Goal: Transaction & Acquisition: Book appointment/travel/reservation

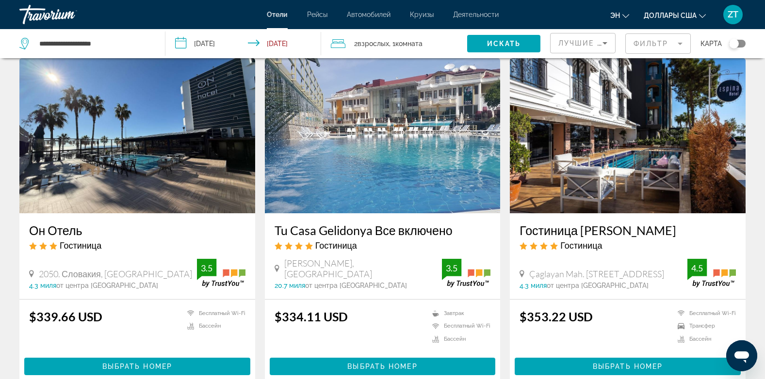
scroll to position [756, 0]
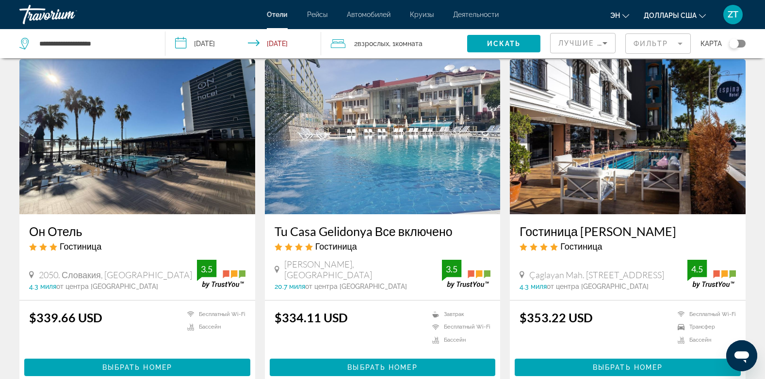
click at [359, 168] on img "Основное содержание" at bounding box center [383, 136] width 236 height 155
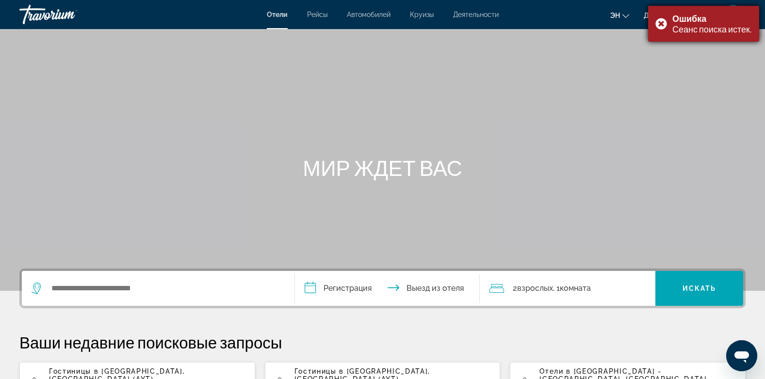
click at [658, 21] on div "Ошибка Сеанс поиска истек." at bounding box center [703, 24] width 111 height 36
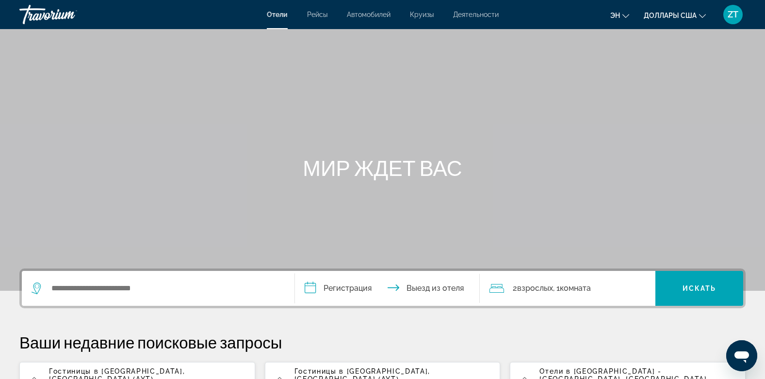
click at [74, 371] on span "Гостиницы в [GEOGRAPHIC_DATA]" at bounding box center [116, 372] width 134 height 8
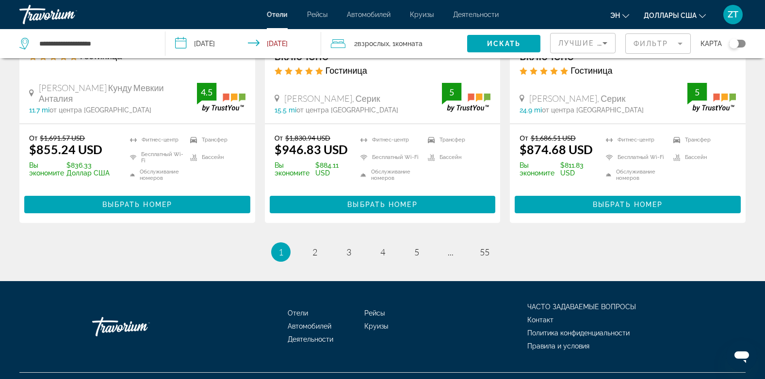
scroll to position [1353, 0]
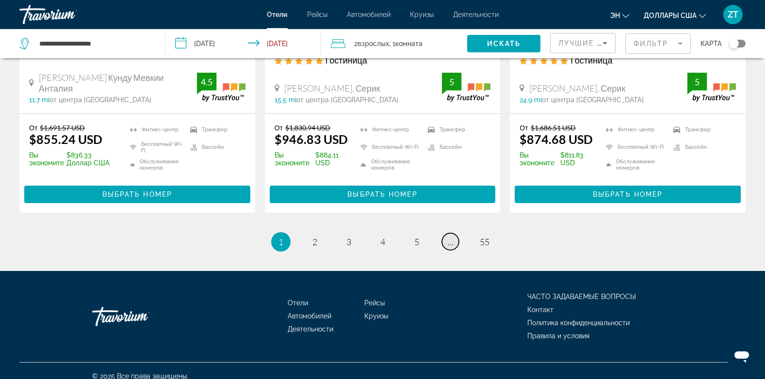
click at [452, 237] on span "..." at bounding box center [451, 242] width 6 height 11
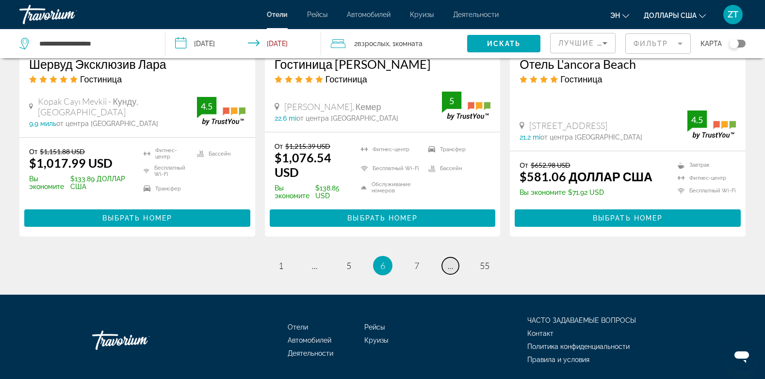
scroll to position [1339, 0]
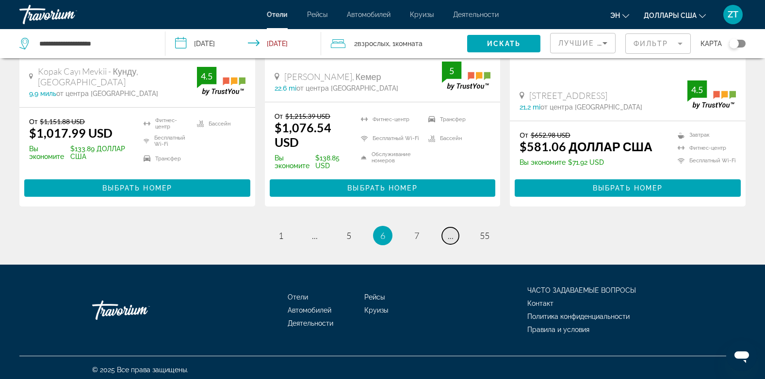
click at [452, 231] on span "..." at bounding box center [451, 235] width 6 height 11
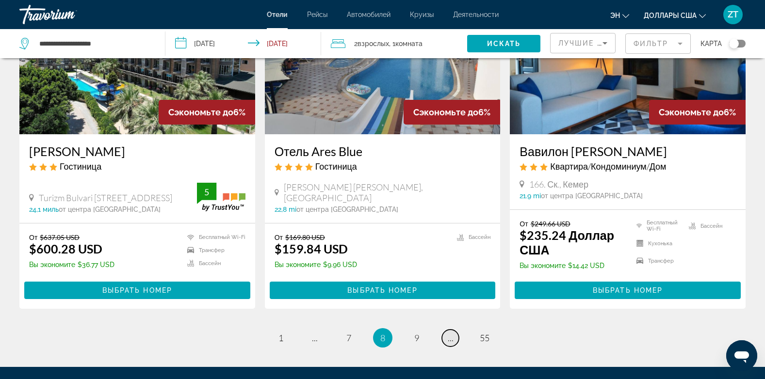
scroll to position [1303, 0]
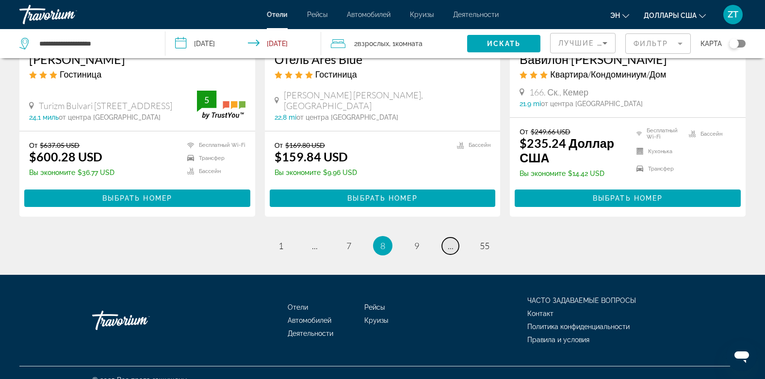
click at [452, 241] on span "..." at bounding box center [451, 246] width 6 height 11
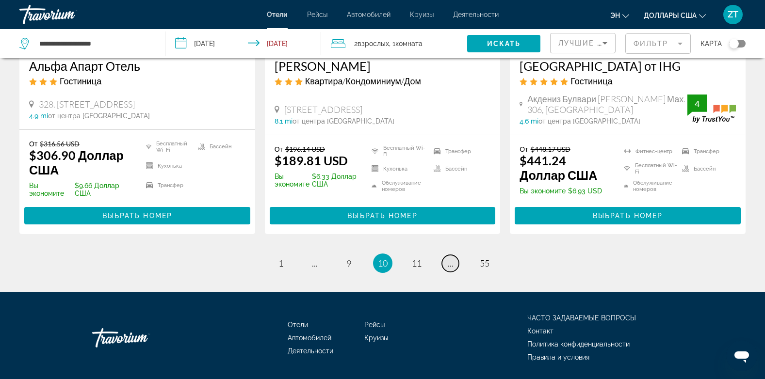
scroll to position [1348, 0]
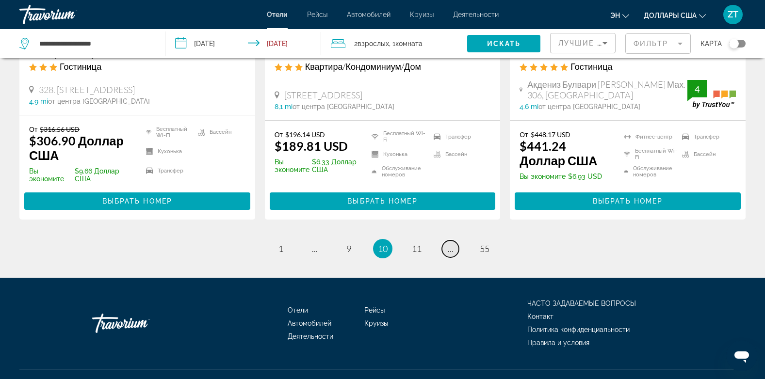
click at [452, 243] on span "..." at bounding box center [451, 248] width 6 height 11
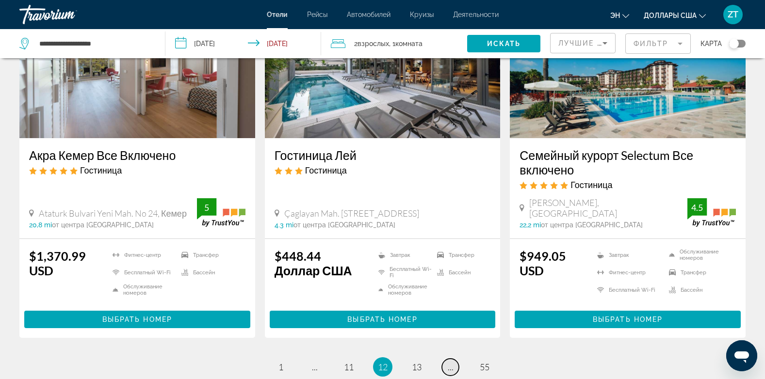
scroll to position [1323, 0]
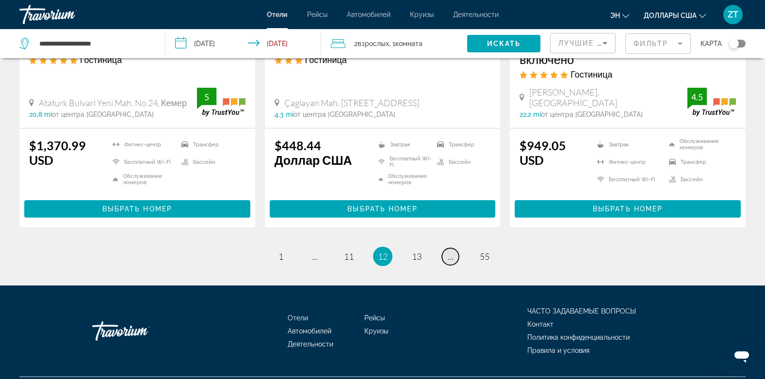
click at [452, 251] on span "..." at bounding box center [451, 256] width 6 height 11
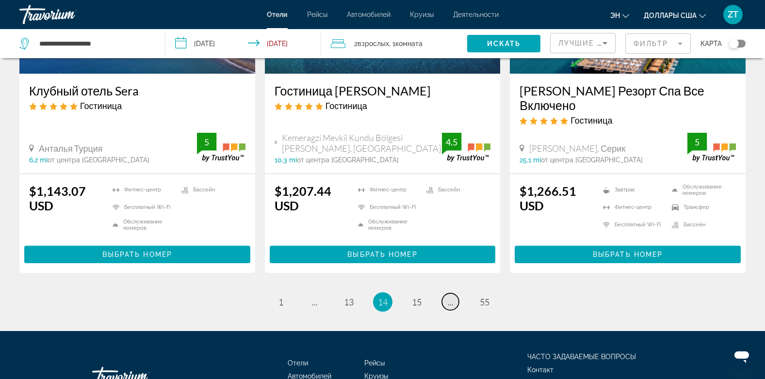
scroll to position [1337, 0]
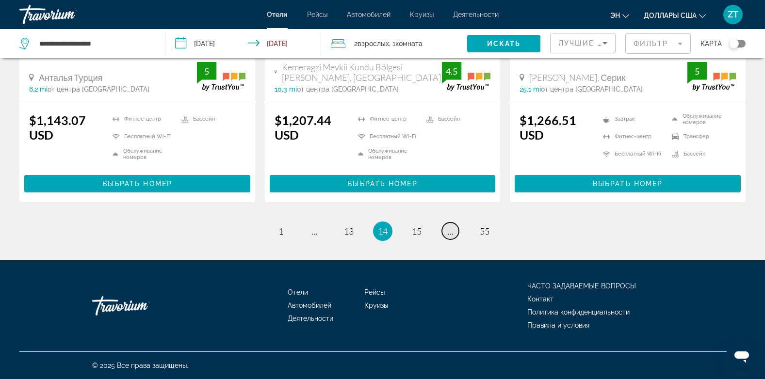
click at [452, 231] on span "..." at bounding box center [451, 231] width 6 height 11
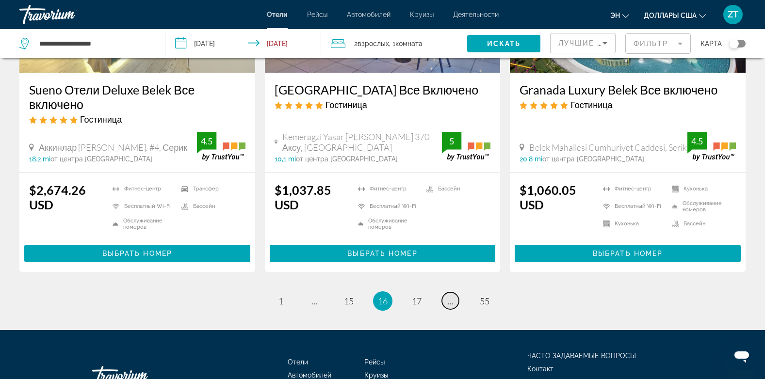
scroll to position [1338, 0]
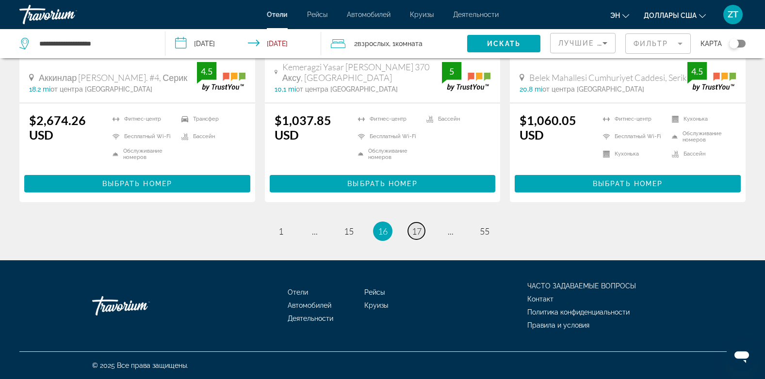
click at [417, 229] on span "17" at bounding box center [417, 231] width 10 height 11
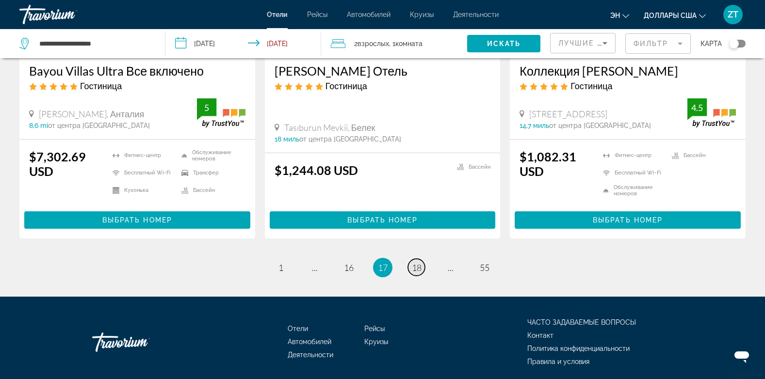
scroll to position [1339, 0]
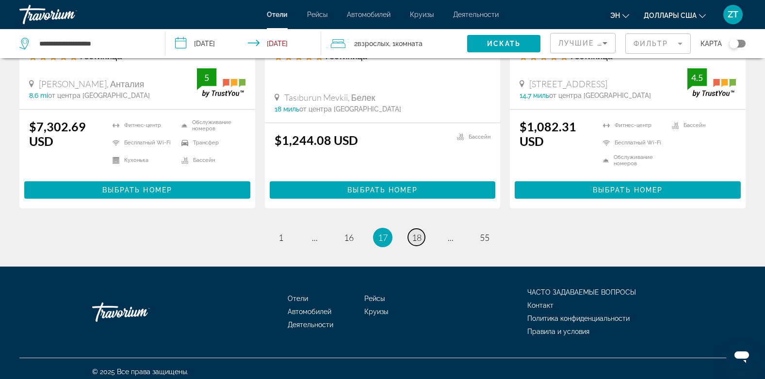
click at [417, 232] on span "18" at bounding box center [417, 237] width 10 height 11
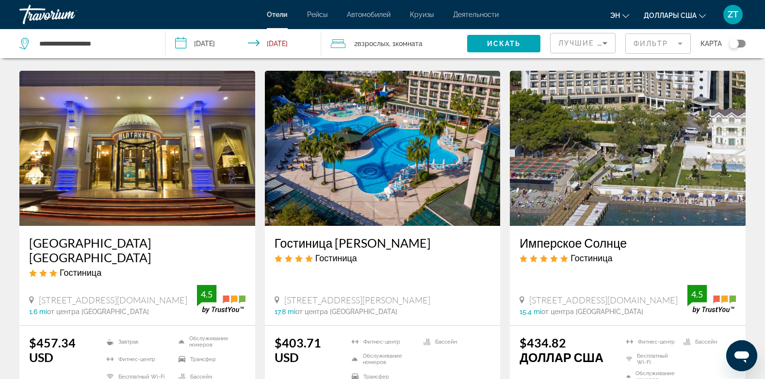
scroll to position [1106, 0]
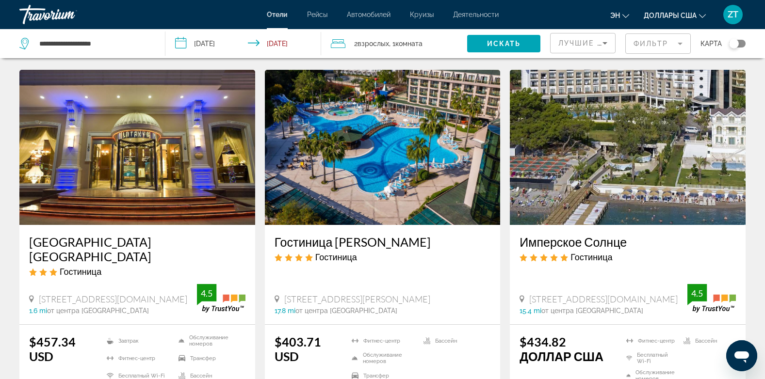
click at [143, 145] on img "Основное содержание" at bounding box center [137, 147] width 236 height 155
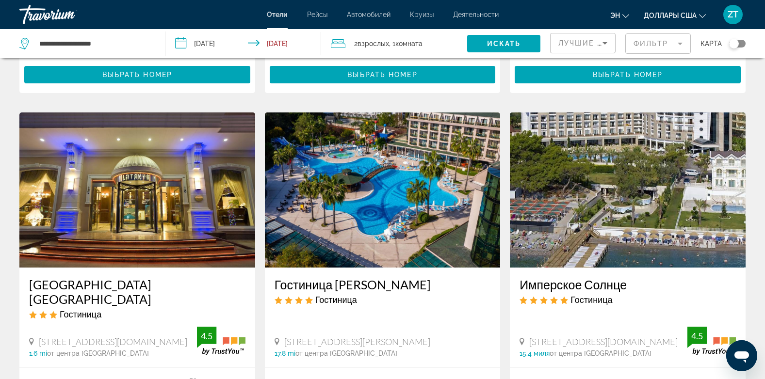
scroll to position [1061, 0]
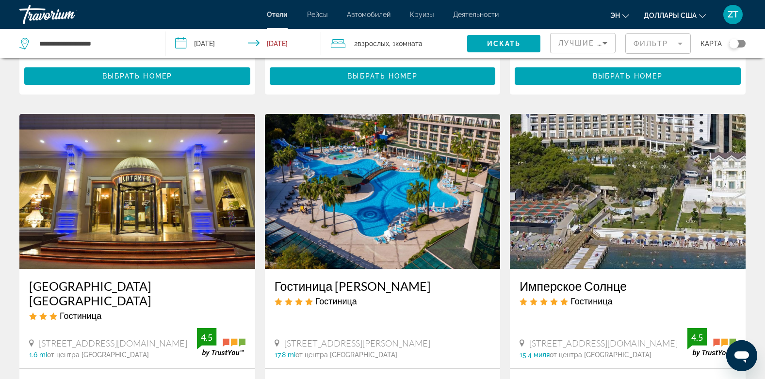
click at [375, 159] on img "Основное содержание" at bounding box center [383, 191] width 236 height 155
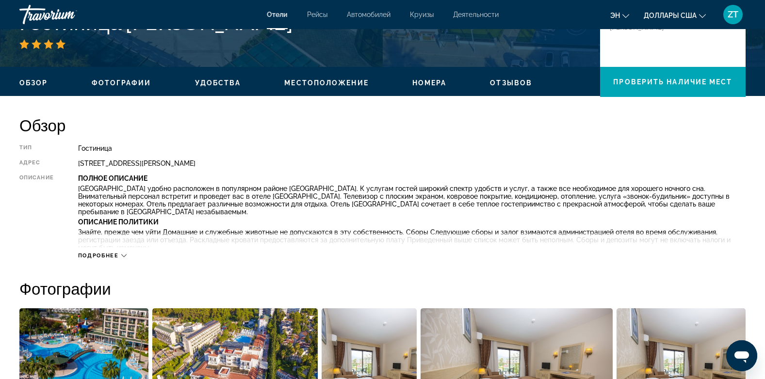
scroll to position [252, 0]
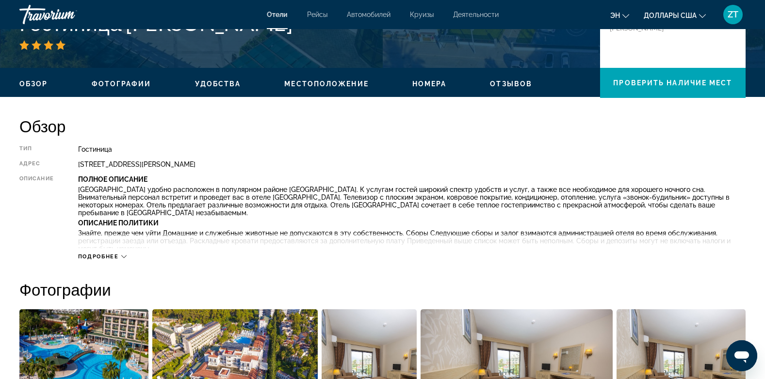
click at [213, 85] on span "Удобства" at bounding box center [218, 84] width 46 height 8
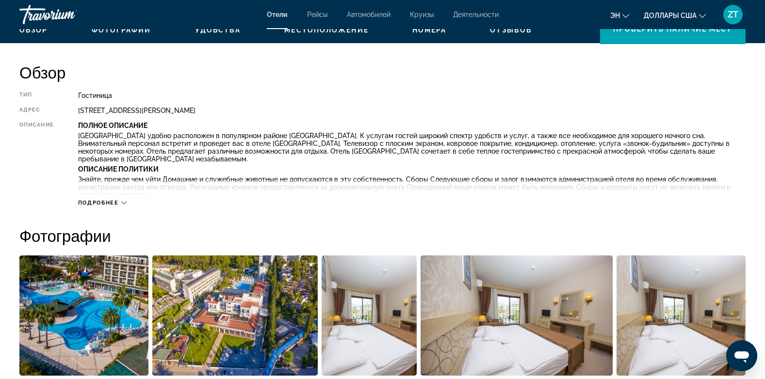
scroll to position [287, 0]
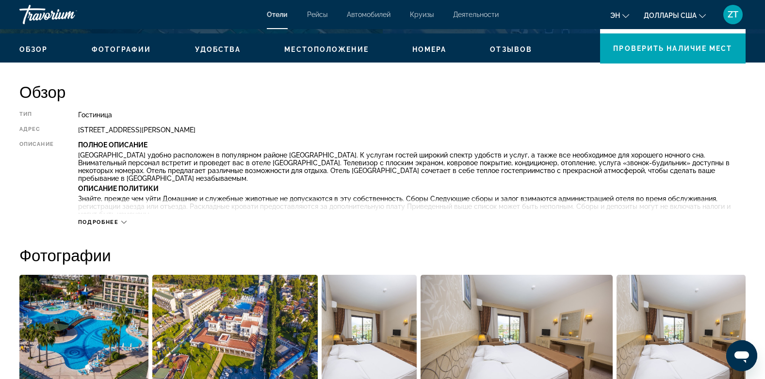
click at [425, 48] on span "Номера" at bounding box center [429, 50] width 34 height 8
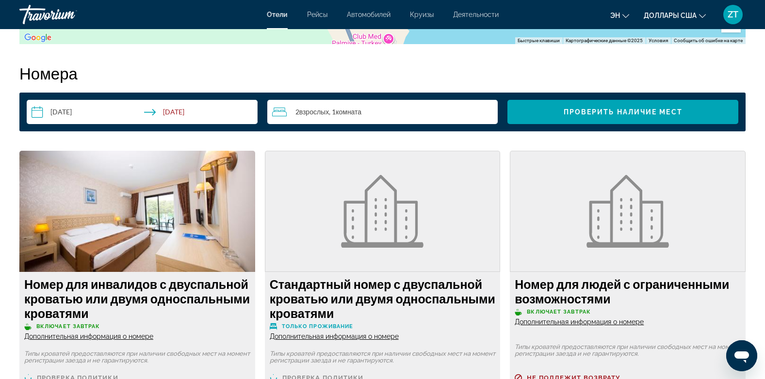
scroll to position [1226, 0]
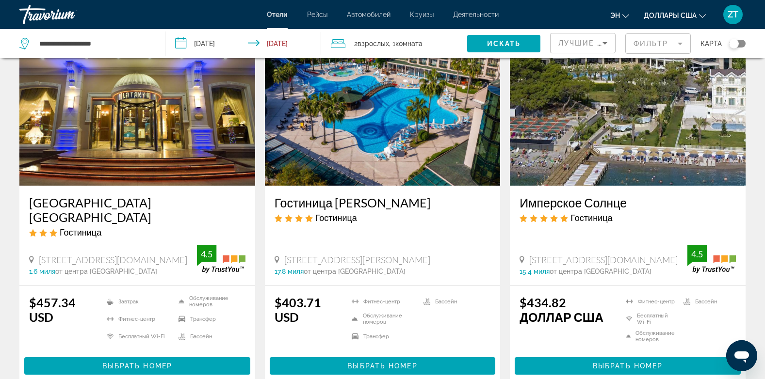
scroll to position [1222, 0]
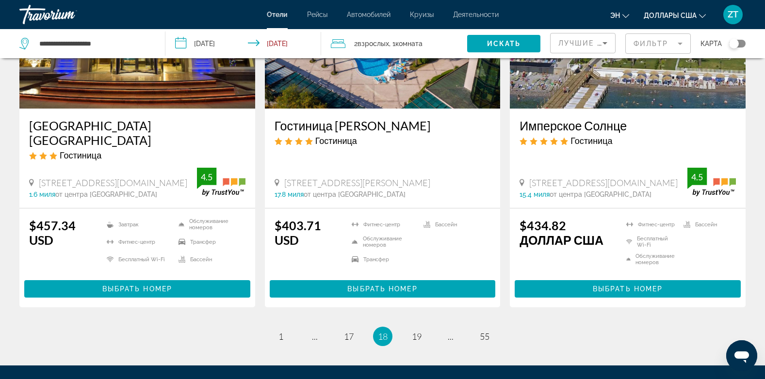
click at [590, 89] on img "Основное содержание" at bounding box center [628, 30] width 236 height 155
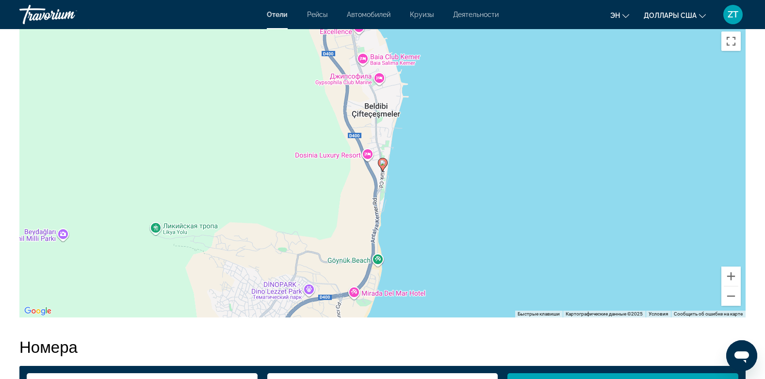
scroll to position [950, 0]
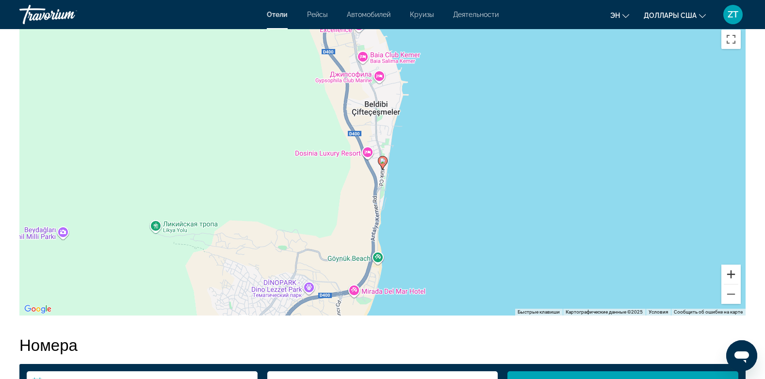
click at [731, 273] on button "Увеличить" at bounding box center [730, 274] width 19 height 19
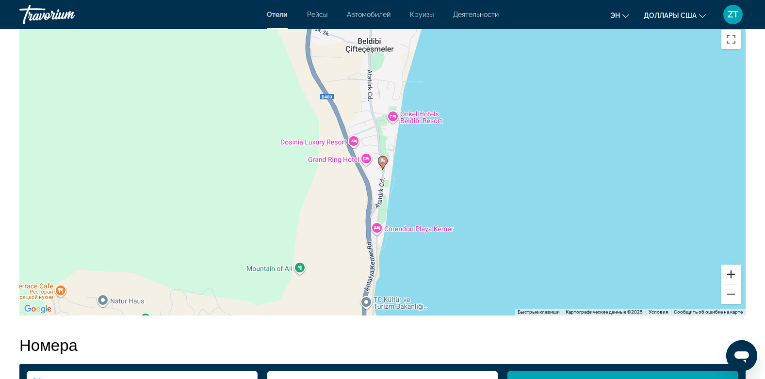
click at [731, 273] on button "Увеличить" at bounding box center [730, 274] width 19 height 19
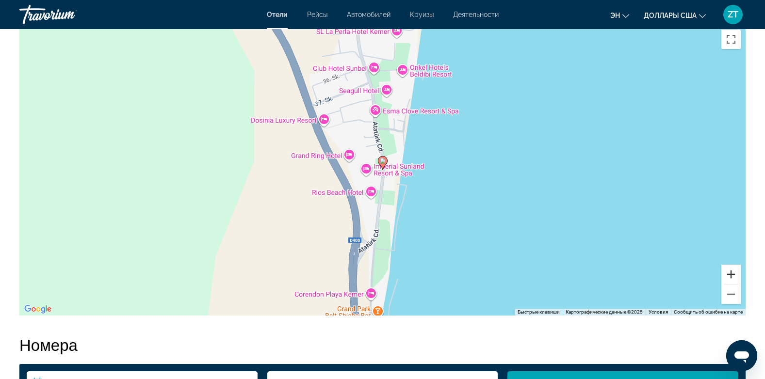
click at [731, 273] on button "Увеличить" at bounding box center [730, 274] width 19 height 19
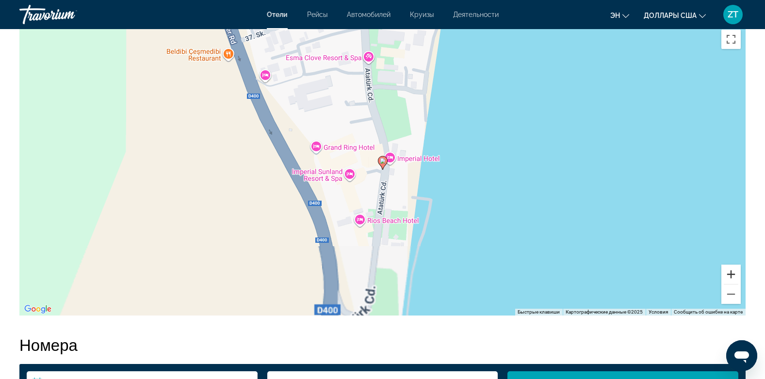
click at [731, 273] on button "Увеличить" at bounding box center [730, 274] width 19 height 19
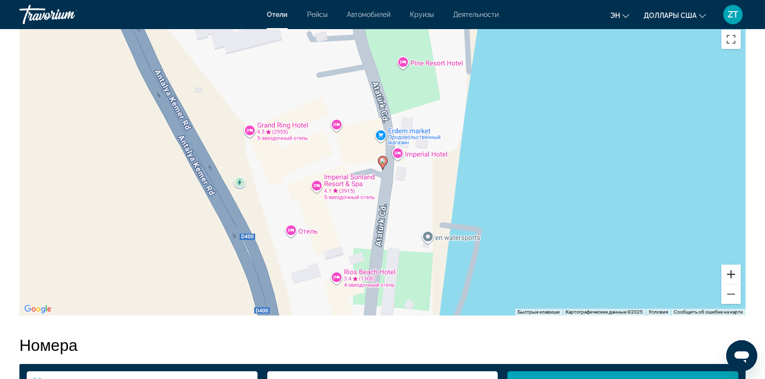
click at [731, 273] on button "Увеличить" at bounding box center [730, 274] width 19 height 19
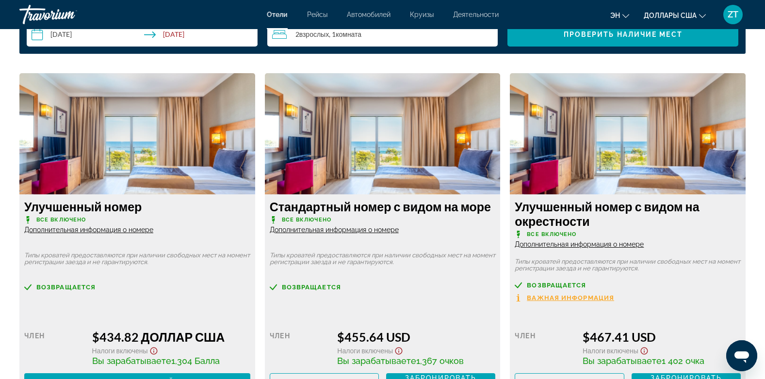
scroll to position [1319, 0]
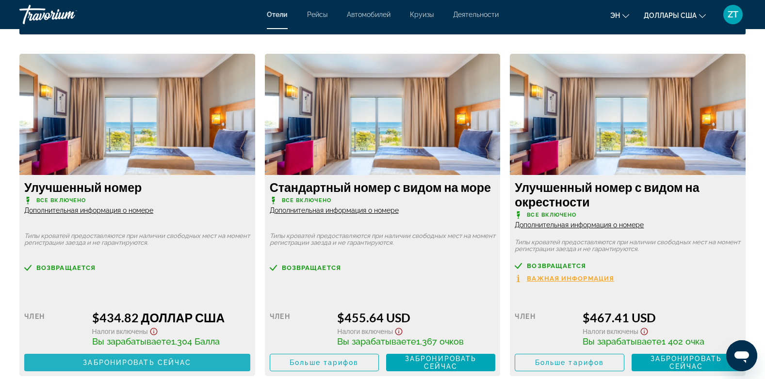
click at [152, 357] on span "Основное содержание" at bounding box center [137, 362] width 226 height 23
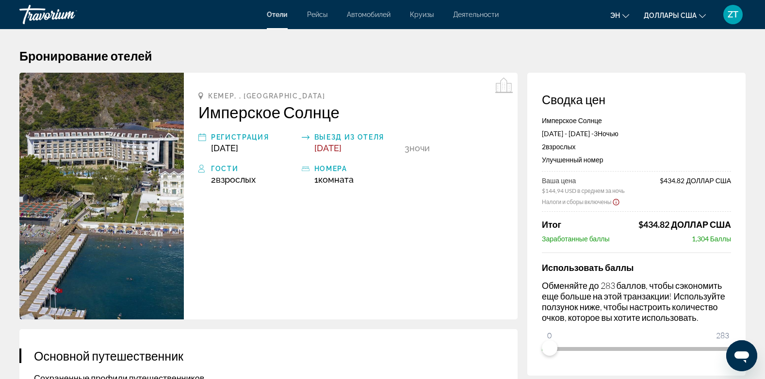
click at [450, 281] on div "Кемер, , Турция Имперское Солнце Регистрация Сентябрь 26, 2025 Выезд из отеля С…" at bounding box center [351, 196] width 334 height 247
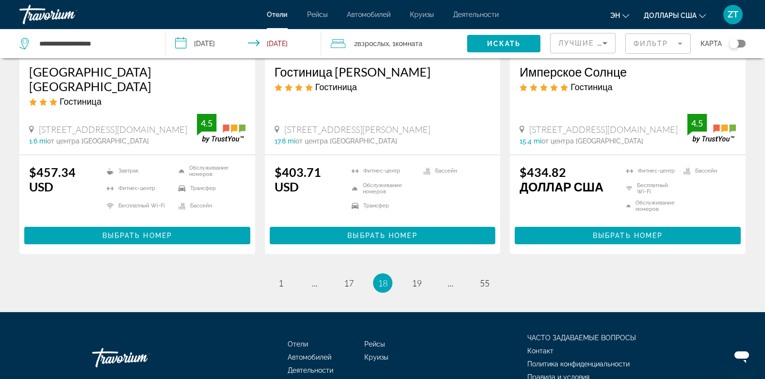
scroll to position [1314, 0]
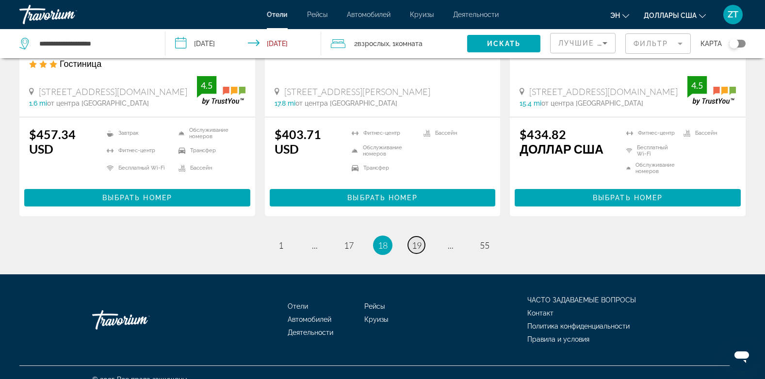
click at [416, 240] on span "19" at bounding box center [417, 245] width 10 height 11
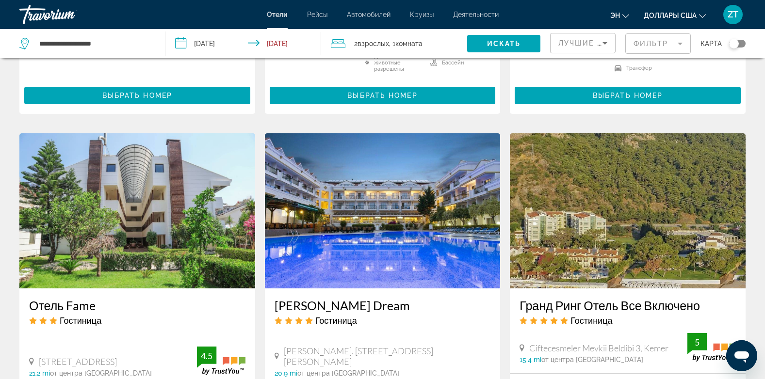
scroll to position [698, 0]
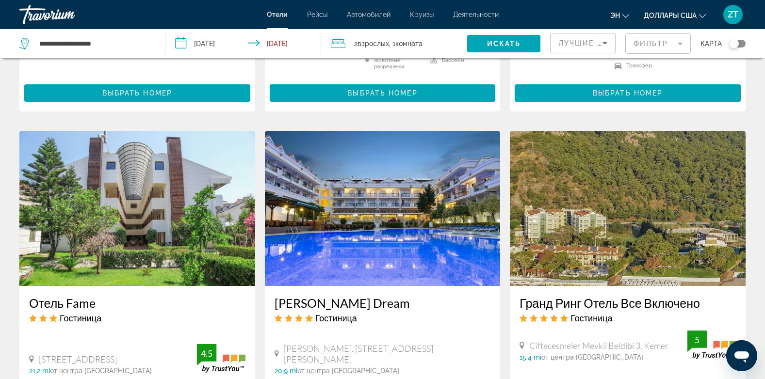
click at [676, 206] on img "Основное содержание" at bounding box center [628, 208] width 236 height 155
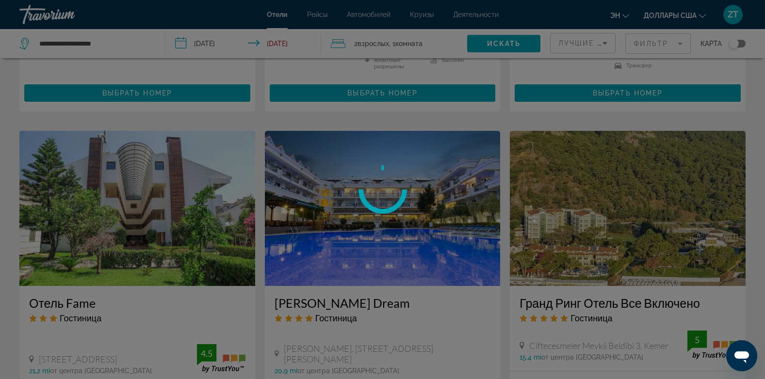
click at [676, 206] on div at bounding box center [382, 189] width 765 height 379
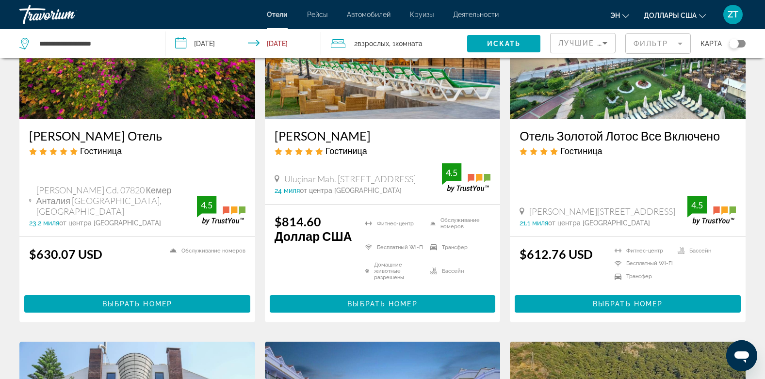
scroll to position [504, 0]
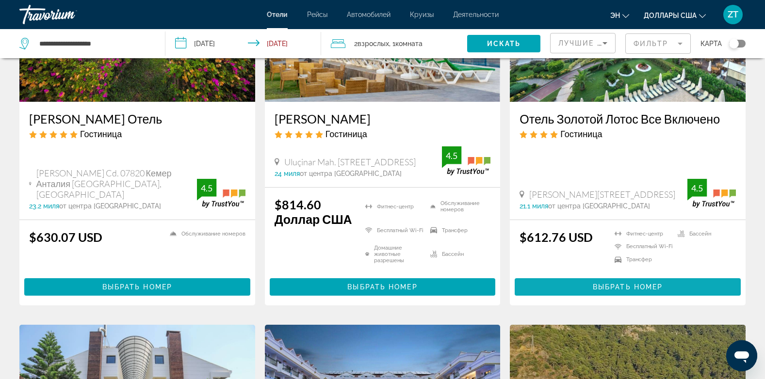
click at [640, 287] on span "Выбрать номер" at bounding box center [628, 287] width 70 height 8
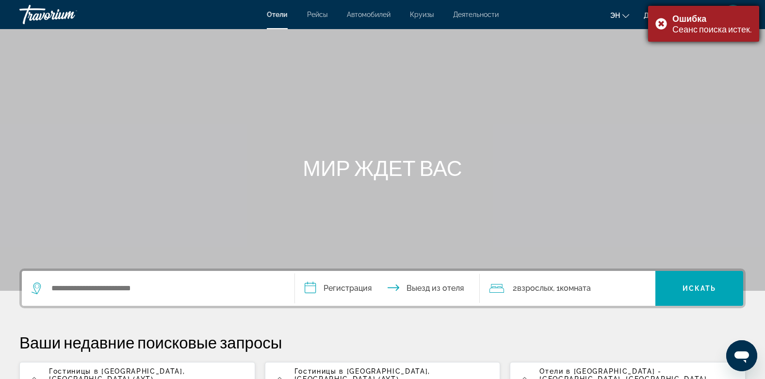
click at [657, 23] on div "Ошибка Сеанс поиска истек." at bounding box center [703, 24] width 111 height 36
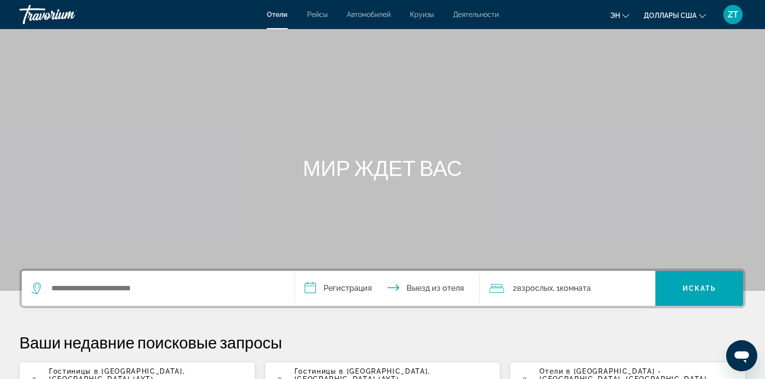
click at [62, 370] on span "Гостиницы в [GEOGRAPHIC_DATA]" at bounding box center [116, 372] width 134 height 8
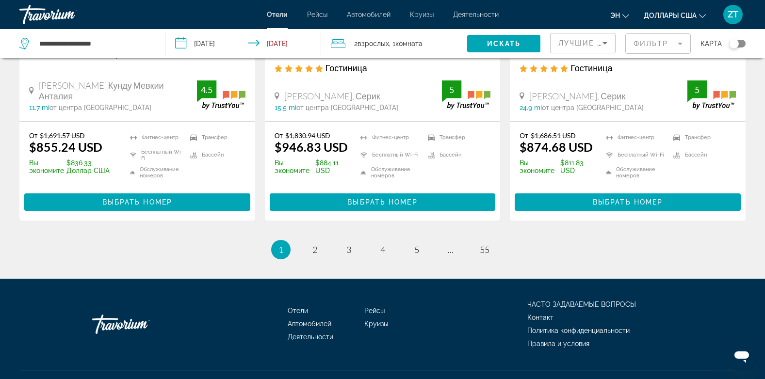
scroll to position [1352, 0]
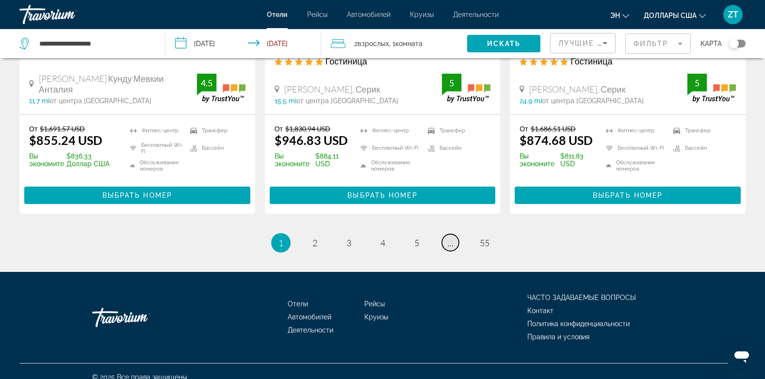
click at [449, 238] on span "..." at bounding box center [451, 243] width 6 height 11
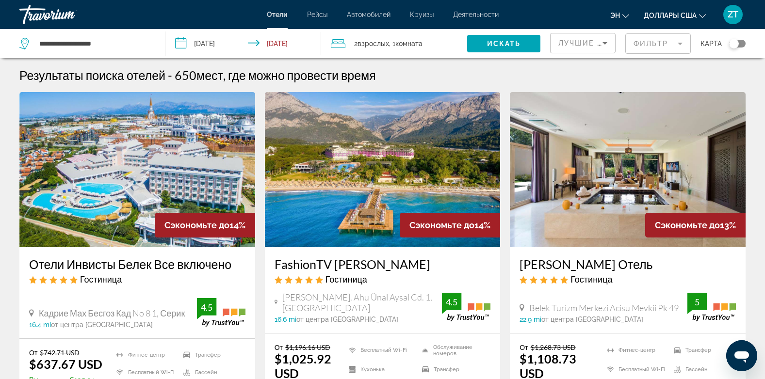
click at [134, 195] on img "Основное содержание" at bounding box center [137, 169] width 236 height 155
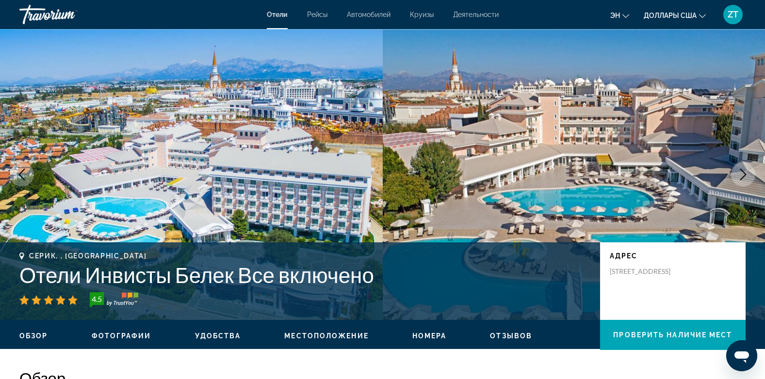
click at [221, 207] on img "Основное содержание" at bounding box center [191, 174] width 383 height 291
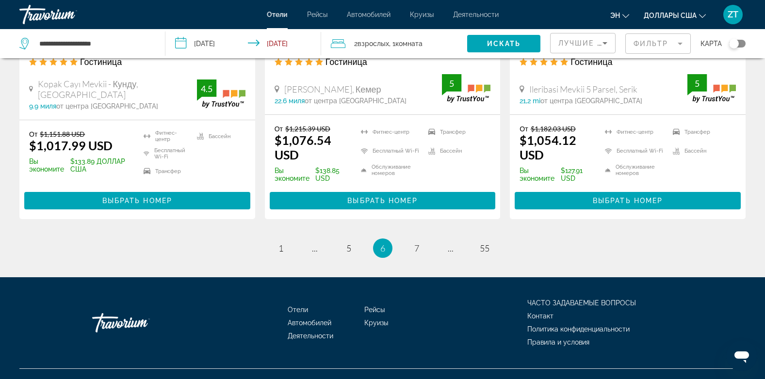
scroll to position [1339, 0]
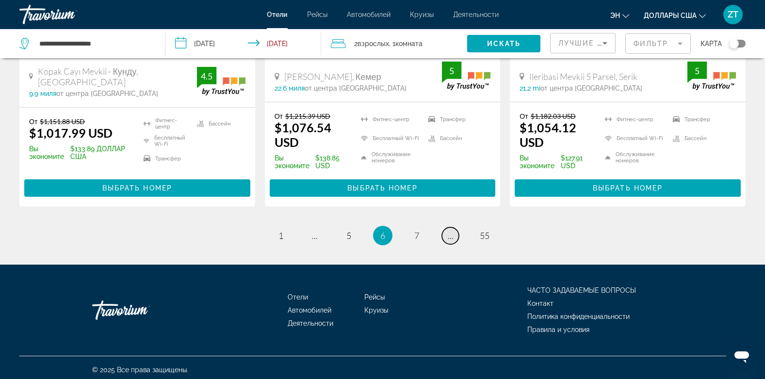
click at [451, 234] on span "..." at bounding box center [451, 235] width 6 height 11
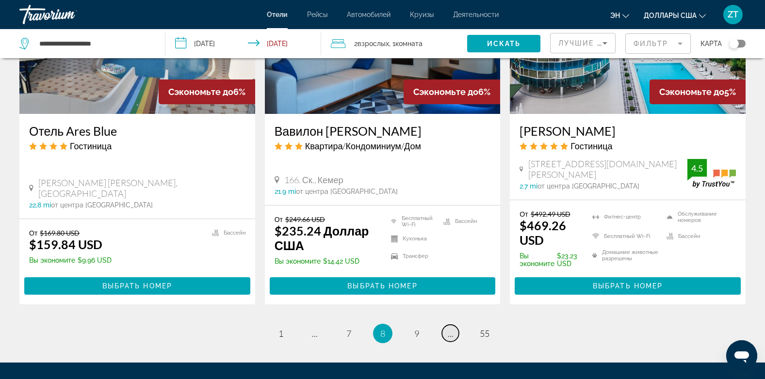
scroll to position [1338, 0]
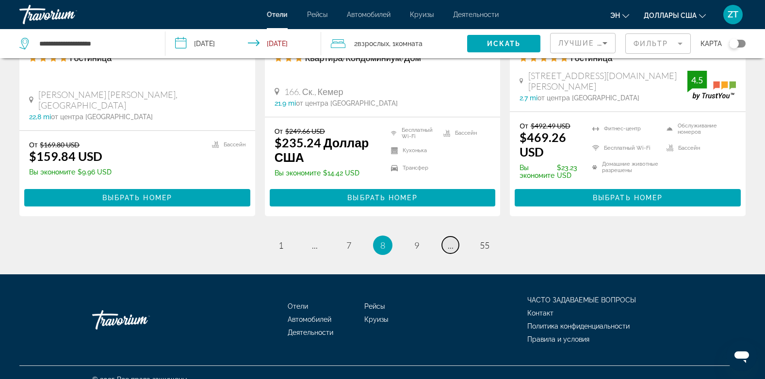
click at [451, 240] on span "..." at bounding box center [451, 245] width 6 height 11
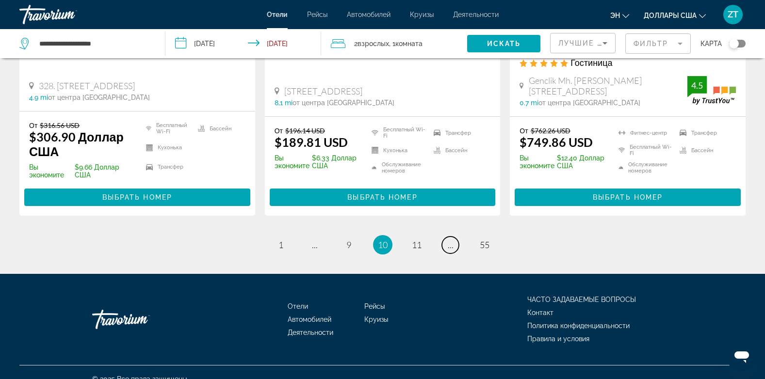
scroll to position [1367, 0]
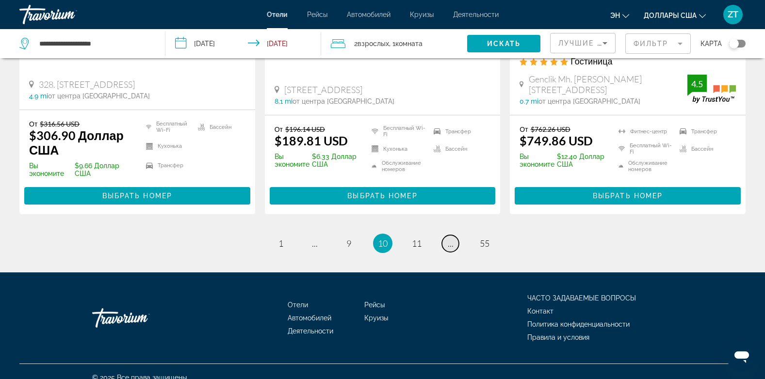
click at [449, 238] on span "..." at bounding box center [451, 243] width 6 height 11
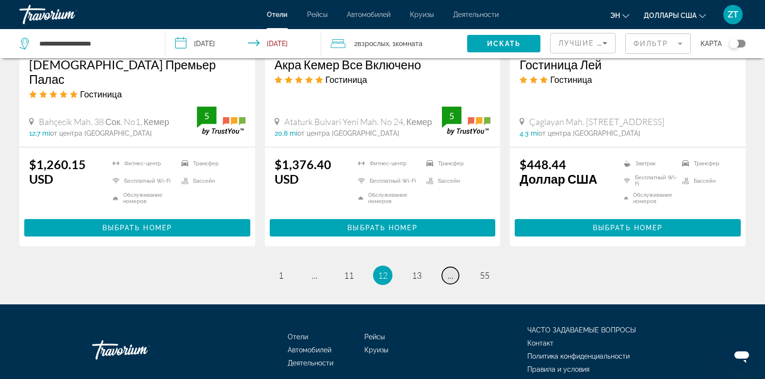
scroll to position [1308, 0]
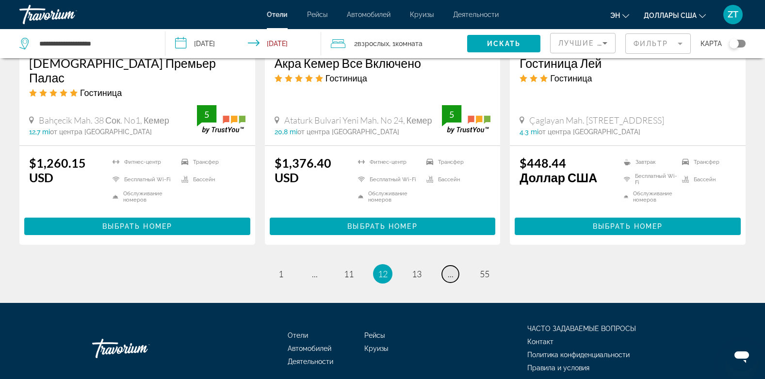
click at [449, 269] on span "..." at bounding box center [451, 274] width 6 height 11
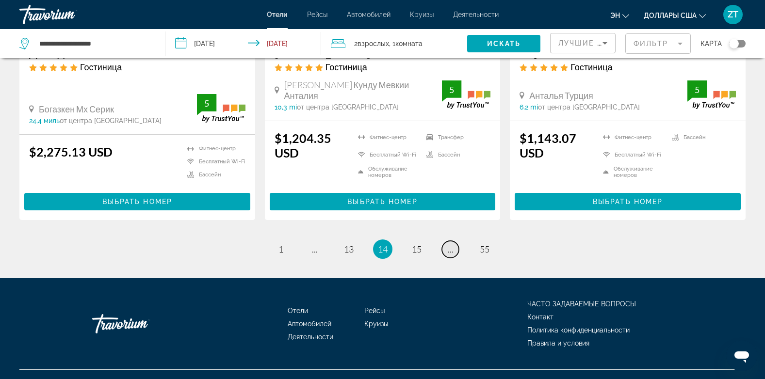
scroll to position [1312, 0]
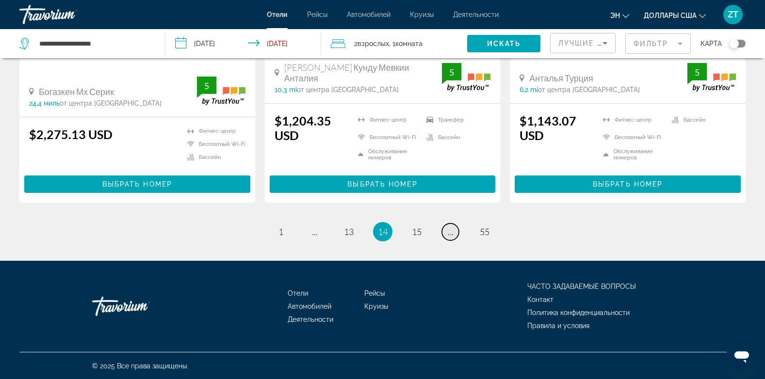
click at [450, 229] on span "..." at bounding box center [451, 231] width 6 height 11
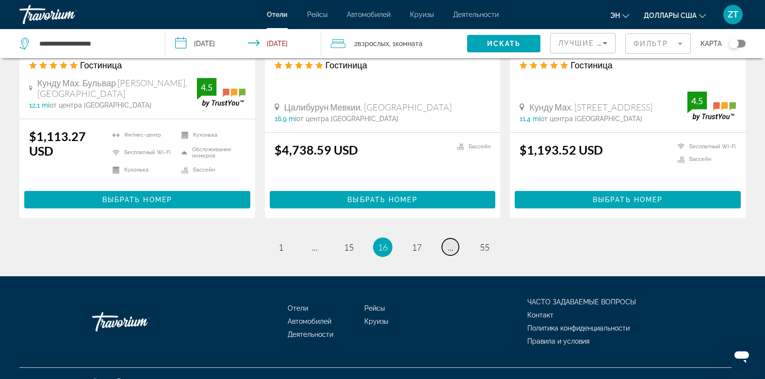
scroll to position [1323, 0]
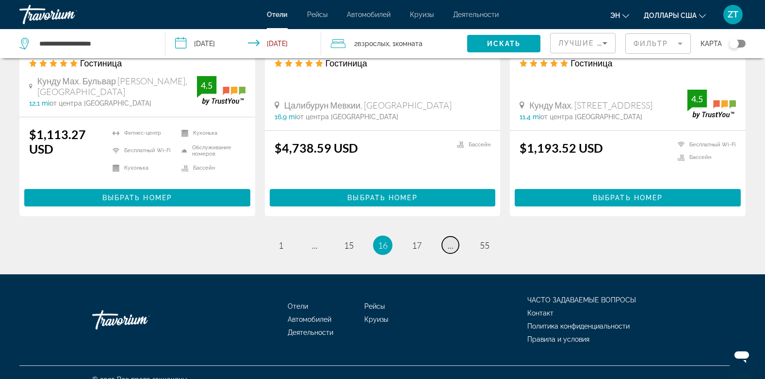
click at [450, 240] on span "..." at bounding box center [451, 245] width 6 height 11
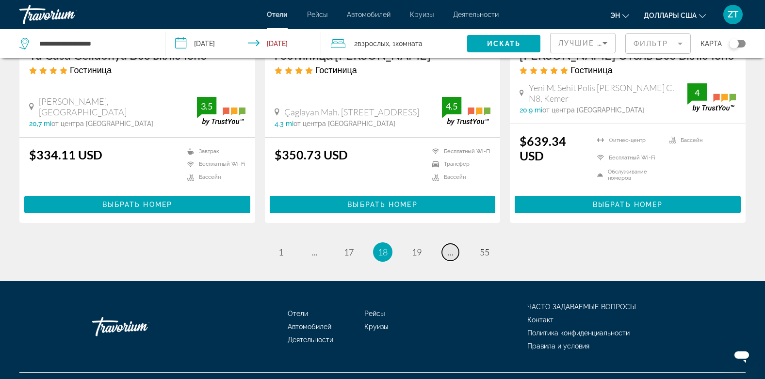
scroll to position [1314, 0]
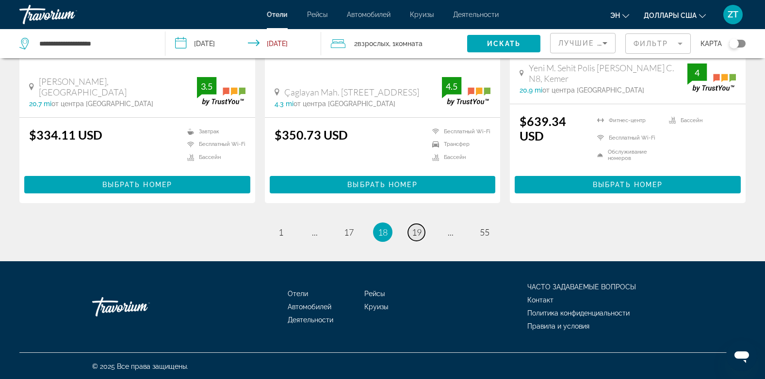
click at [417, 231] on span "19" at bounding box center [417, 232] width 10 height 11
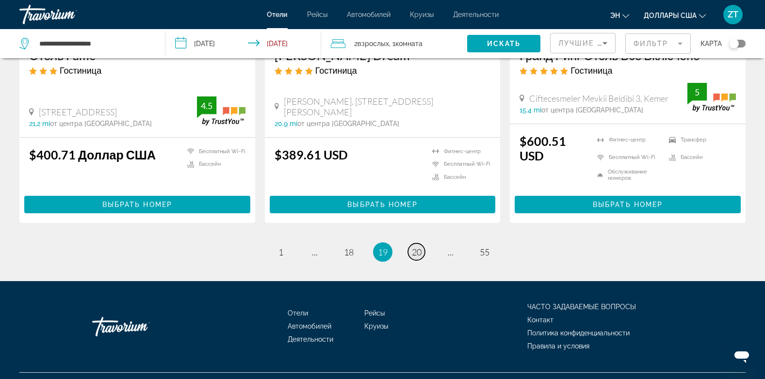
scroll to position [1327, 0]
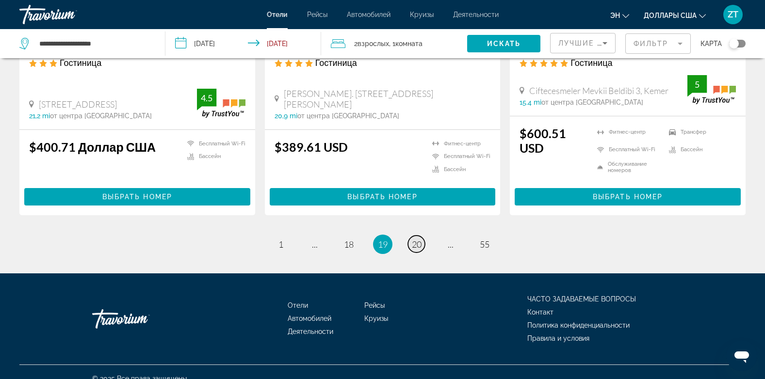
click at [417, 239] on span "20" at bounding box center [417, 244] width 10 height 11
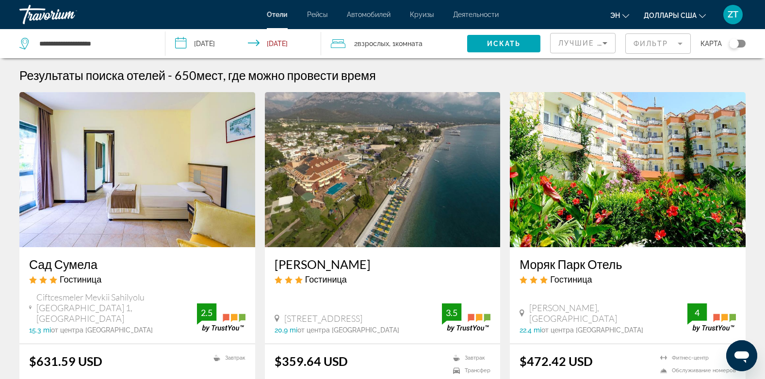
click at [427, 209] on img "Основное содержание" at bounding box center [383, 169] width 236 height 155
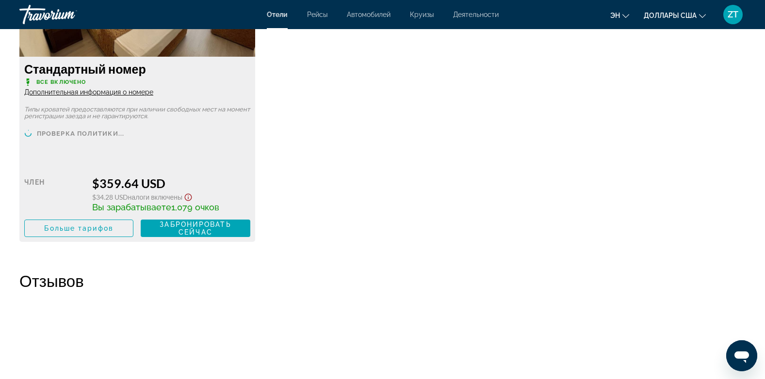
scroll to position [1435, 0]
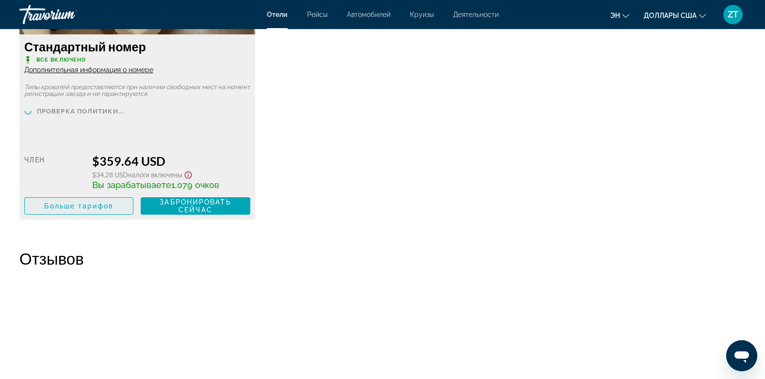
click at [72, 203] on span "Больше тарифов" at bounding box center [78, 206] width 69 height 8
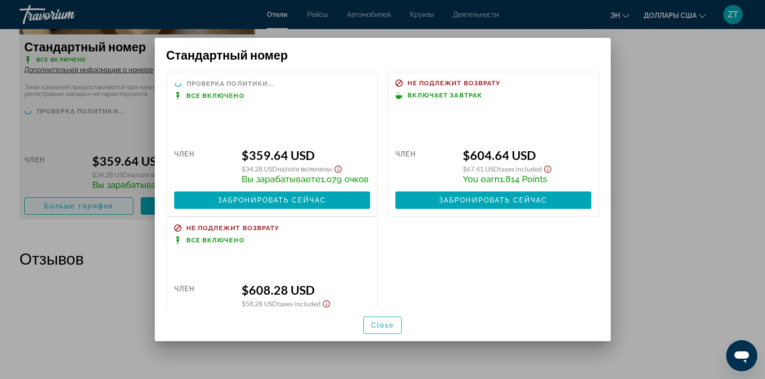
scroll to position [0, 0]
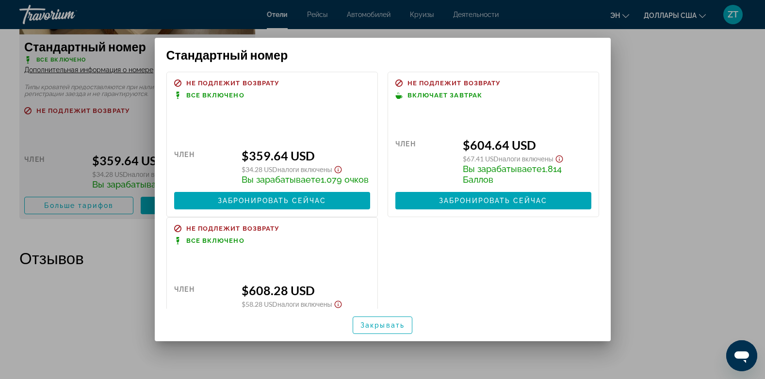
click at [77, 209] on div at bounding box center [382, 189] width 765 height 379
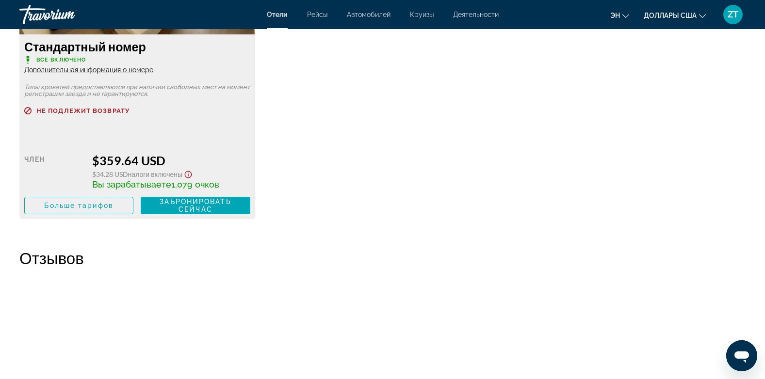
scroll to position [1435, 0]
click at [77, 209] on span "Больше тарифов" at bounding box center [78, 206] width 69 height 8
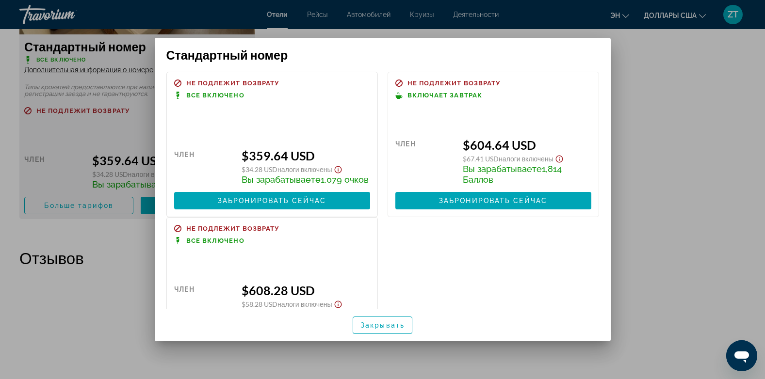
scroll to position [0, 0]
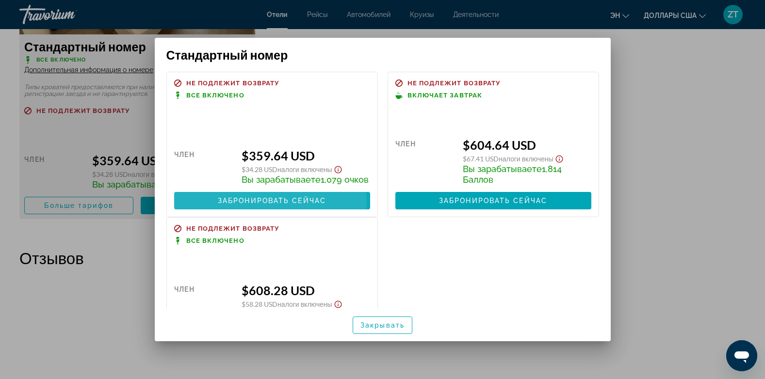
click at [214, 212] on span at bounding box center [272, 200] width 196 height 23
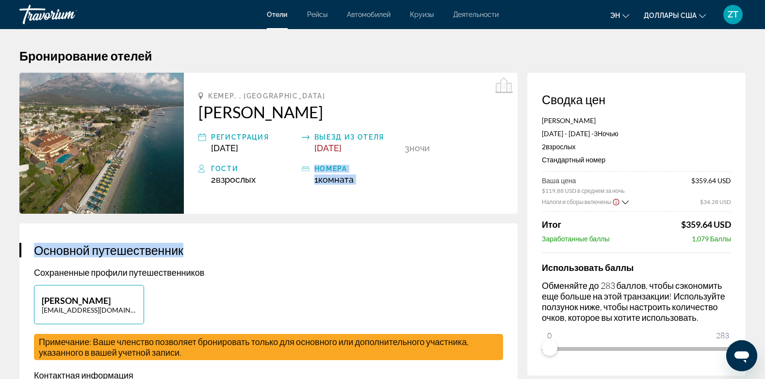
drag, startPoint x: 214, startPoint y: 214, endPoint x: 260, endPoint y: 210, distance: 46.2
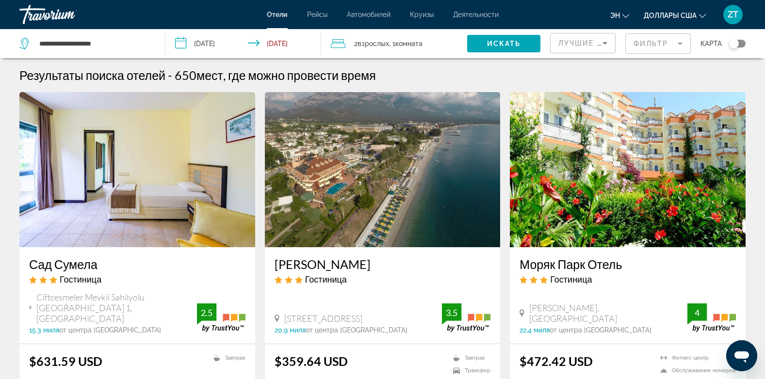
click at [297, 357] on ins "$359.64 USD" at bounding box center [310, 361] width 73 height 15
click at [335, 230] on img "Основное содержание" at bounding box center [383, 169] width 236 height 155
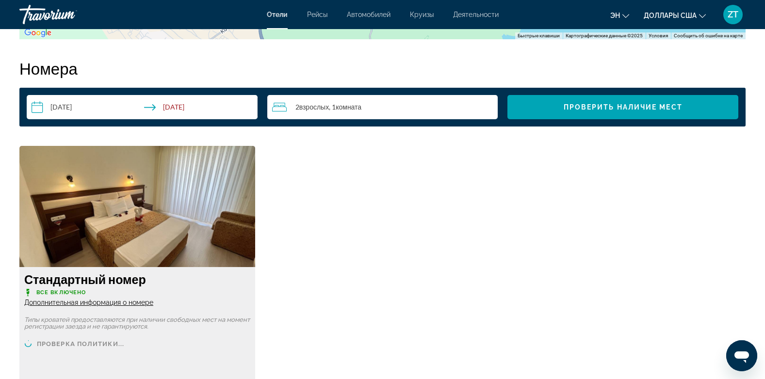
scroll to position [1222, 0]
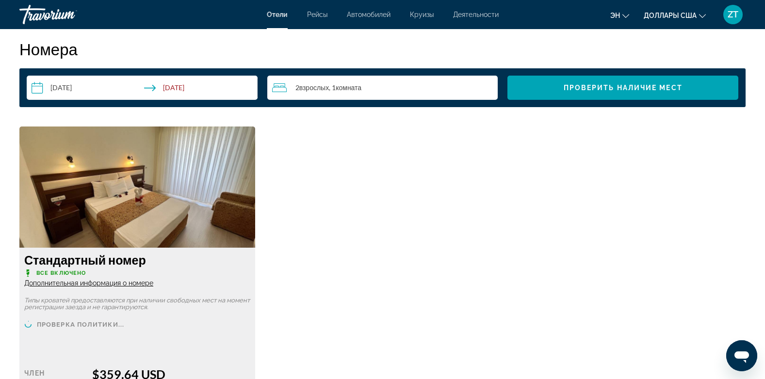
click at [101, 283] on span "Дополнительная информация о номере" at bounding box center [88, 283] width 129 height 8
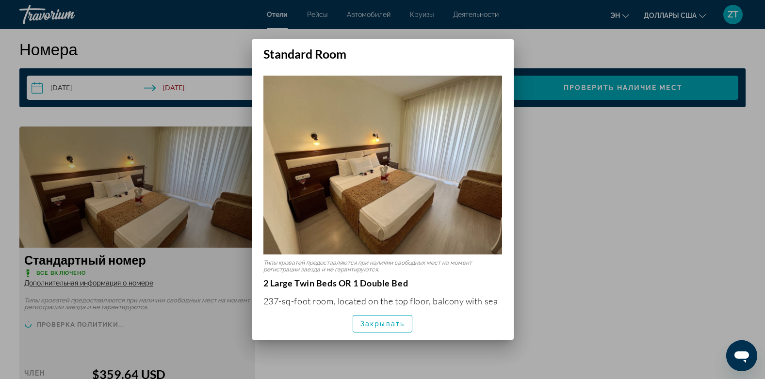
scroll to position [0, 0]
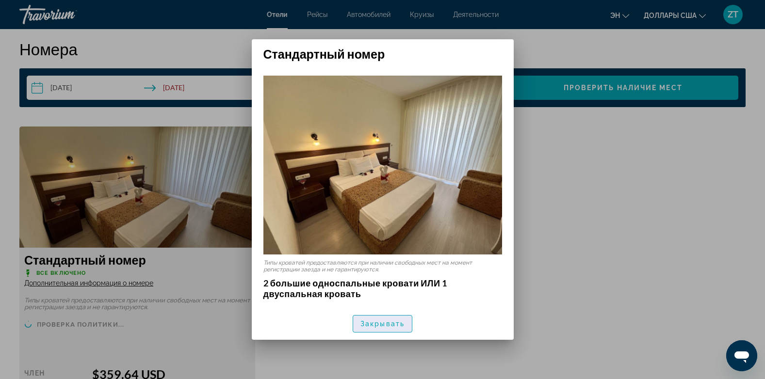
click at [378, 324] on span "Закрывать" at bounding box center [382, 324] width 44 height 8
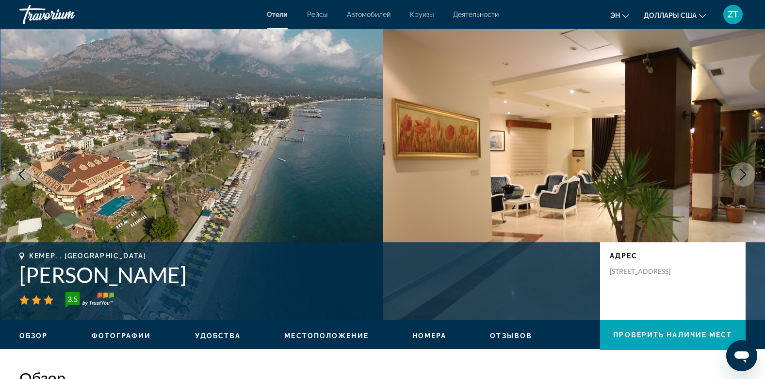
scroll to position [1222, 0]
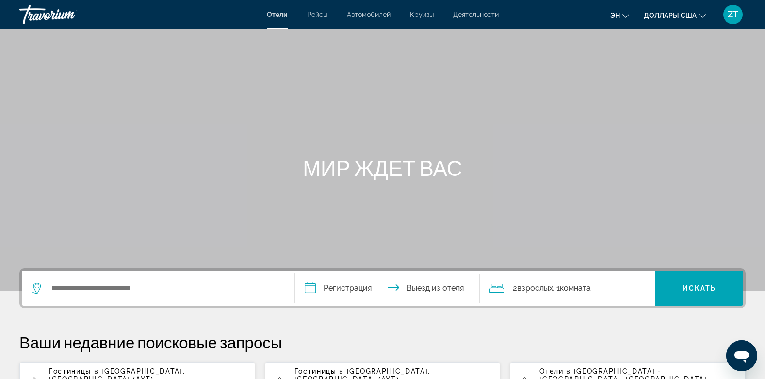
click at [148, 369] on span ", [GEOGRAPHIC_DATA] (AYT)" at bounding box center [117, 376] width 136 height 16
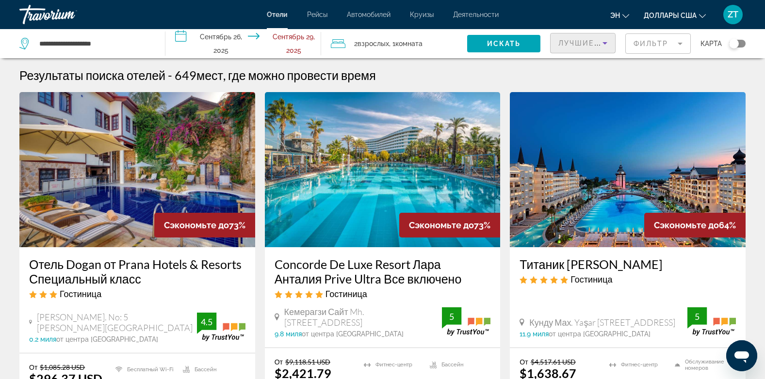
click at [574, 44] on span "Лучшие предложения" at bounding box center [609, 43] width 103 height 8
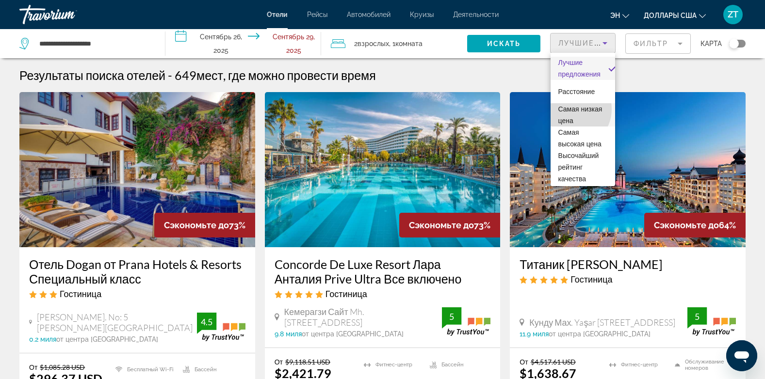
click at [571, 109] on span "Самая низкая цена" at bounding box center [580, 114] width 44 height 19
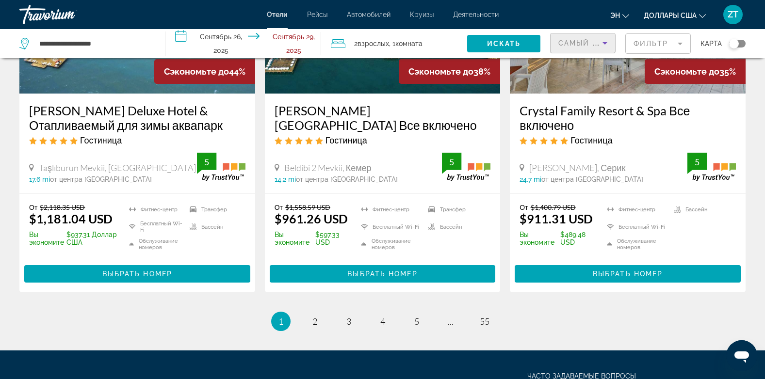
scroll to position [1363, 0]
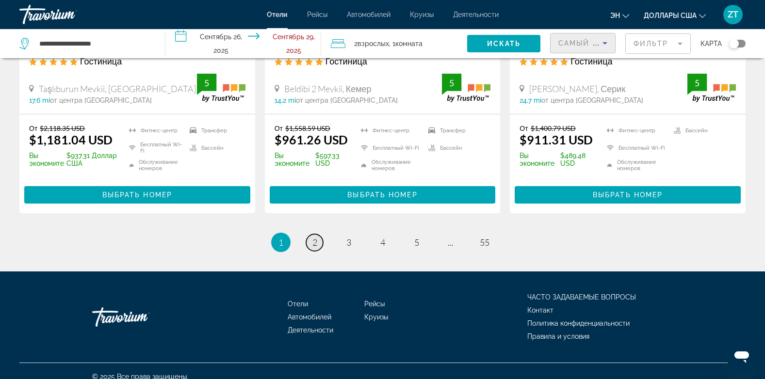
click at [313, 237] on span "2" at bounding box center [314, 242] width 5 height 11
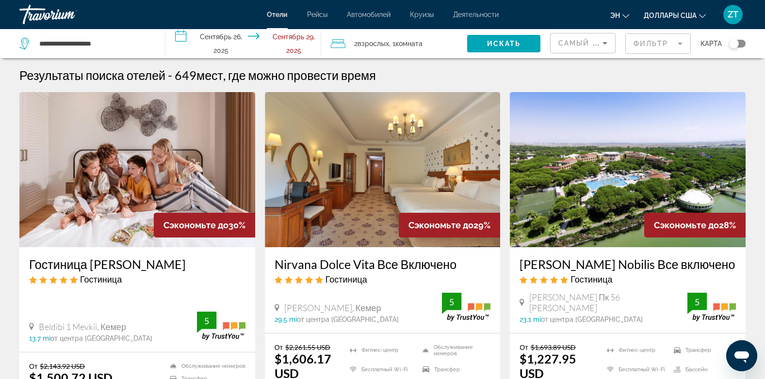
click at [316, 231] on img "Основное содержание" at bounding box center [383, 169] width 236 height 155
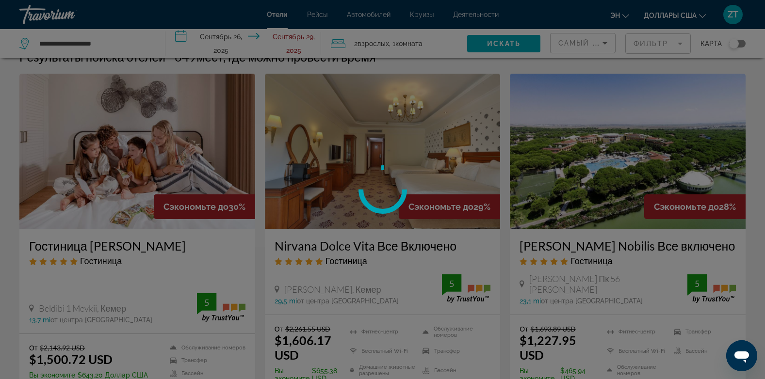
scroll to position [19, 0]
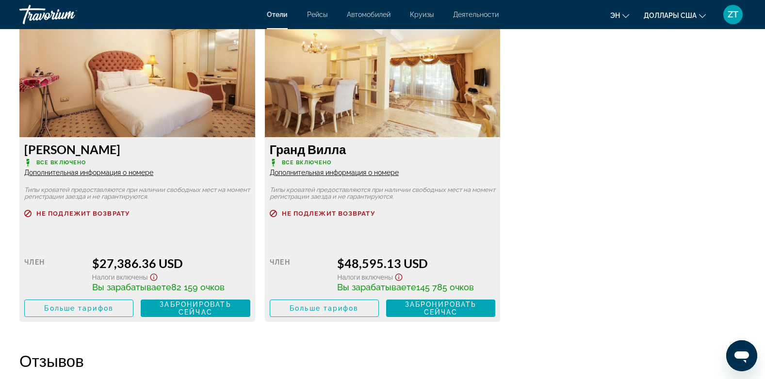
scroll to position [2708, 0]
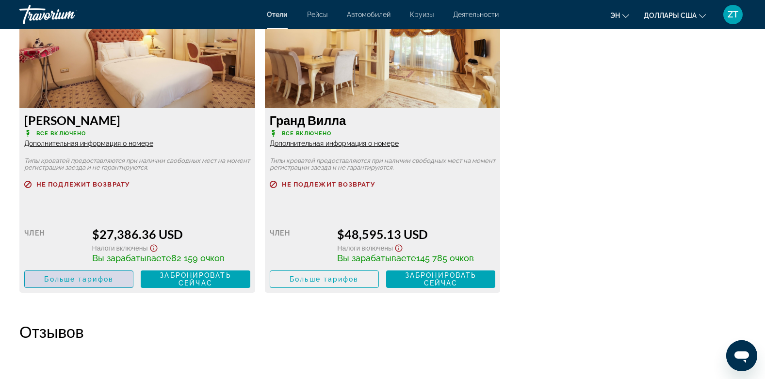
click at [103, 280] on span "Больше тарифов" at bounding box center [78, 279] width 69 height 8
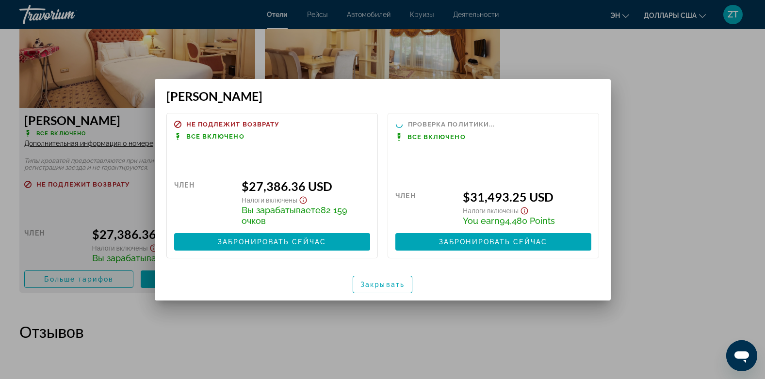
scroll to position [0, 0]
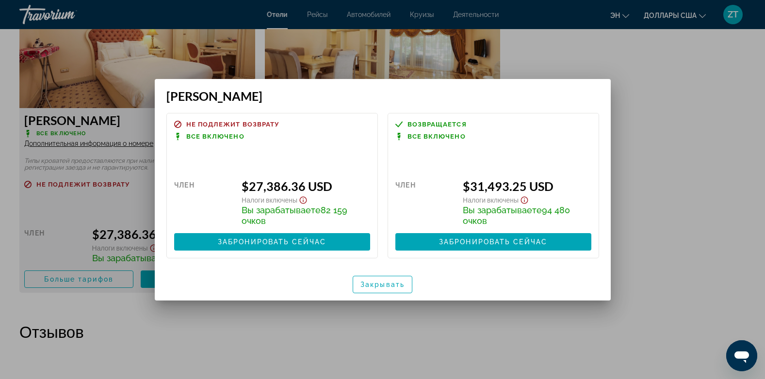
click at [92, 294] on div at bounding box center [382, 189] width 765 height 379
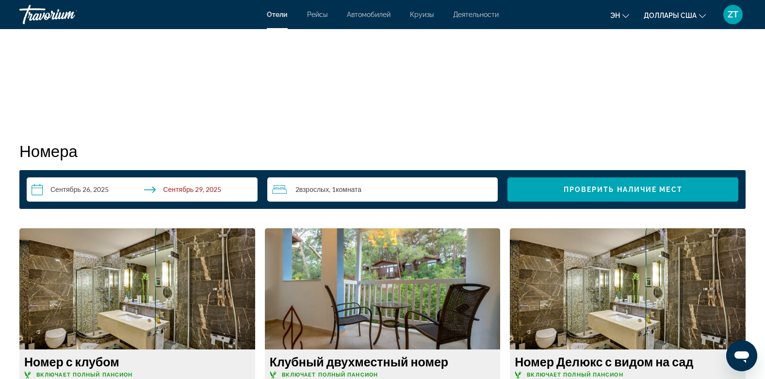
scroll to position [1164, 0]
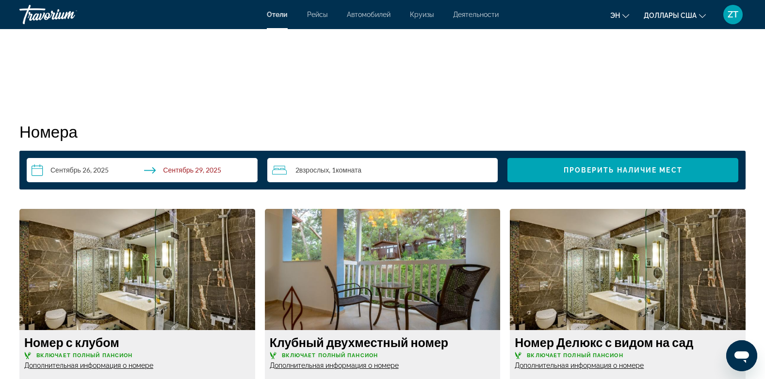
click at [328, 366] on span "Дополнительная информация о номере" at bounding box center [334, 366] width 129 height 8
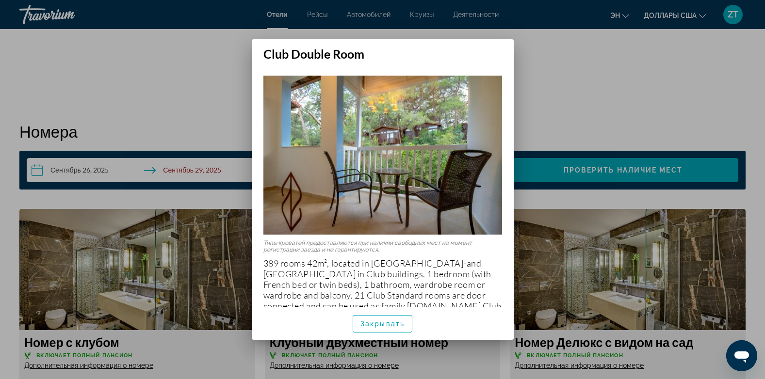
scroll to position [0, 0]
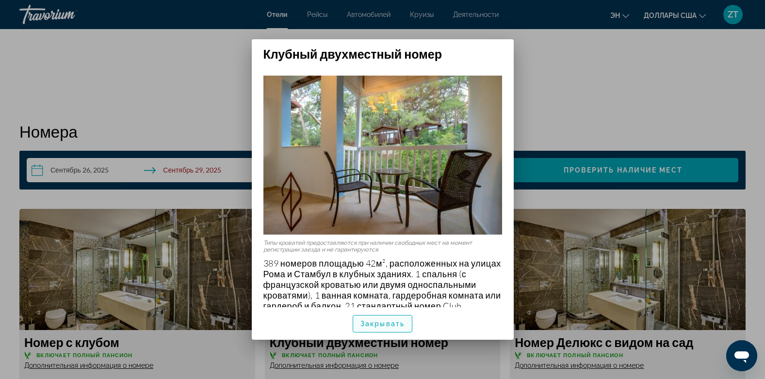
click at [370, 328] on span "button" at bounding box center [382, 323] width 59 height 23
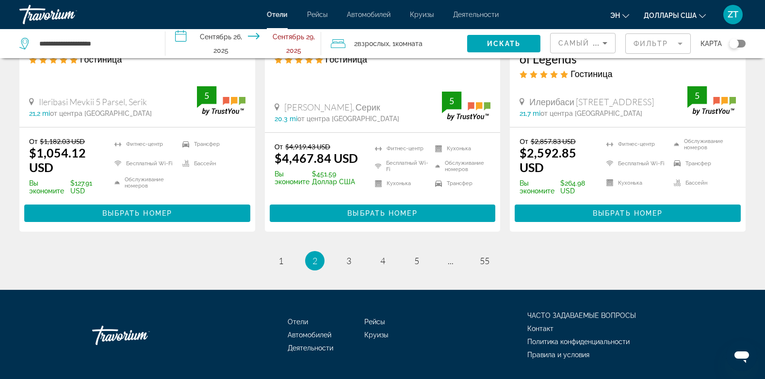
scroll to position [1338, 0]
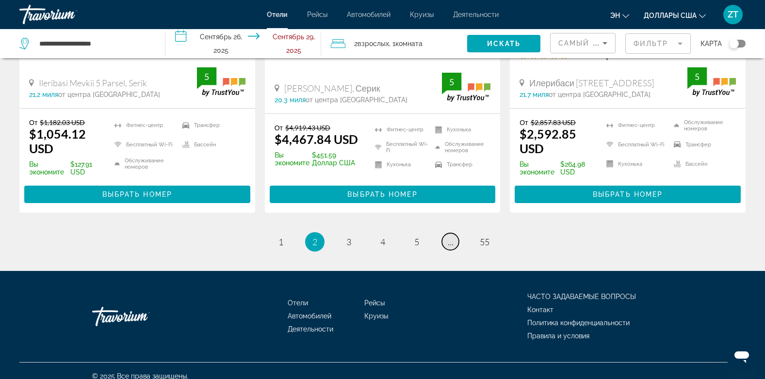
click at [450, 237] on span "..." at bounding box center [451, 242] width 6 height 11
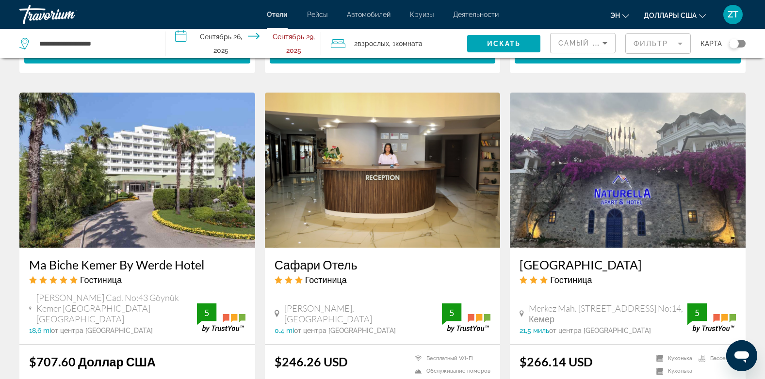
scroll to position [737, 0]
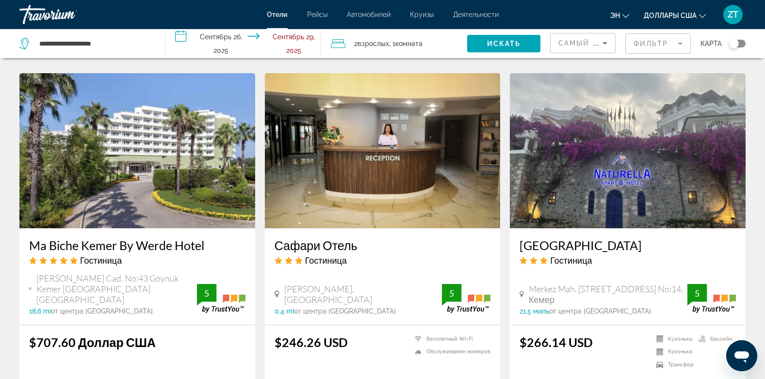
click at [358, 188] on img "Основное содержание" at bounding box center [383, 150] width 236 height 155
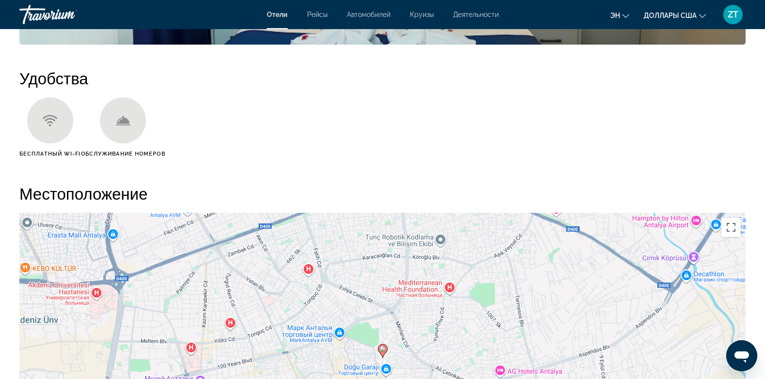
scroll to position [873, 0]
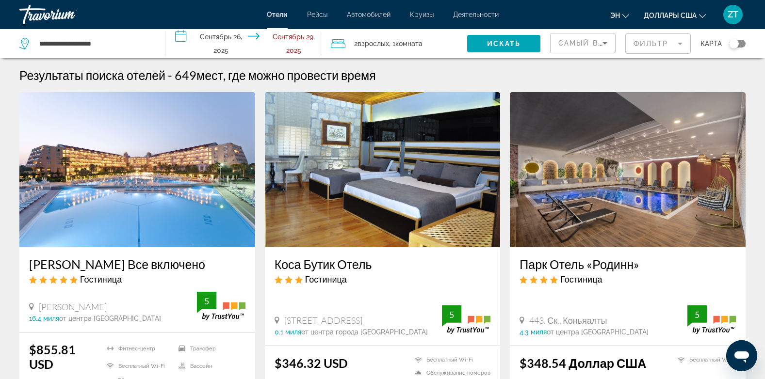
click at [624, 191] on img "Основное содержание" at bounding box center [628, 169] width 236 height 155
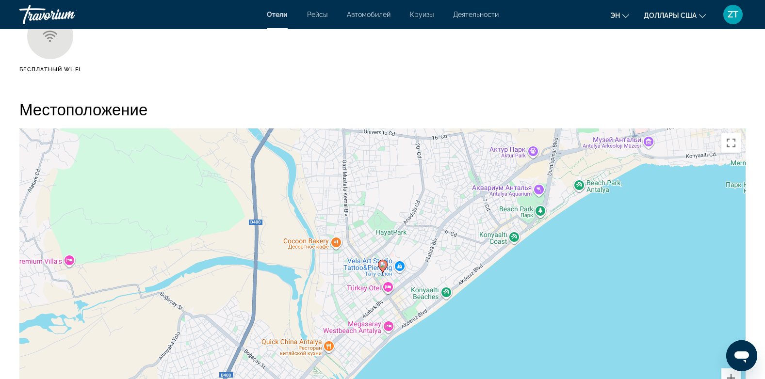
scroll to position [931, 0]
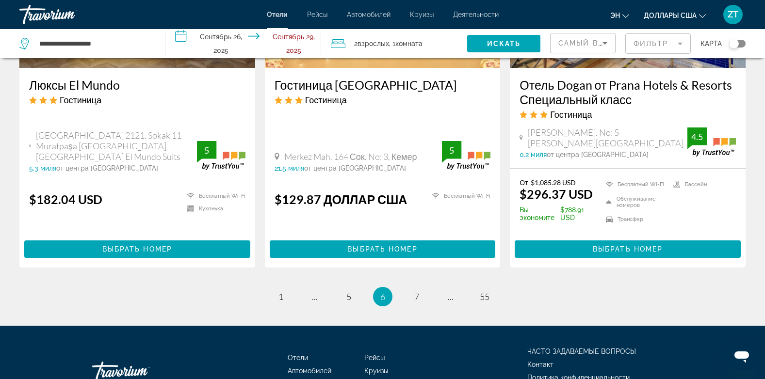
scroll to position [1261, 0]
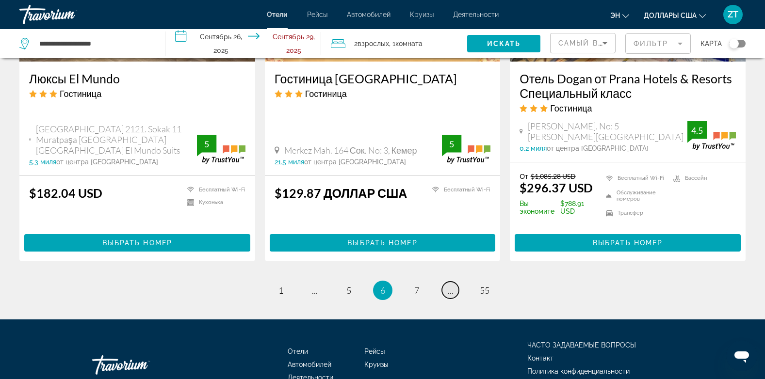
click at [450, 285] on span "..." at bounding box center [451, 290] width 6 height 11
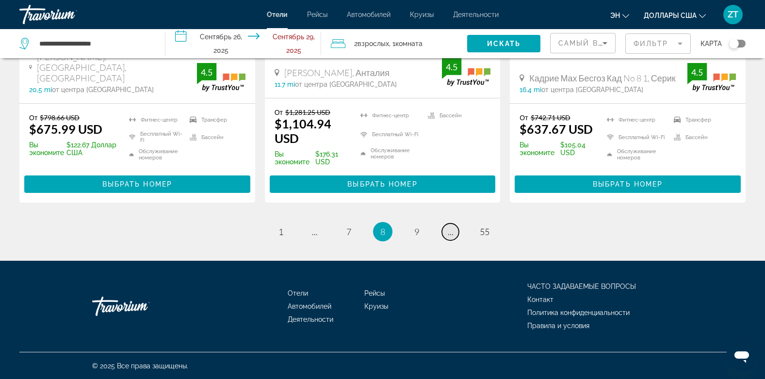
scroll to position [1373, 0]
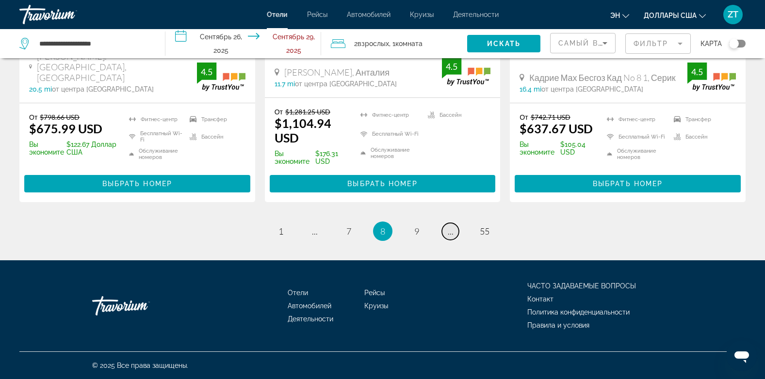
click at [451, 225] on link "страница ..." at bounding box center [450, 231] width 17 height 17
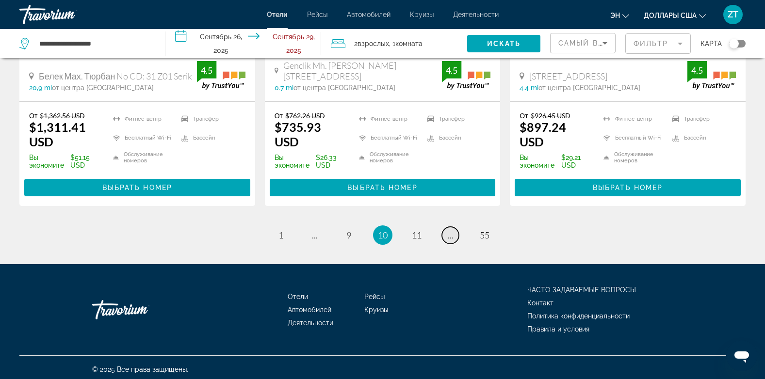
scroll to position [1358, 0]
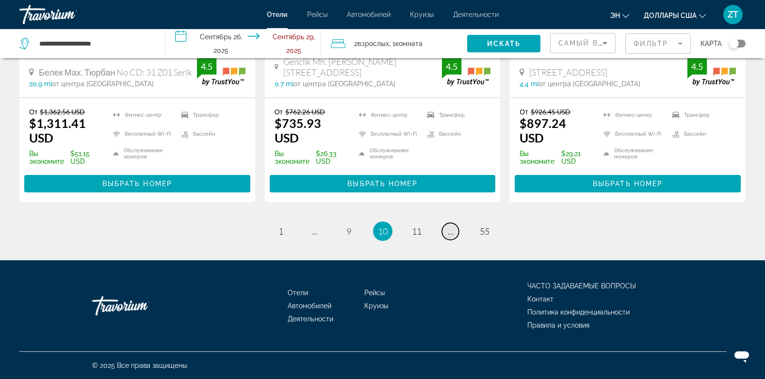
click at [451, 225] on link "страница ..." at bounding box center [450, 231] width 17 height 17
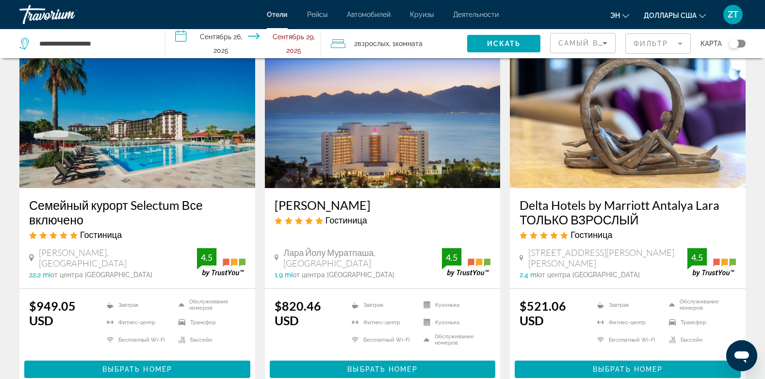
scroll to position [58, 0]
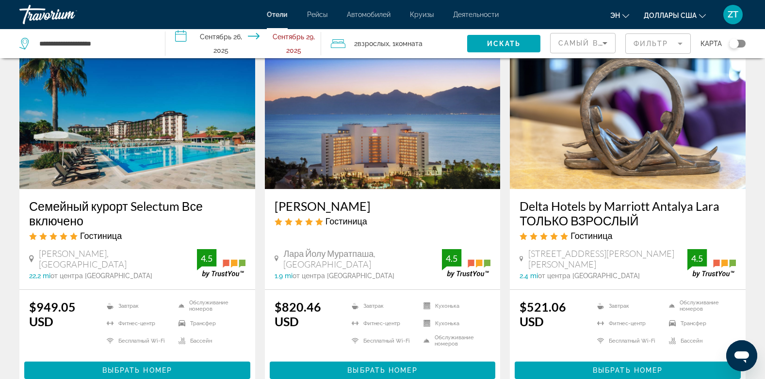
click at [588, 174] on img "Основное содержание" at bounding box center [628, 111] width 236 height 155
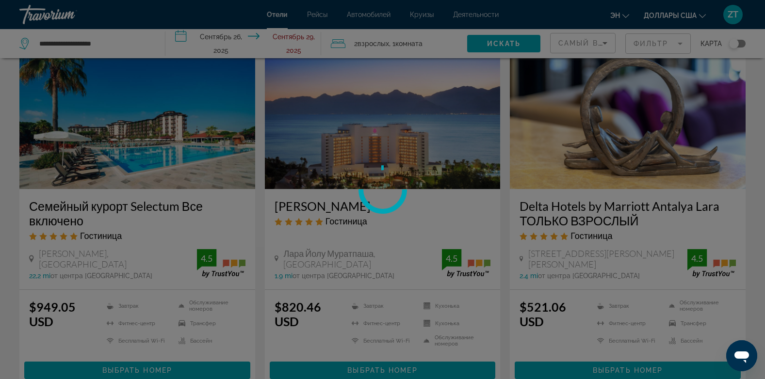
click at [588, 174] on div at bounding box center [382, 189] width 765 height 379
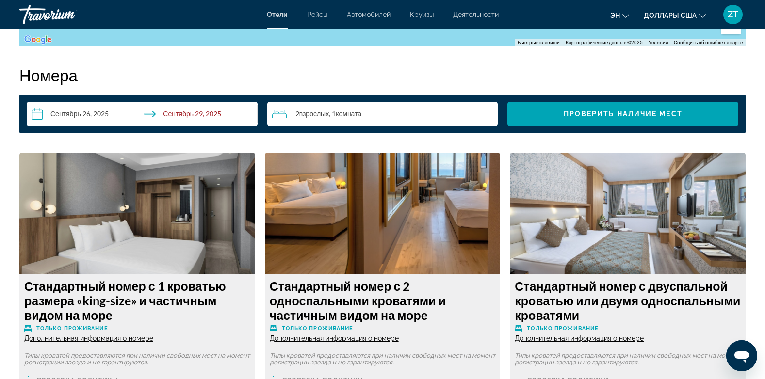
scroll to position [1300, 0]
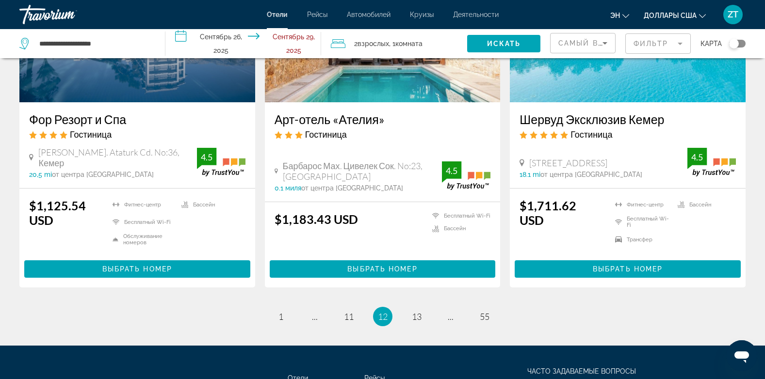
scroll to position [1323, 0]
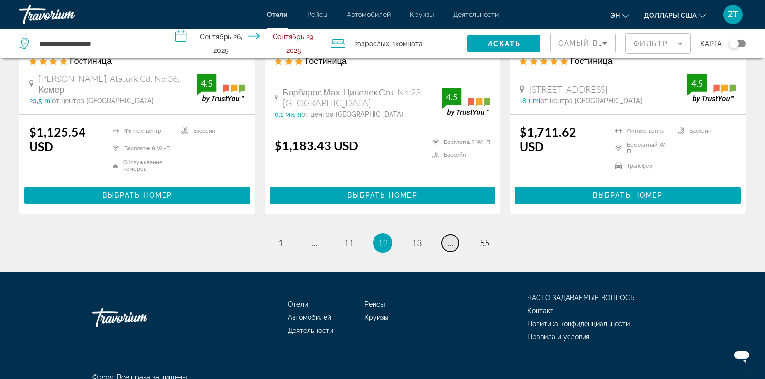
click at [451, 238] on span "..." at bounding box center [451, 243] width 6 height 11
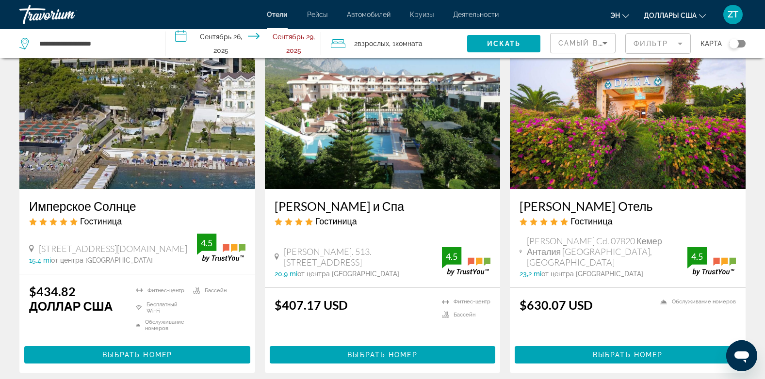
scroll to position [78, 0]
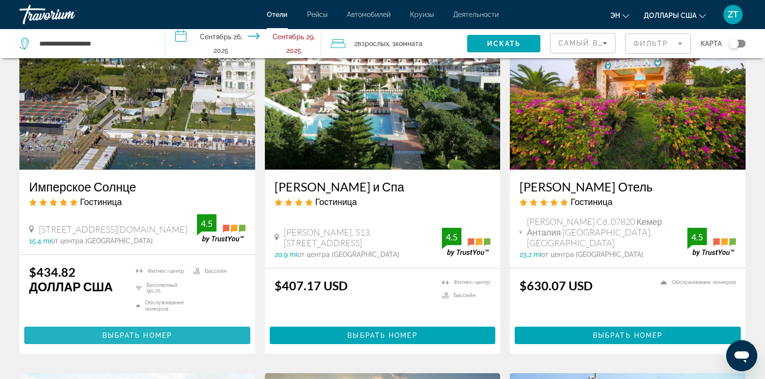
click at [138, 333] on span "Выбрать номер" at bounding box center [137, 336] width 70 height 8
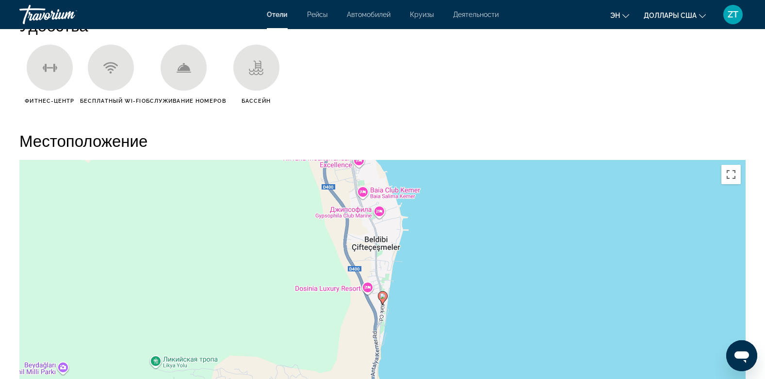
scroll to position [912, 0]
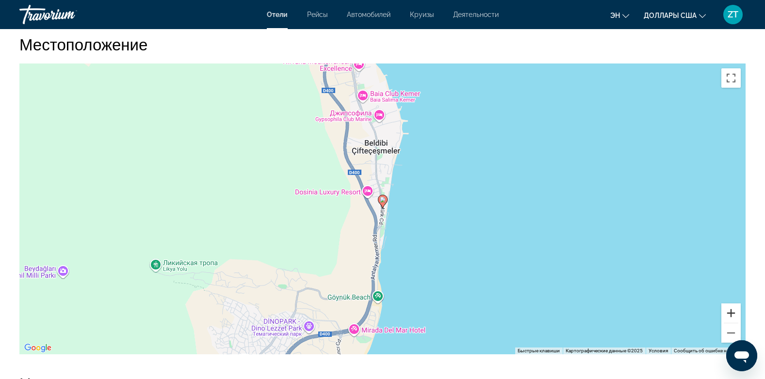
click at [729, 313] on button "Увеличить" at bounding box center [730, 313] width 19 height 19
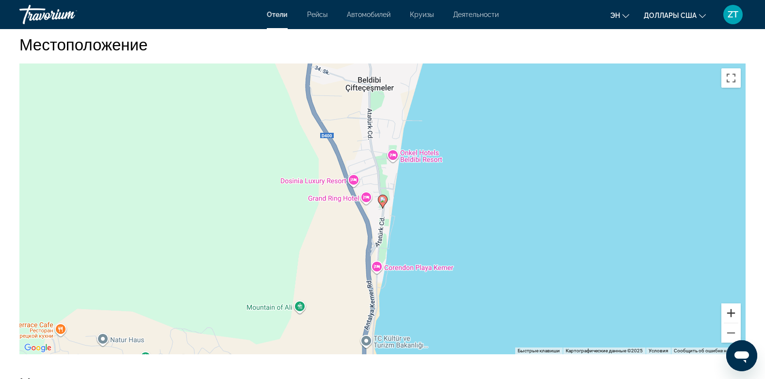
click at [729, 313] on button "Увеличить" at bounding box center [730, 313] width 19 height 19
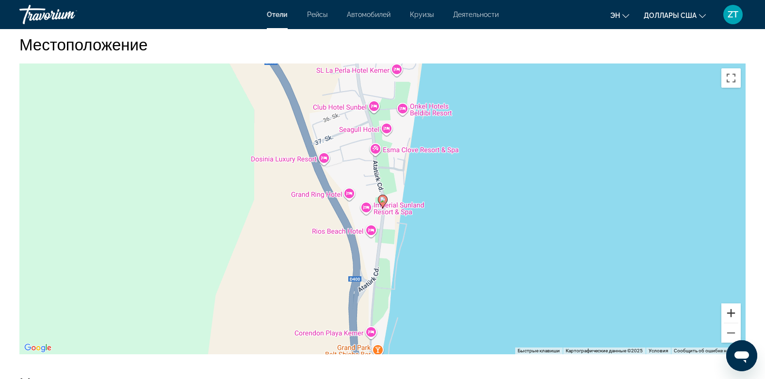
click at [729, 313] on button "Увеличить" at bounding box center [730, 313] width 19 height 19
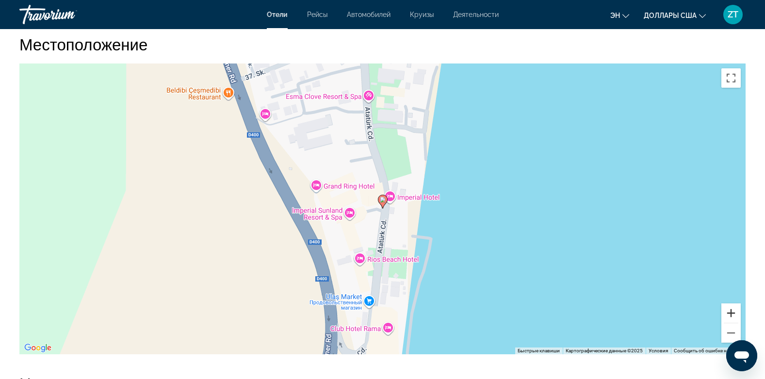
click at [729, 313] on button "Увеличить" at bounding box center [730, 313] width 19 height 19
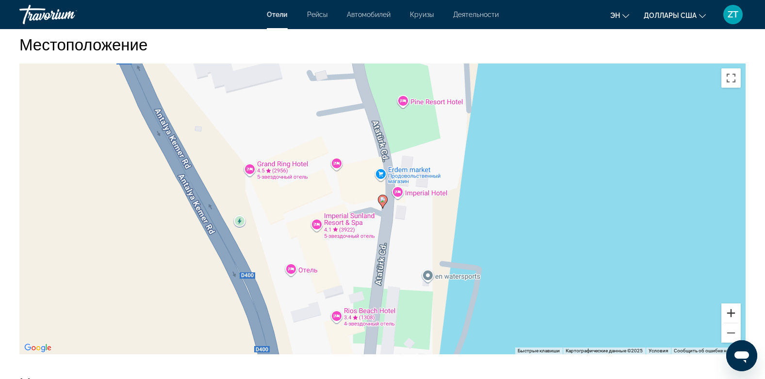
click at [729, 313] on button "Увеличить" at bounding box center [730, 313] width 19 height 19
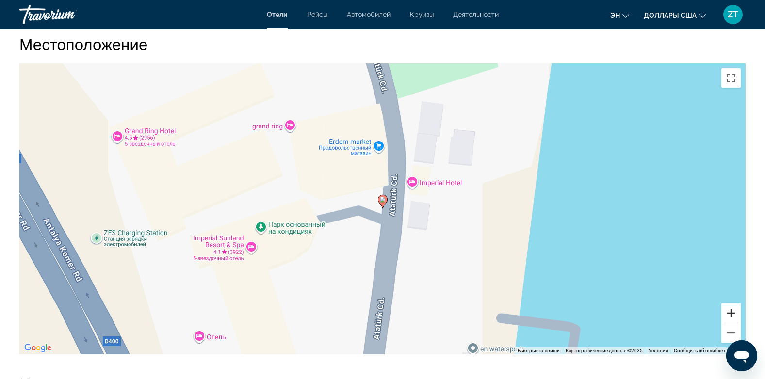
drag, startPoint x: 729, startPoint y: 313, endPoint x: 741, endPoint y: 311, distance: 12.3
click at [741, 311] on div "Чтобы активировать перетаскивание с помощью клавиатуры, нажмите Alt + Ввод. Пос…" at bounding box center [382, 209] width 726 height 291
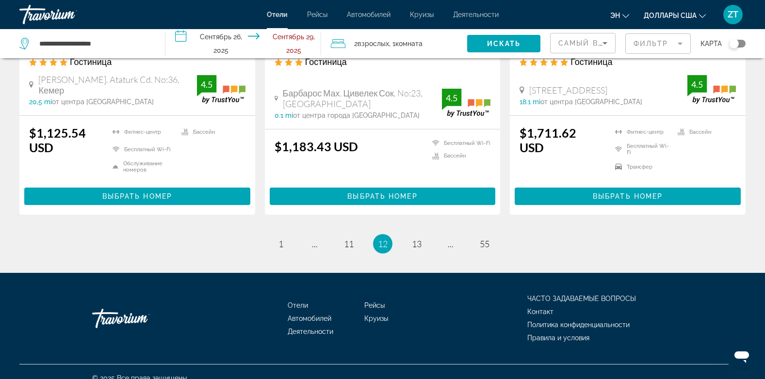
scroll to position [1323, 0]
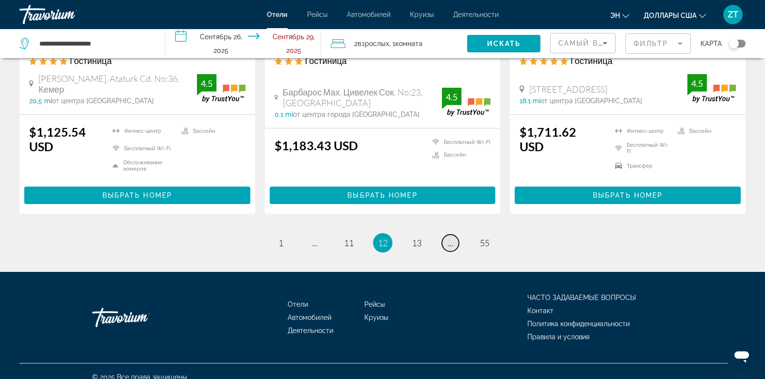
click at [450, 238] on span "..." at bounding box center [451, 243] width 6 height 11
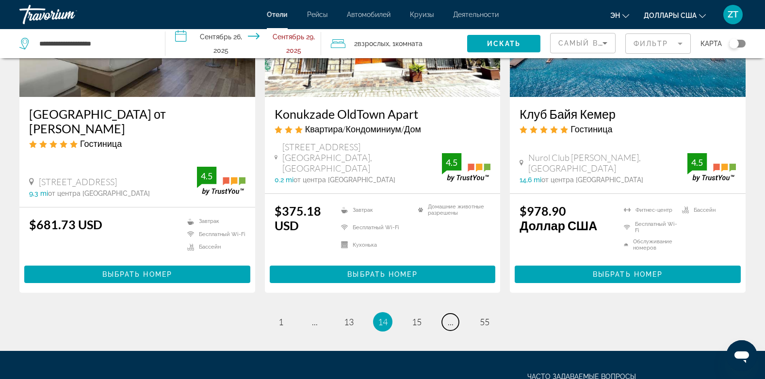
scroll to position [1328, 0]
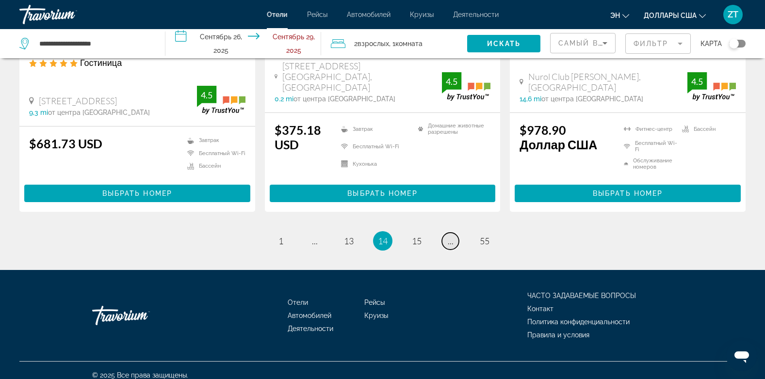
click at [453, 233] on link "страница ..." at bounding box center [450, 241] width 17 height 17
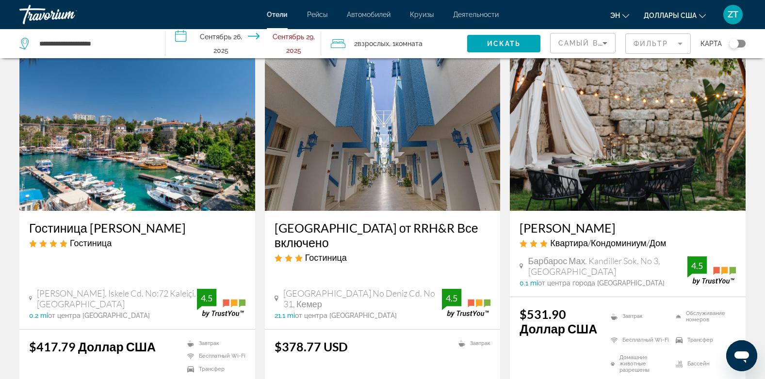
scroll to position [39, 0]
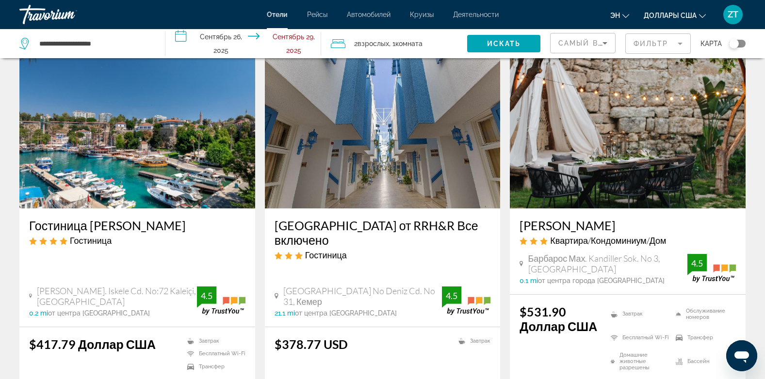
click at [145, 128] on img "Основное содержание" at bounding box center [137, 130] width 236 height 155
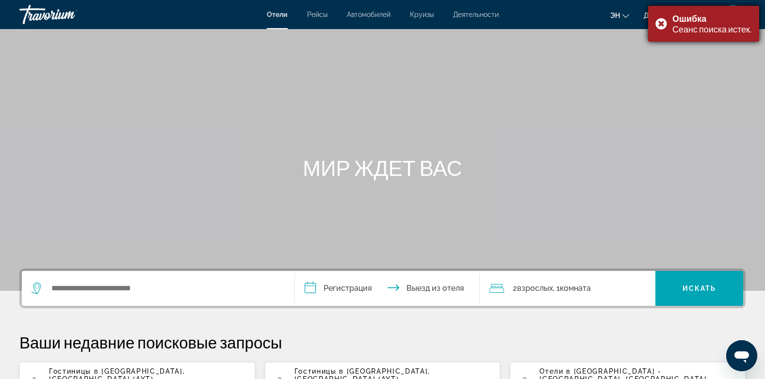
click at [658, 23] on div "Ошибка Сеанс поиска истек." at bounding box center [703, 24] width 111 height 36
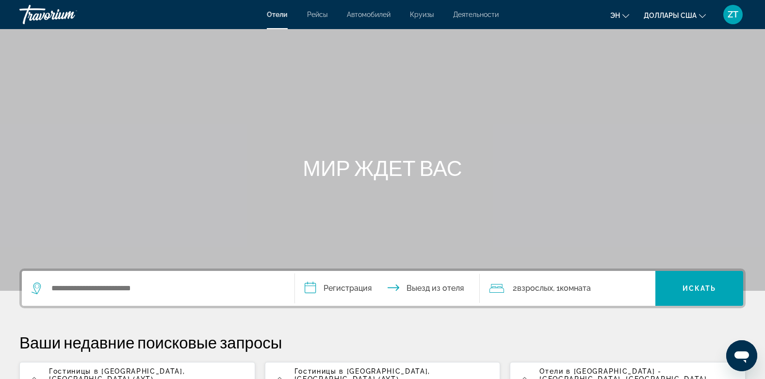
click at [107, 372] on span "Гостиницы в [GEOGRAPHIC_DATA]" at bounding box center [116, 372] width 134 height 8
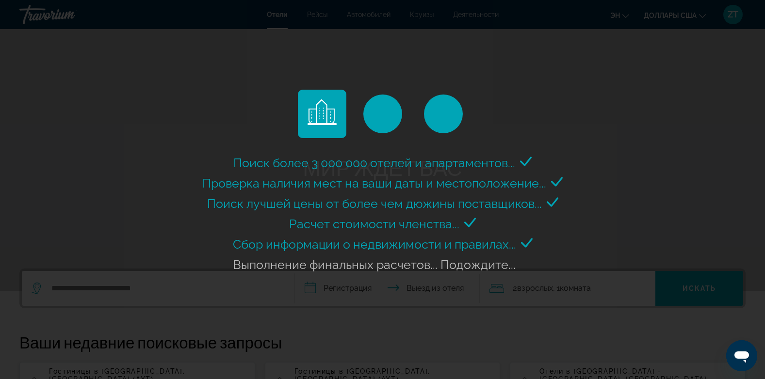
click at [107, 372] on div "Поиск более 3 000 000 отелей и апартаментов..." at bounding box center [382, 189] width 765 height 379
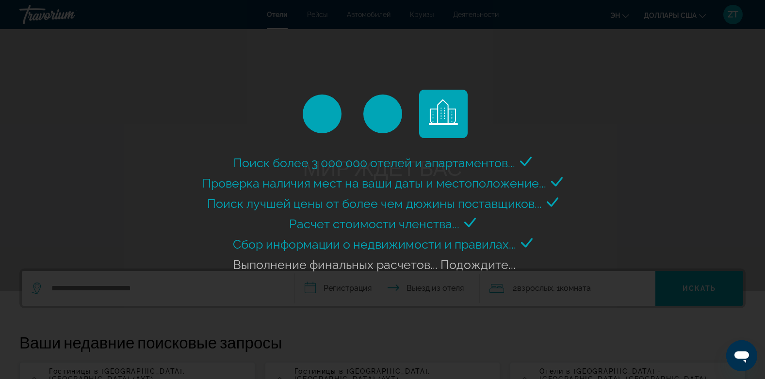
click at [636, 157] on div "Поиск более 3 000 000 отелей и апартаментов..." at bounding box center [382, 189] width 765 height 379
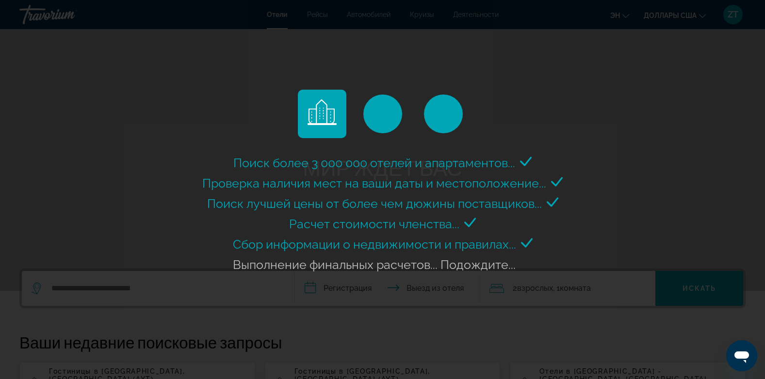
click at [590, 204] on div "Поиск более 3 000 000 отелей и апартаментов..." at bounding box center [382, 189] width 765 height 379
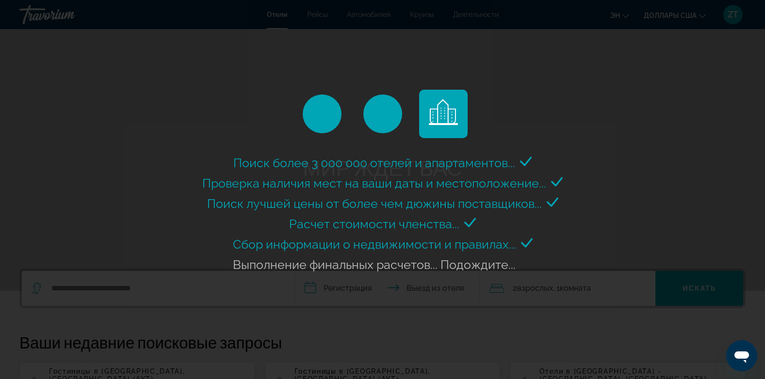
click at [663, 111] on div "Поиск более 3 000 000 отелей и апартаментов..." at bounding box center [382, 189] width 765 height 379
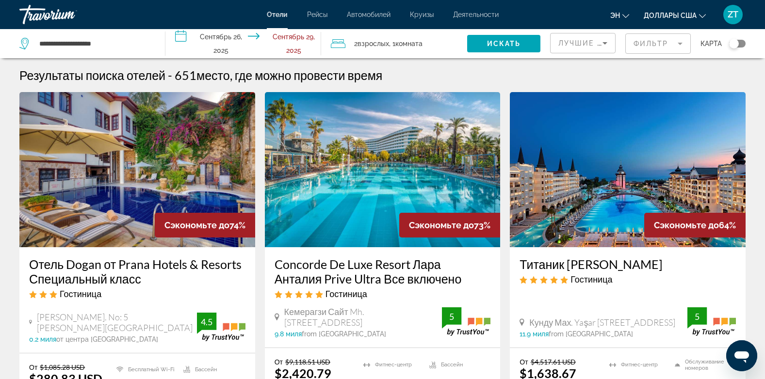
drag, startPoint x: 20, startPoint y: 18, endPoint x: 24, endPoint y: 23, distance: 6.9
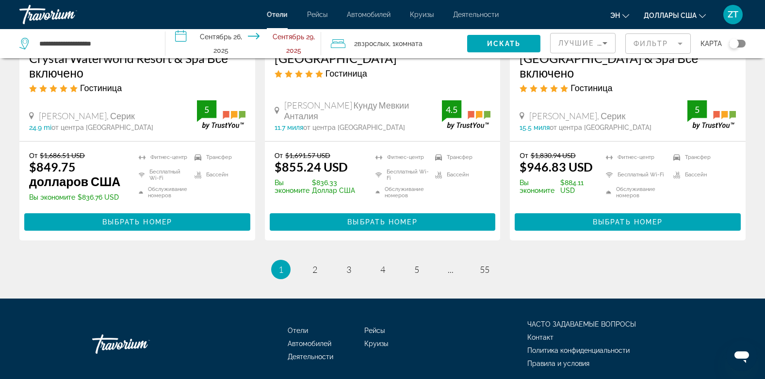
scroll to position [1352, 0]
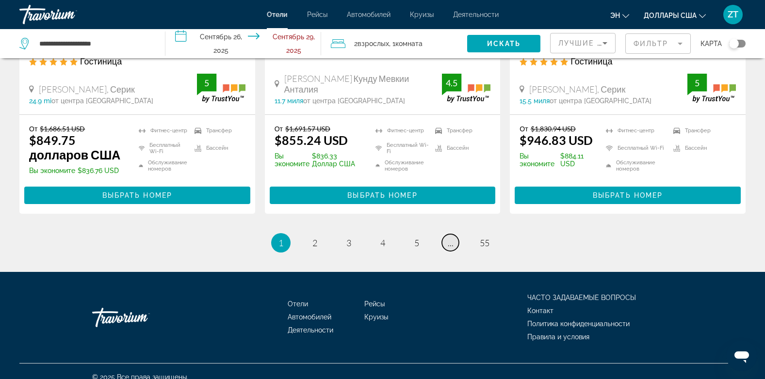
click at [451, 238] on span "..." at bounding box center [451, 243] width 6 height 11
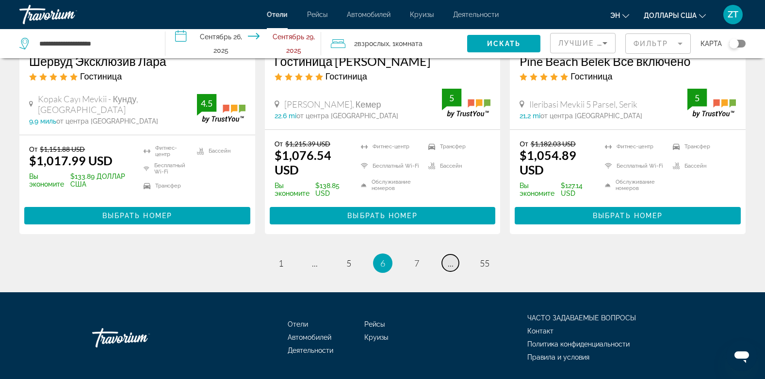
scroll to position [1339, 0]
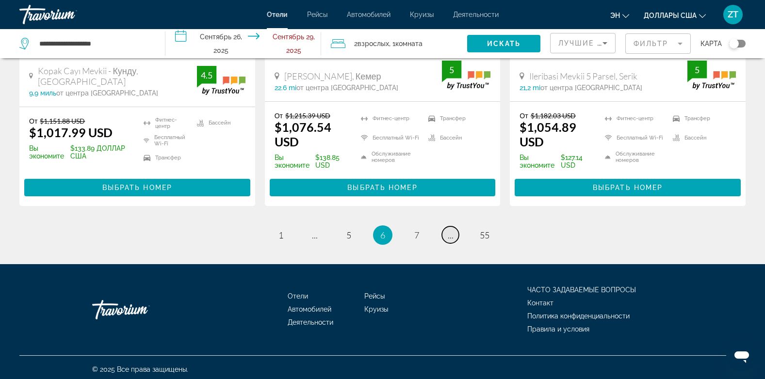
click at [451, 234] on span "..." at bounding box center [451, 235] width 6 height 11
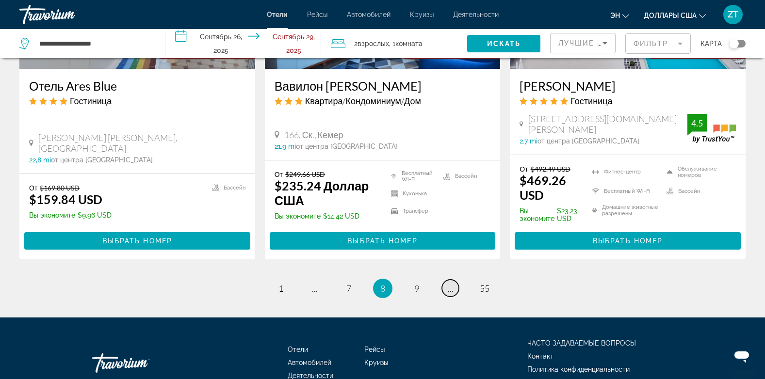
scroll to position [1338, 0]
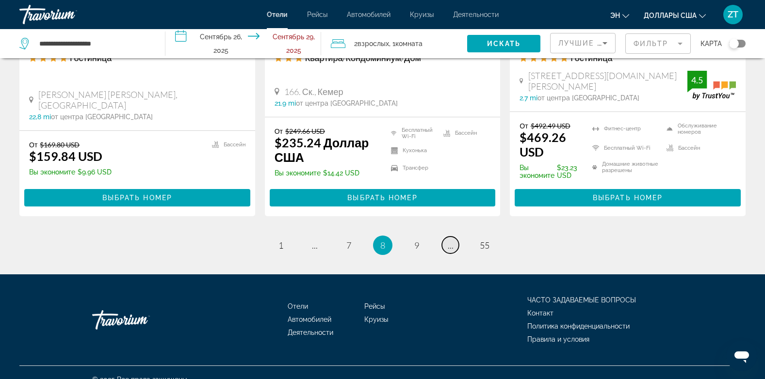
click at [451, 240] on span "..." at bounding box center [451, 245] width 6 height 11
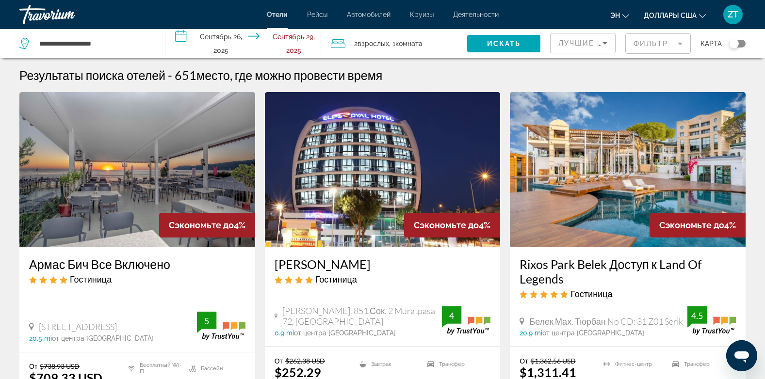
click at [451, 234] on div "Сэкономьте до 4%" at bounding box center [452, 225] width 96 height 25
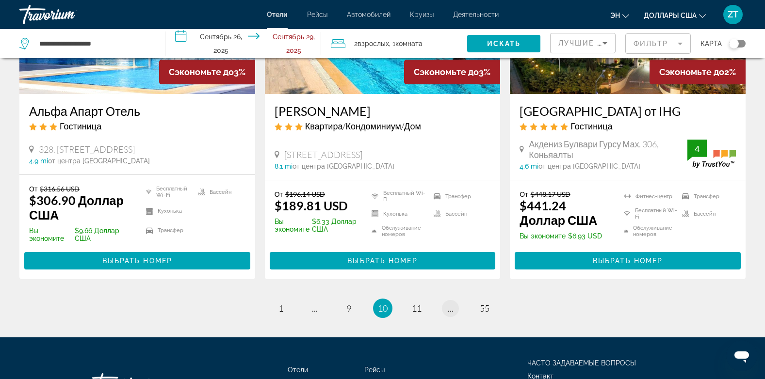
scroll to position [1348, 0]
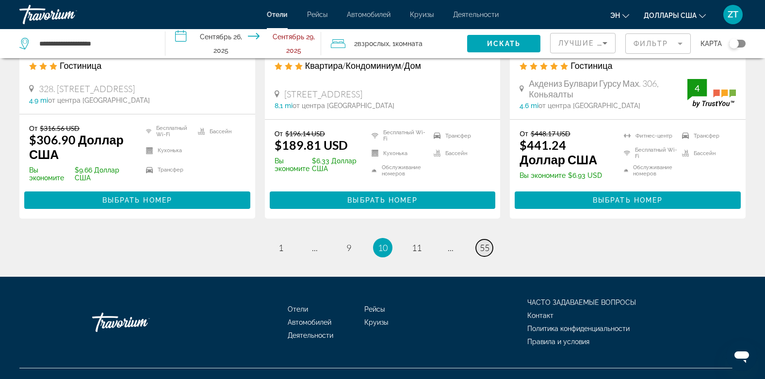
click at [485, 242] on span "55" at bounding box center [485, 247] width 10 height 11
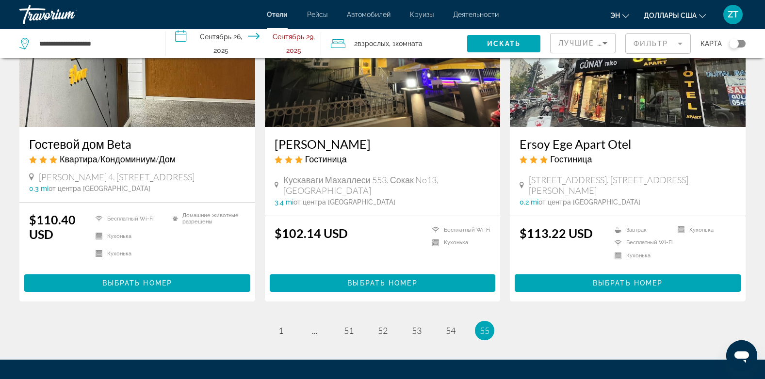
scroll to position [220, 0]
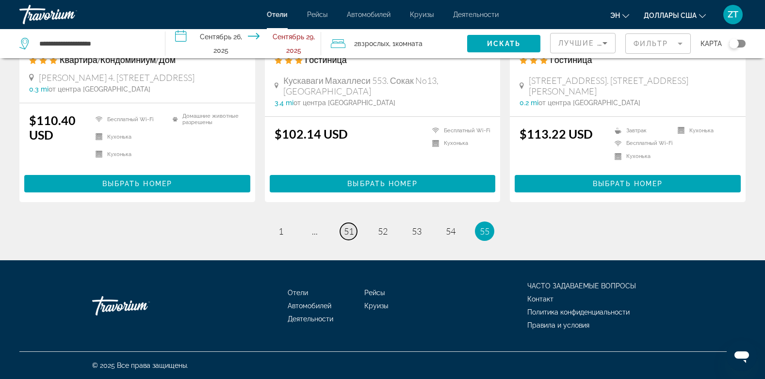
click at [349, 233] on span "51" at bounding box center [349, 231] width 10 height 11
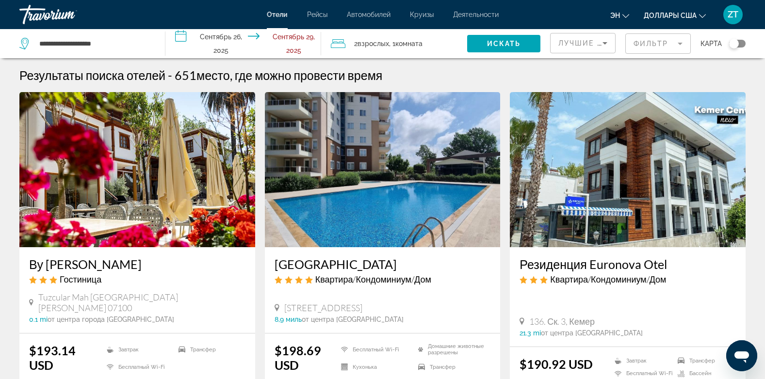
click at [354, 285] on div "Ривер Парк Резиденс Лара Квартира/Кондоминиум/Дом" at bounding box center [382, 274] width 216 height 35
click at [347, 231] on img "Основное содержание" at bounding box center [383, 169] width 236 height 155
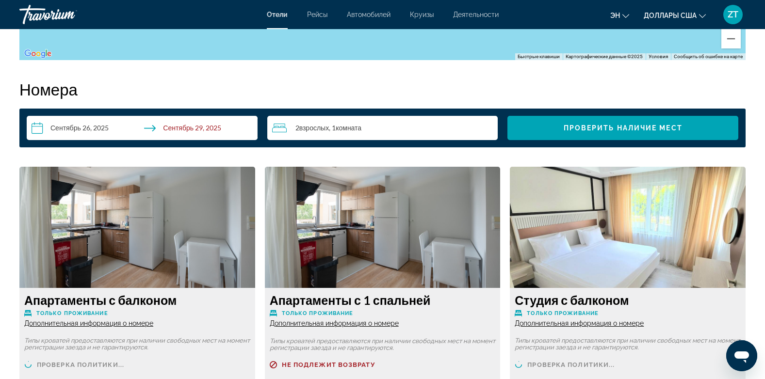
scroll to position [1203, 0]
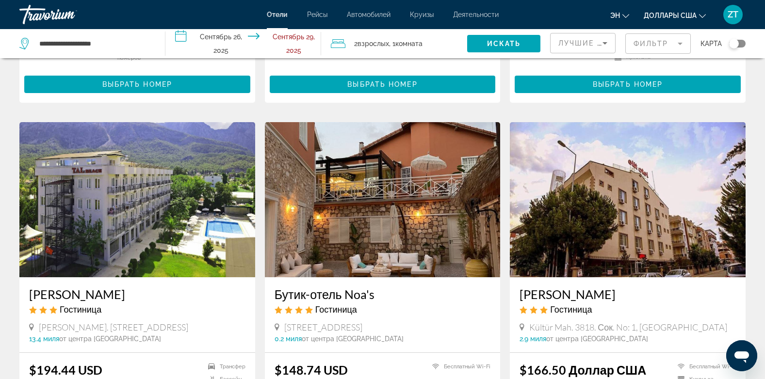
scroll to position [349, 0]
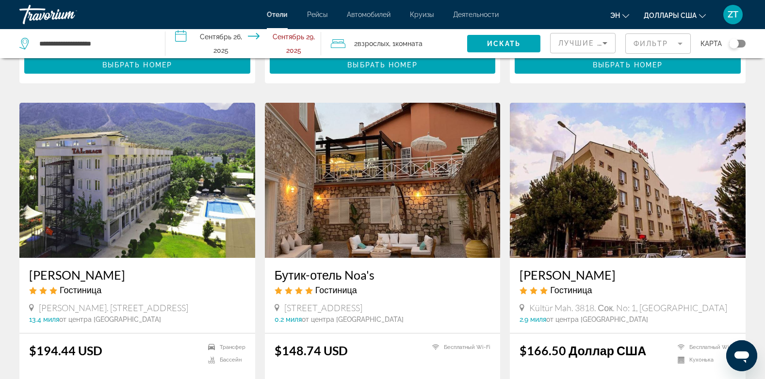
click at [332, 216] on img "Основное содержание" at bounding box center [383, 180] width 236 height 155
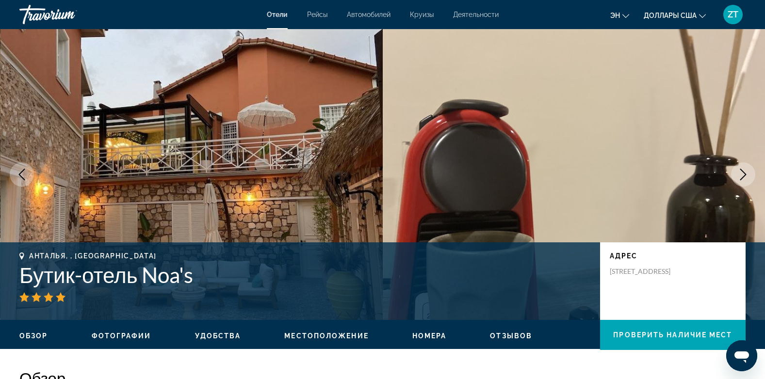
click at [332, 216] on img "Основное содержание" at bounding box center [191, 174] width 383 height 291
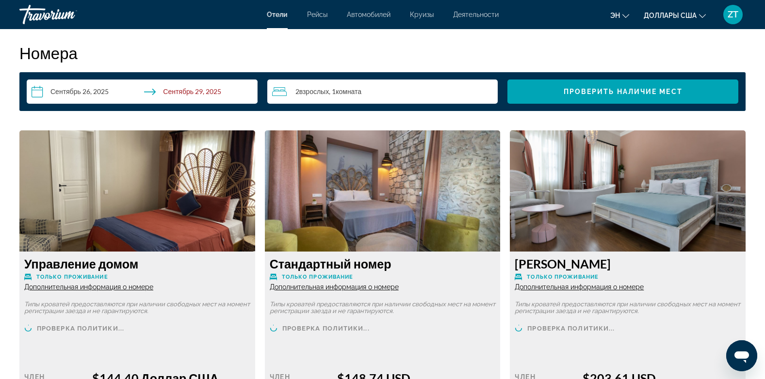
scroll to position [1222, 0]
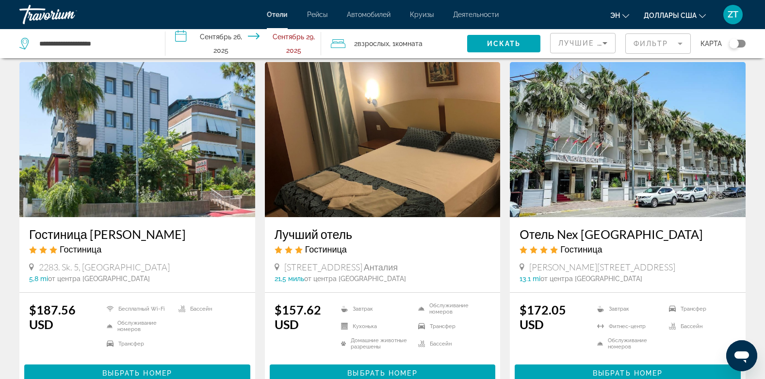
scroll to position [737, 0]
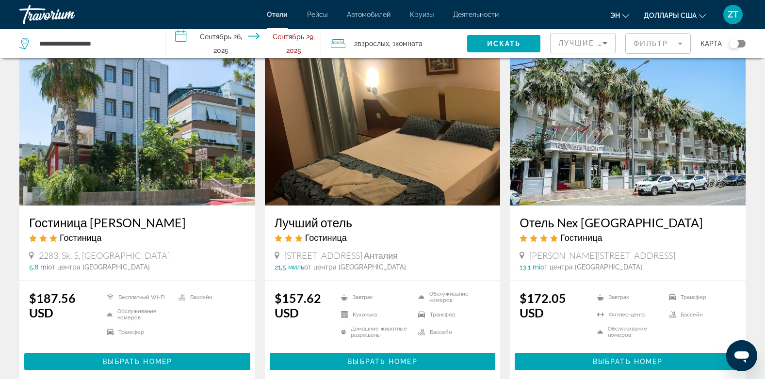
click at [625, 150] on img "Основное содержание" at bounding box center [628, 127] width 236 height 155
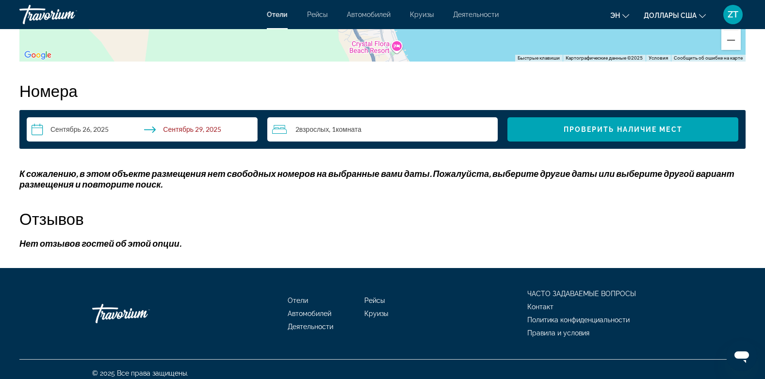
scroll to position [1191, 0]
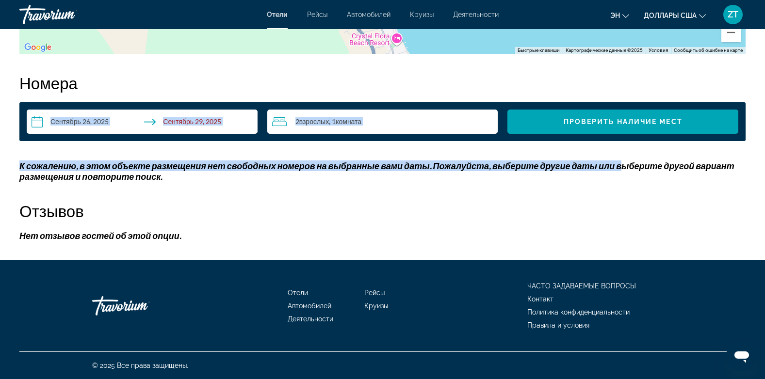
drag, startPoint x: 625, startPoint y: 150, endPoint x: 509, endPoint y: 55, distance: 150.6
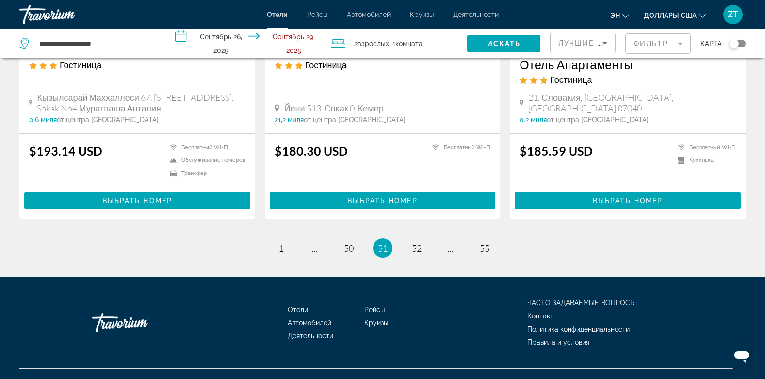
scroll to position [1261, 0]
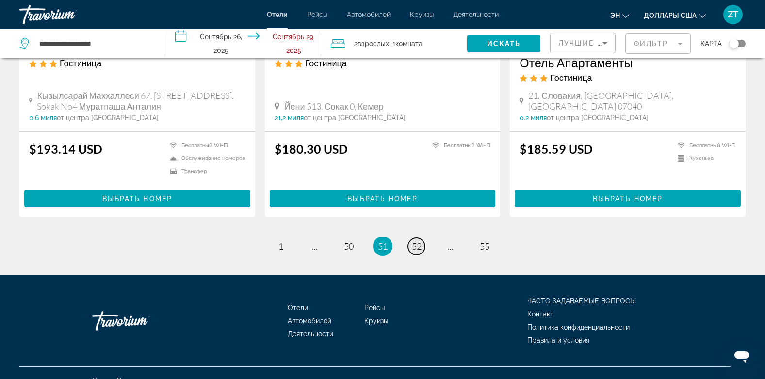
click at [417, 241] on span "52" at bounding box center [417, 246] width 10 height 11
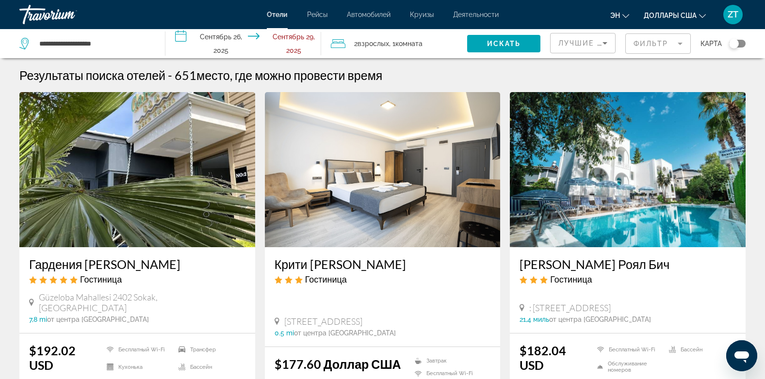
click at [97, 207] on img "Основное содержание" at bounding box center [137, 169] width 236 height 155
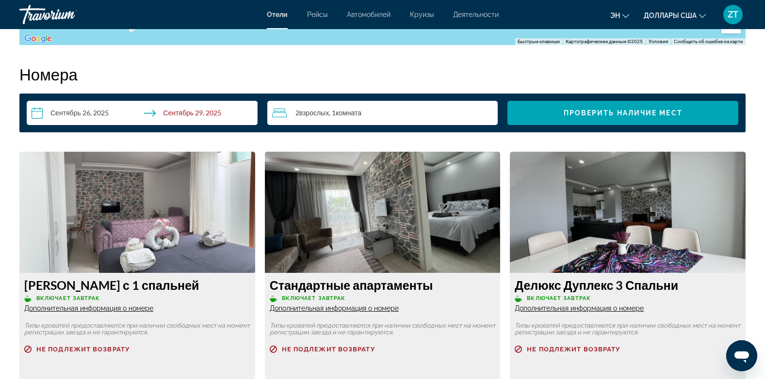
scroll to position [1222, 0]
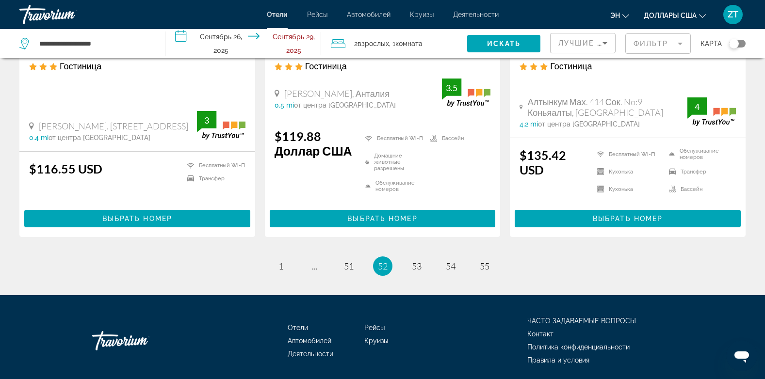
scroll to position [1293, 0]
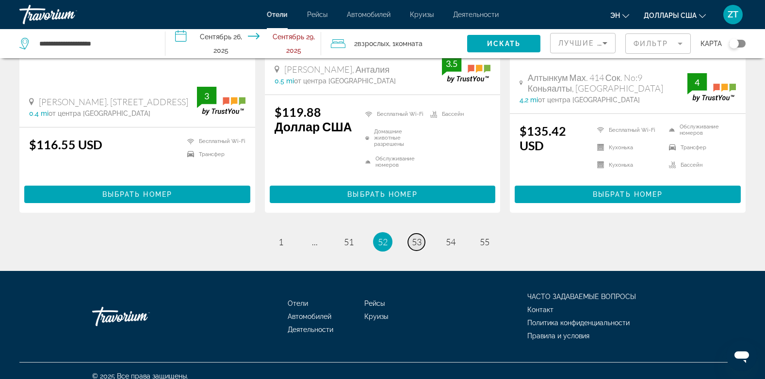
click at [417, 237] on span "53" at bounding box center [417, 242] width 10 height 11
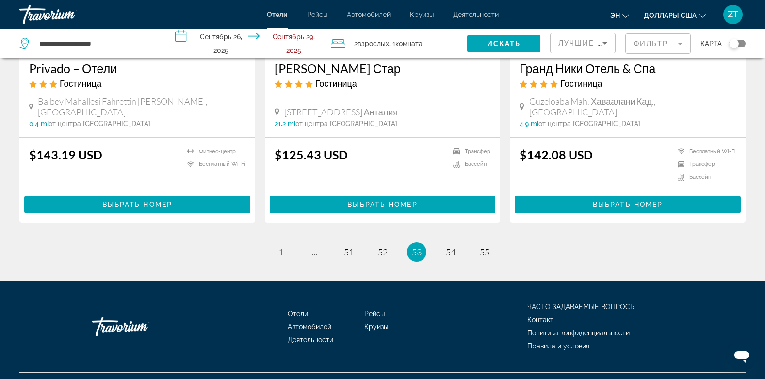
scroll to position [1280, 0]
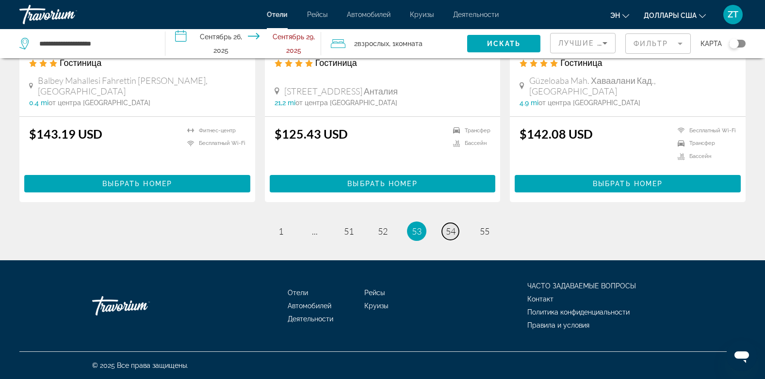
click at [452, 233] on span "54" at bounding box center [451, 231] width 10 height 11
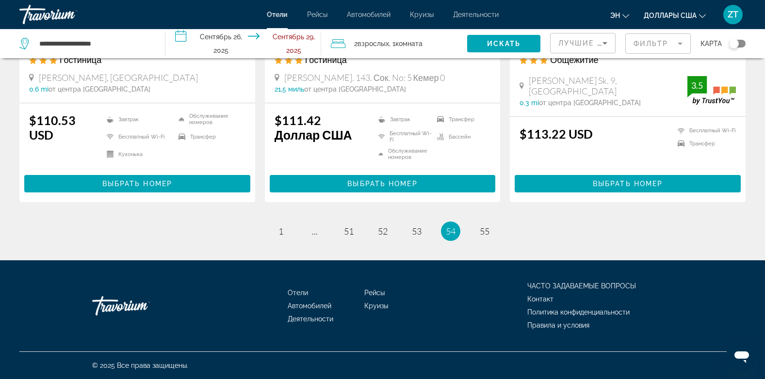
scroll to position [1307, 0]
click at [484, 235] on span "55" at bounding box center [485, 231] width 10 height 11
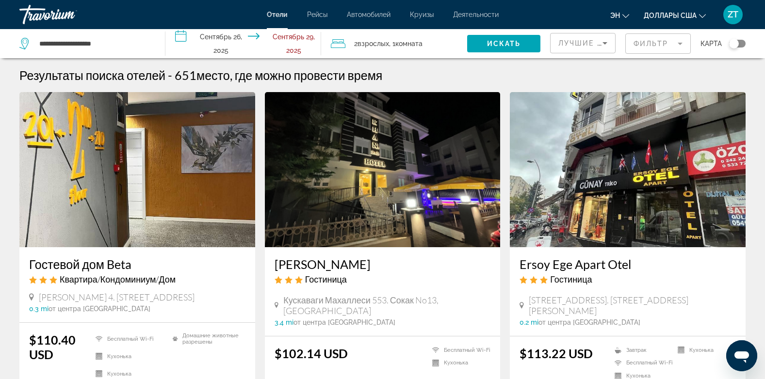
click at [484, 235] on img "Основное содержание" at bounding box center [383, 169] width 236 height 155
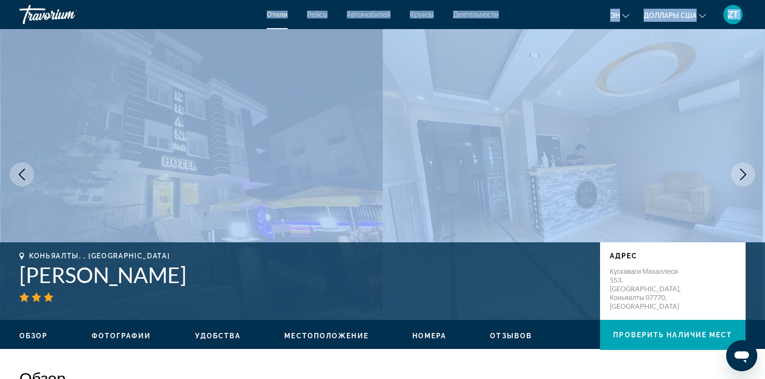
drag, startPoint x: 484, startPoint y: 235, endPoint x: 475, endPoint y: 222, distance: 15.3
click at [475, 222] on div "Skip to main content Отели Рейсы Автомобилей Круизы Деятельности Hotels Flights…" at bounding box center [382, 189] width 765 height 379
click at [475, 222] on img "Основное содержание" at bounding box center [574, 174] width 383 height 291
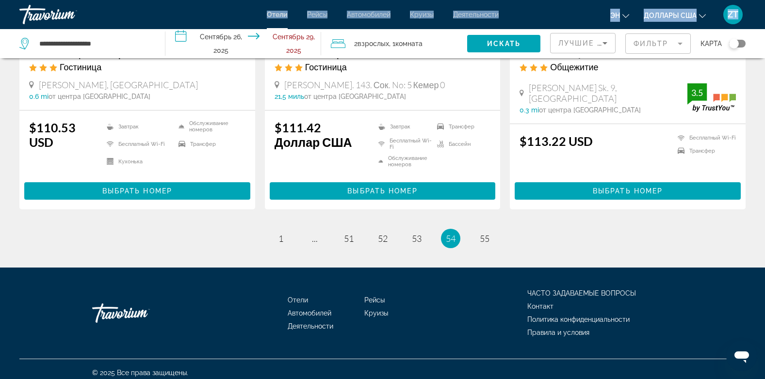
scroll to position [1307, 0]
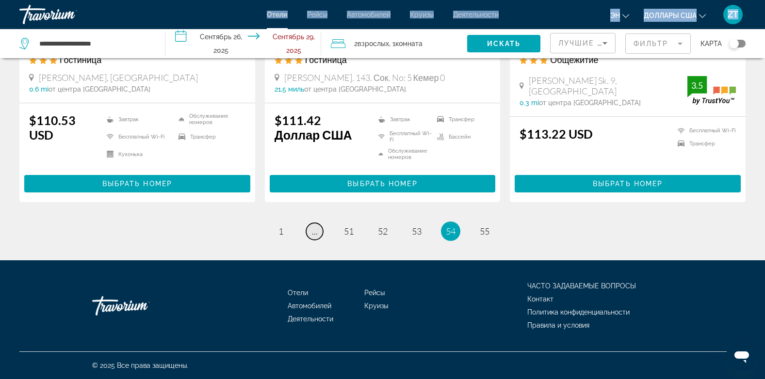
click at [314, 235] on span "..." at bounding box center [315, 231] width 6 height 11
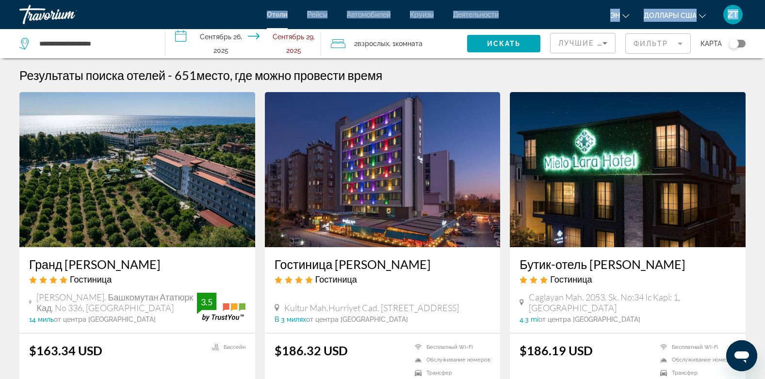
click at [157, 225] on img "Основное содержание" at bounding box center [137, 169] width 236 height 155
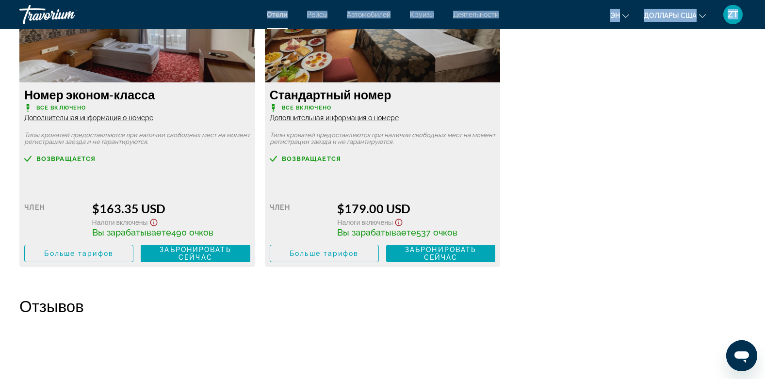
scroll to position [1407, 0]
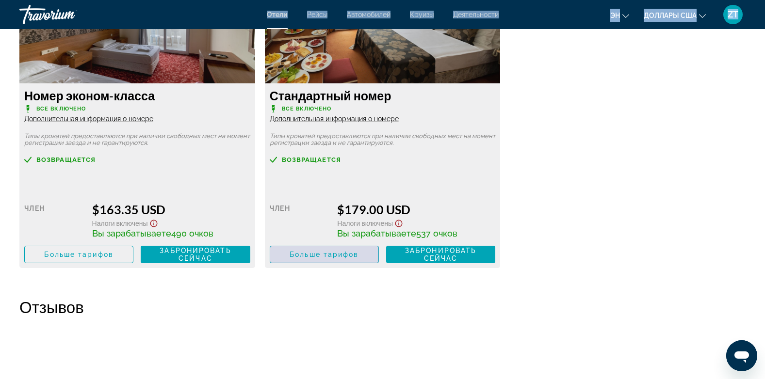
click at [300, 257] on span "Больше тарифов" at bounding box center [323, 255] width 69 height 8
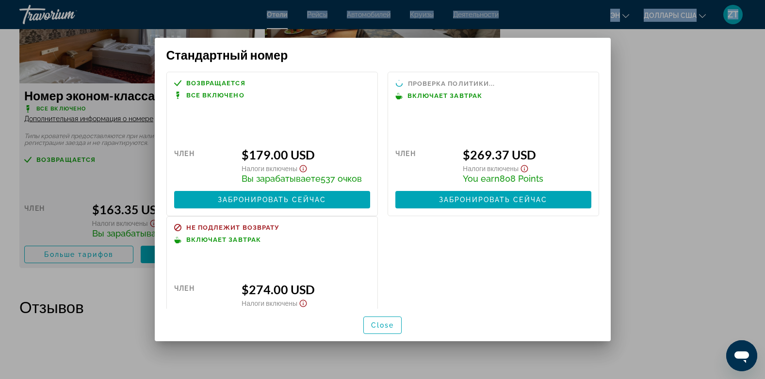
scroll to position [0, 0]
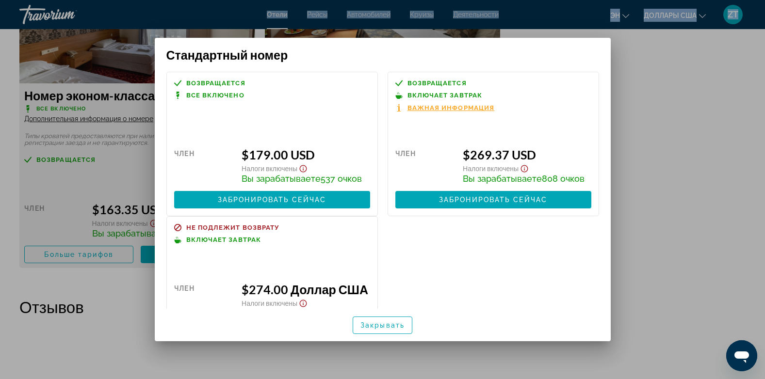
click at [420, 109] on span "Важная информация" at bounding box center [450, 108] width 87 height 6
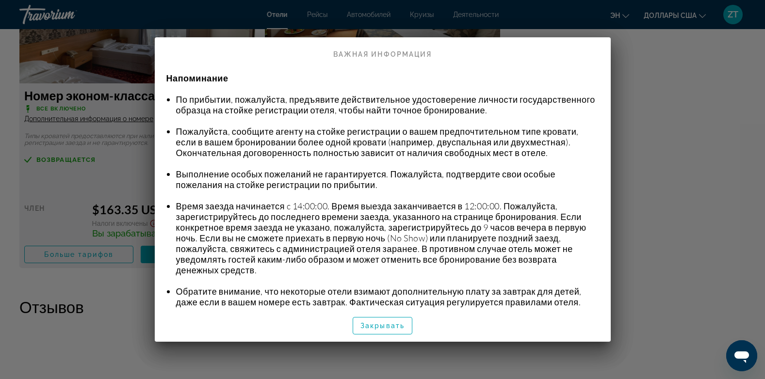
click at [420, 109] on li "По прибытии, пожалуйста, предъявите действительное удостоверение личности госуд…" at bounding box center [387, 104] width 423 height 21
click at [371, 323] on span "Закрывать" at bounding box center [382, 326] width 44 height 8
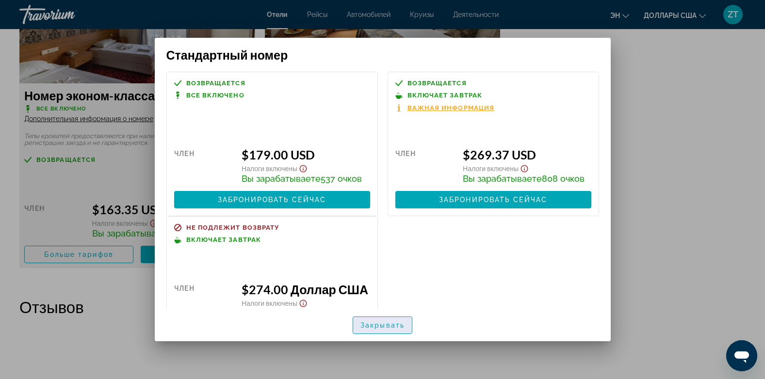
click at [374, 323] on span "Закрывать" at bounding box center [382, 325] width 44 height 8
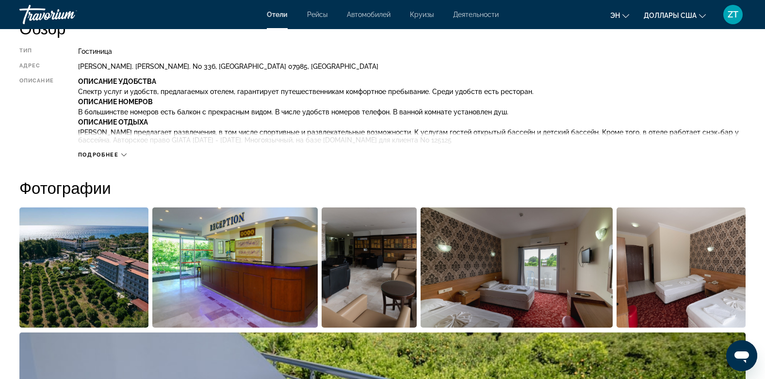
scroll to position [340, 0]
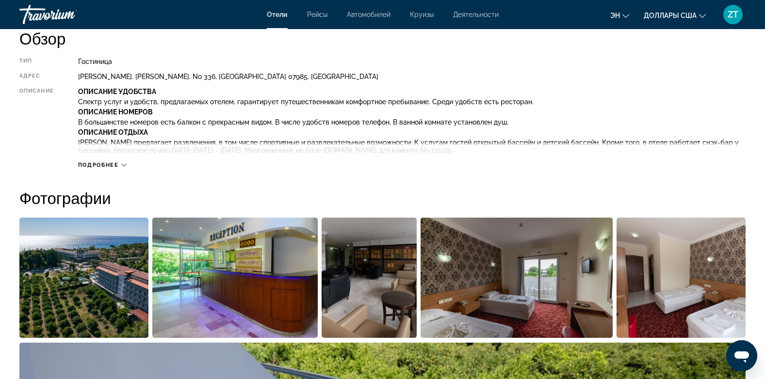
click at [114, 167] on span "Подробнее" at bounding box center [98, 165] width 41 height 6
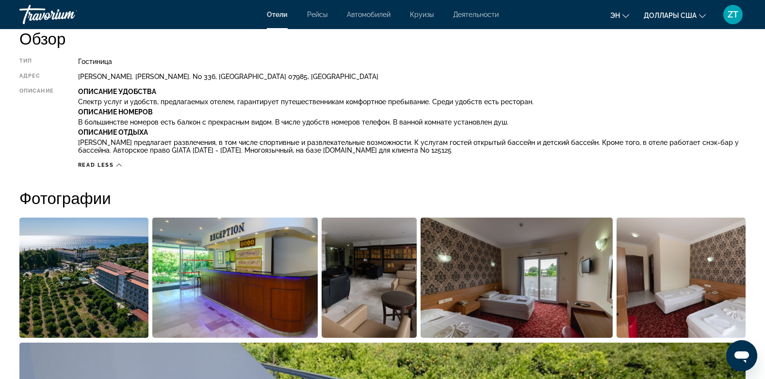
click at [107, 165] on span "Read less" at bounding box center [96, 165] width 36 height 6
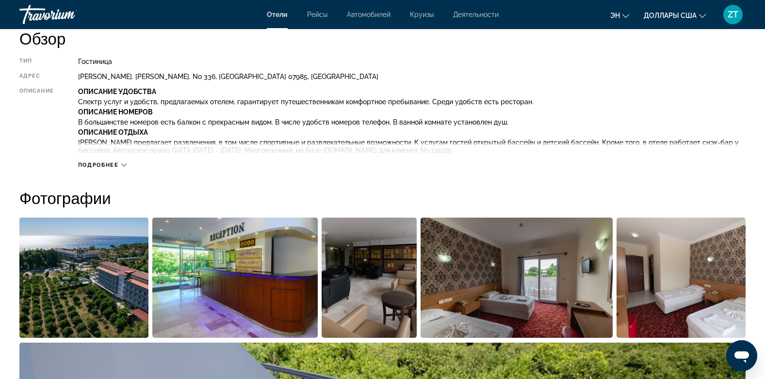
scroll to position [316, 0]
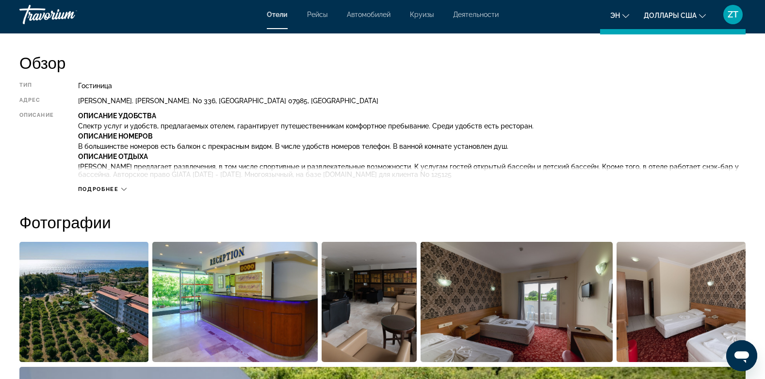
click at [109, 188] on span "Подробнее" at bounding box center [98, 189] width 41 height 6
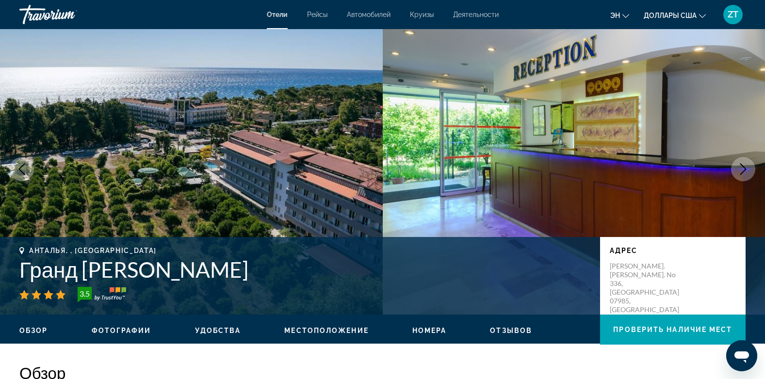
scroll to position [0, 0]
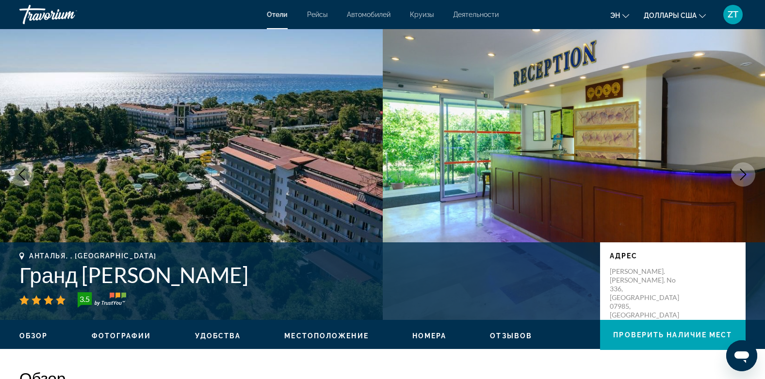
click at [170, 115] on img "Основное содержание" at bounding box center [191, 174] width 383 height 291
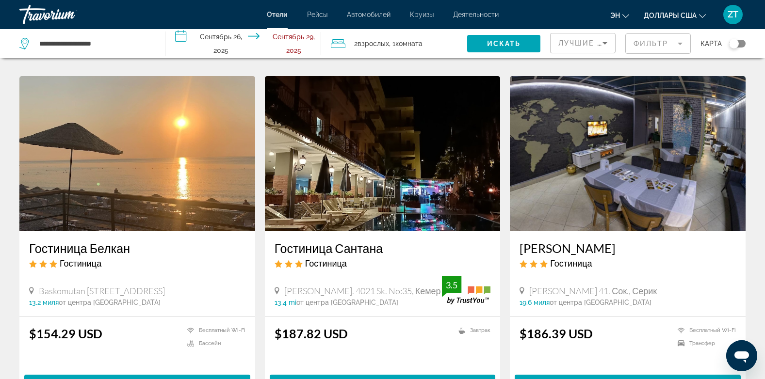
scroll to position [1047, 0]
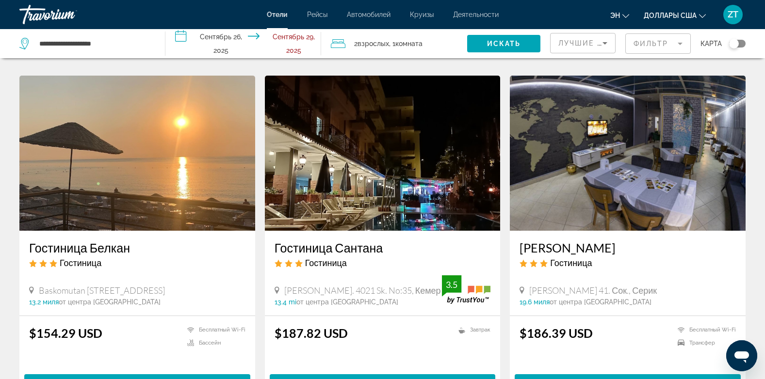
click at [140, 182] on img "Основное содержание" at bounding box center [137, 153] width 236 height 155
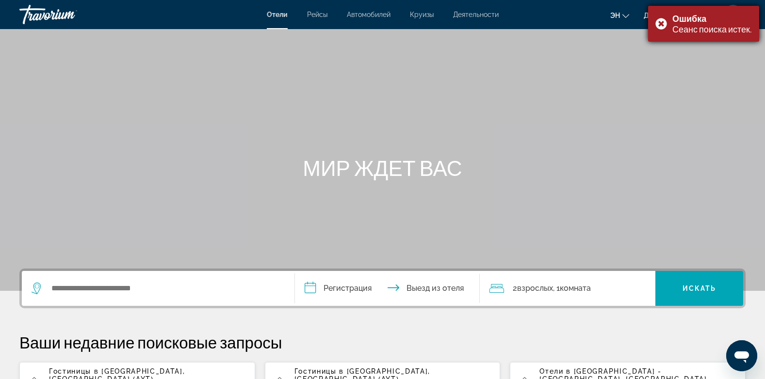
click at [658, 20] on div "Ошибка Сеанс поиска истек." at bounding box center [703, 24] width 111 height 36
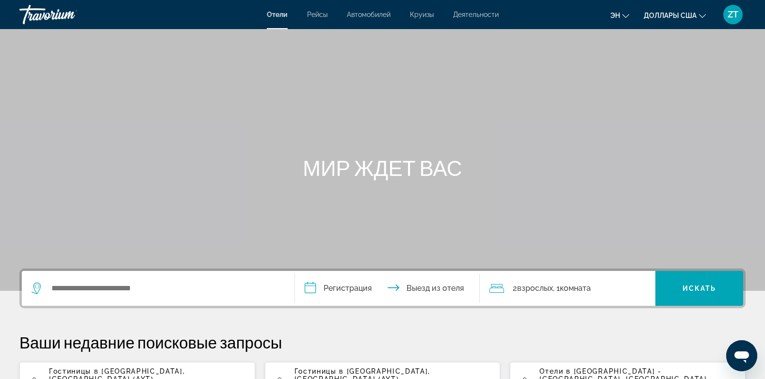
click at [110, 371] on span "Гостиницы в [GEOGRAPHIC_DATA]" at bounding box center [116, 372] width 134 height 8
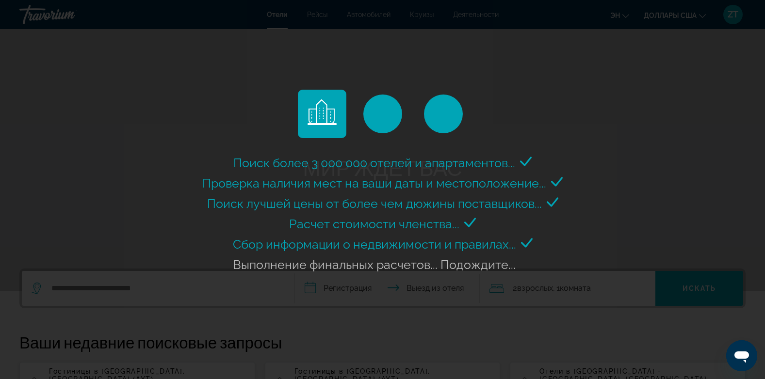
click at [119, 238] on div "Поиск более 3 000 000 отелей и апартаментов..." at bounding box center [382, 189] width 765 height 379
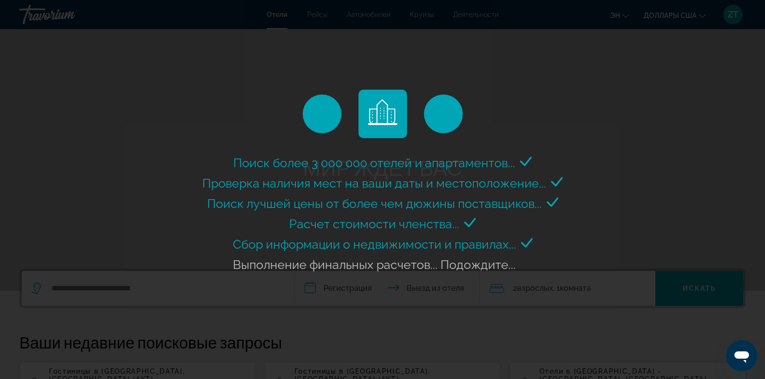
click at [694, 170] on div "Поиск более 3 000 000 отелей и апартаментов..." at bounding box center [382, 189] width 765 height 379
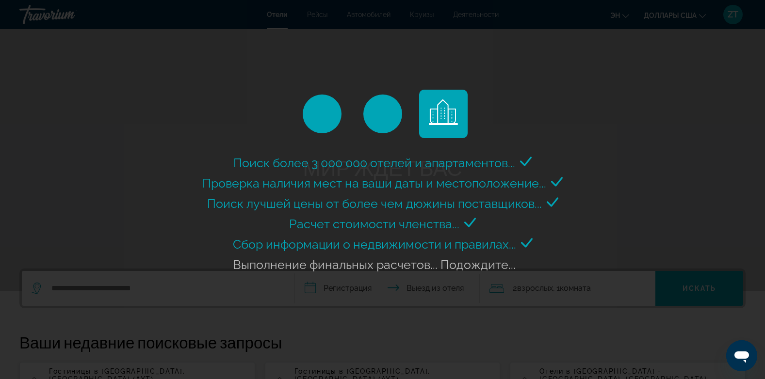
click at [525, 69] on div "Поиск более 3 000 000 отелей и апартаментов..." at bounding box center [382, 189] width 765 height 379
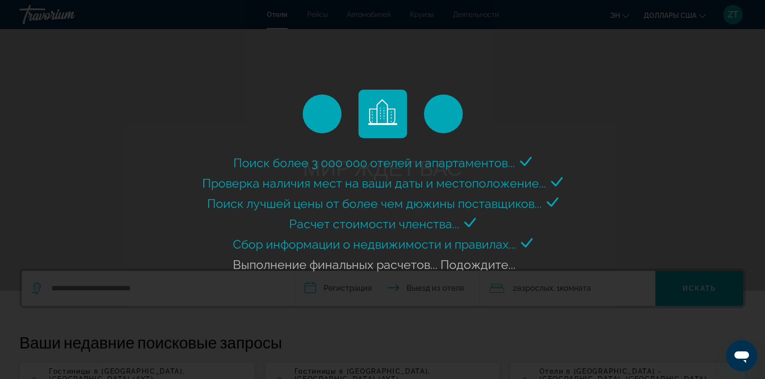
drag, startPoint x: 525, startPoint y: 69, endPoint x: 612, endPoint y: 121, distance: 101.8
click at [612, 121] on div "Поиск более 3 000 000 отелей и апартаментов..." at bounding box center [382, 189] width 765 height 379
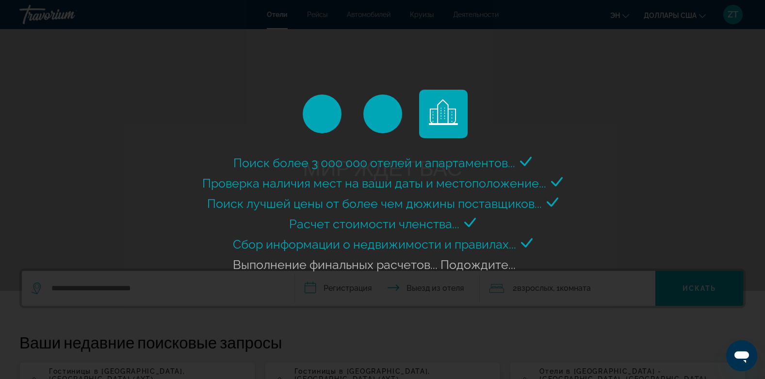
click at [612, 121] on div "Поиск более 3 000 000 отелей и апартаментов..." at bounding box center [382, 189] width 765 height 379
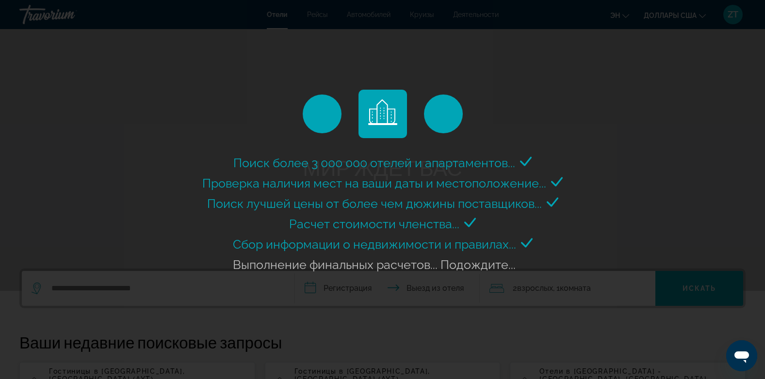
click at [309, 313] on div "Поиск более 3 000 000 отелей и апартаментов..." at bounding box center [382, 189] width 765 height 379
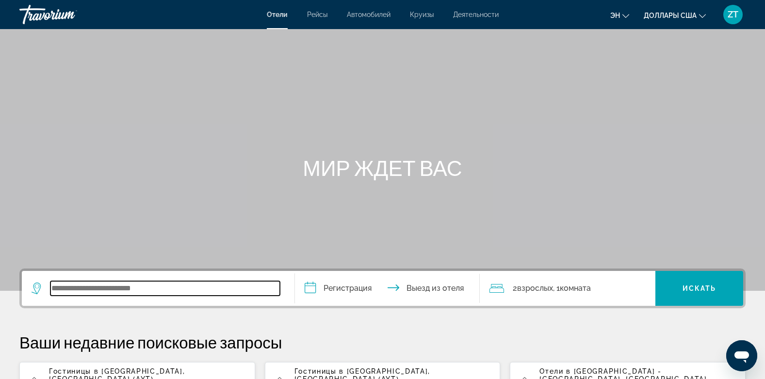
click at [85, 288] on input "Виджет поиска" at bounding box center [164, 288] width 229 height 15
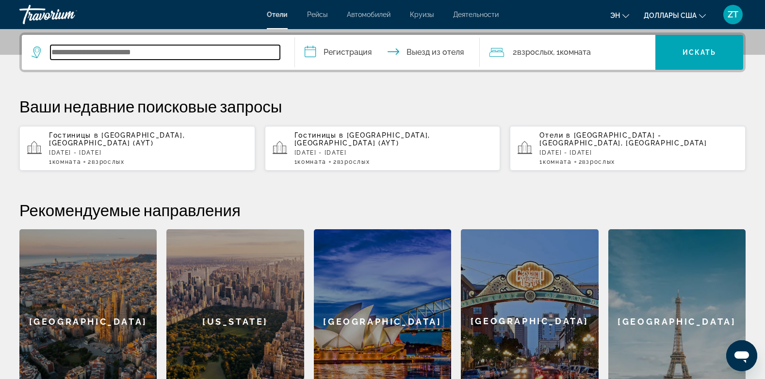
scroll to position [237, 0]
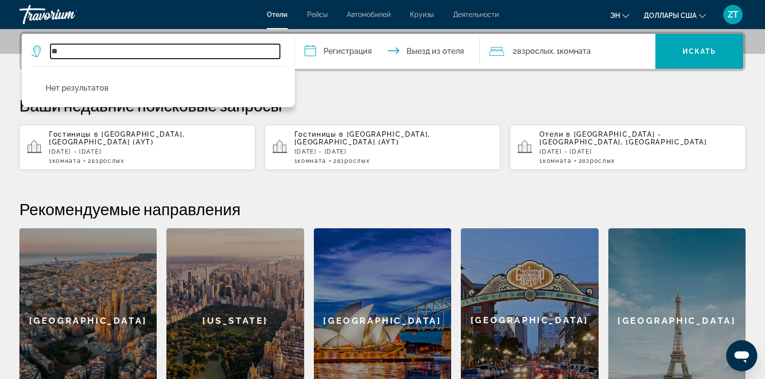
type input "*"
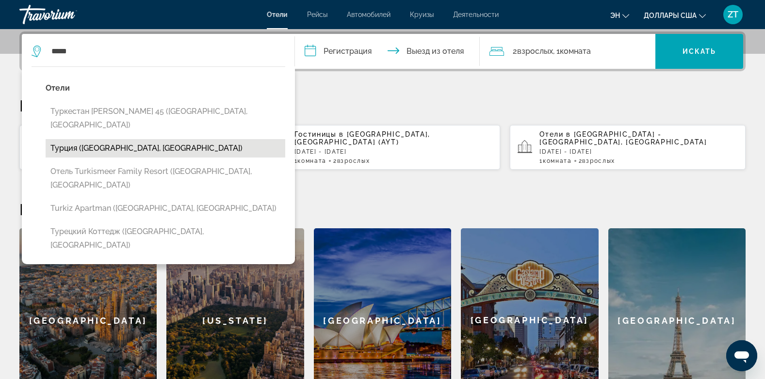
click at [65, 139] on button "Турция ([GEOGRAPHIC_DATA], [GEOGRAPHIC_DATA])" at bounding box center [166, 148] width 240 height 18
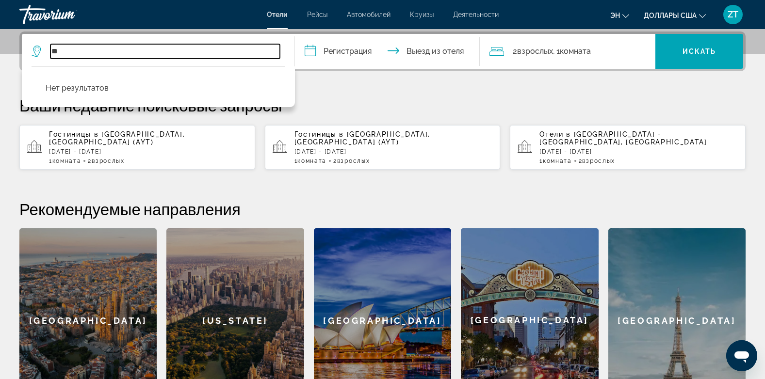
type input "*"
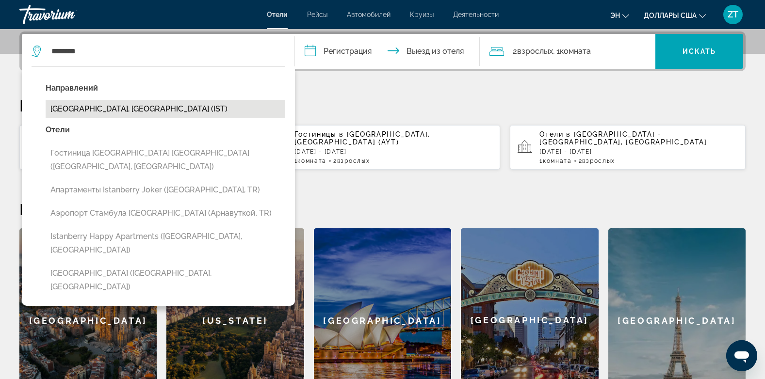
click at [74, 109] on button "[GEOGRAPHIC_DATA], [GEOGRAPHIC_DATA] (IST)" at bounding box center [166, 109] width 240 height 18
type input "**********"
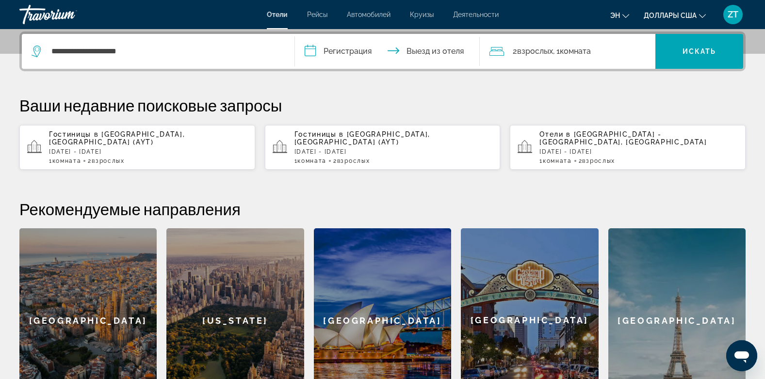
click at [313, 51] on input "**********" at bounding box center [389, 53] width 189 height 38
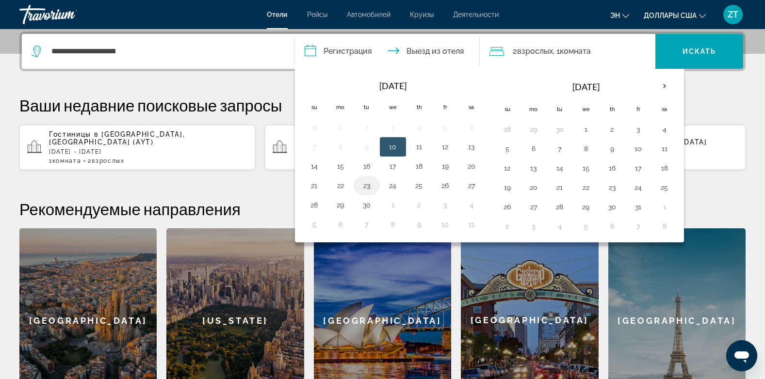
click at [368, 185] on button "23" at bounding box center [367, 186] width 16 height 14
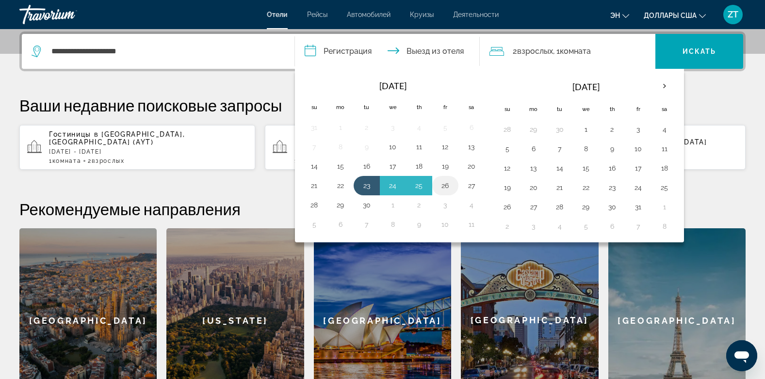
click at [444, 186] on button "26" at bounding box center [445, 186] width 16 height 14
type input "**********"
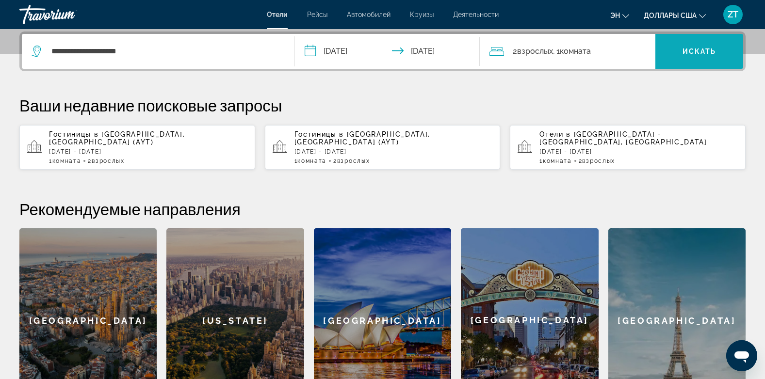
click at [699, 47] on span "Виджет поиска" at bounding box center [699, 51] width 88 height 23
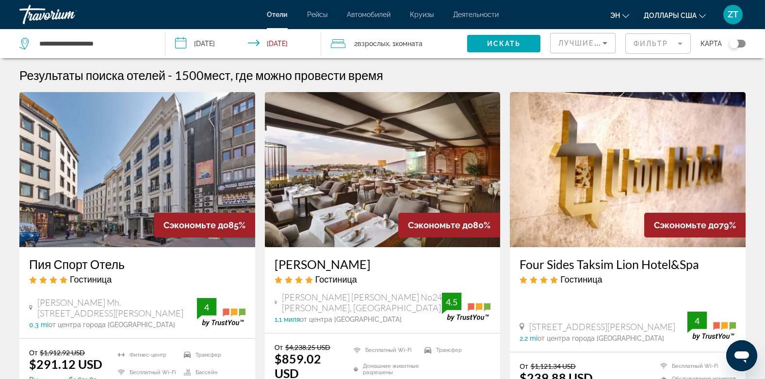
scroll to position [19, 0]
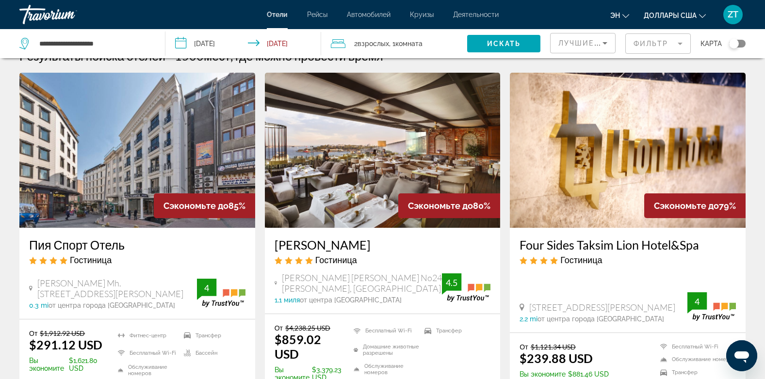
click at [136, 149] on img "Основное содержание" at bounding box center [137, 150] width 236 height 155
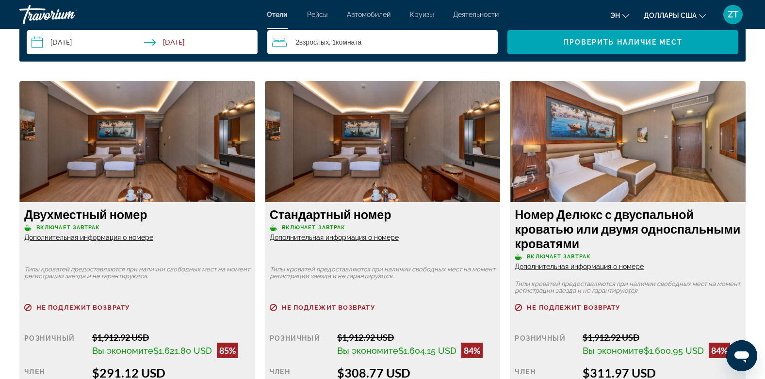
scroll to position [1300, 0]
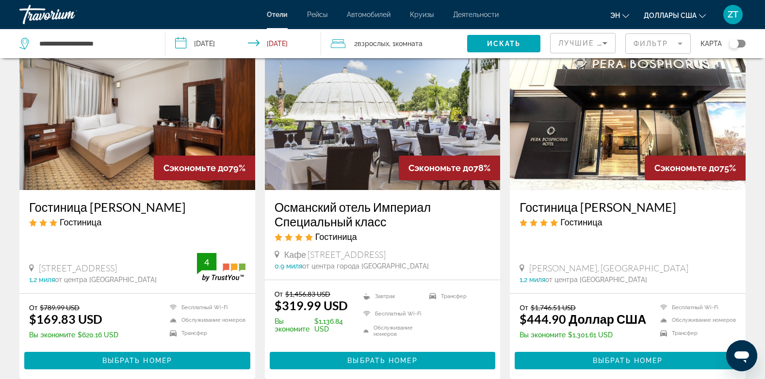
scroll to position [427, 0]
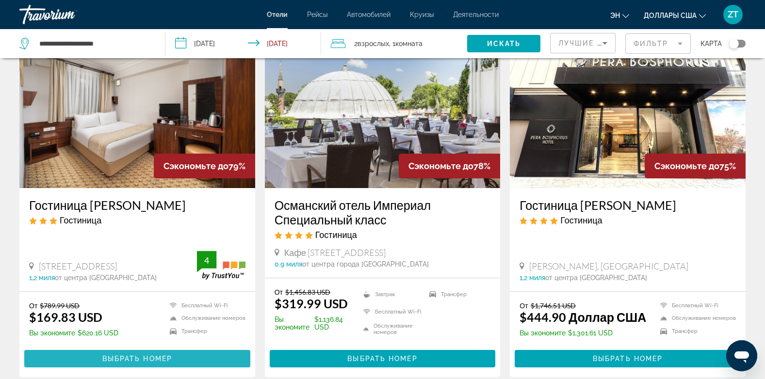
click at [138, 355] on span "Выбрать номер" at bounding box center [137, 359] width 70 height 8
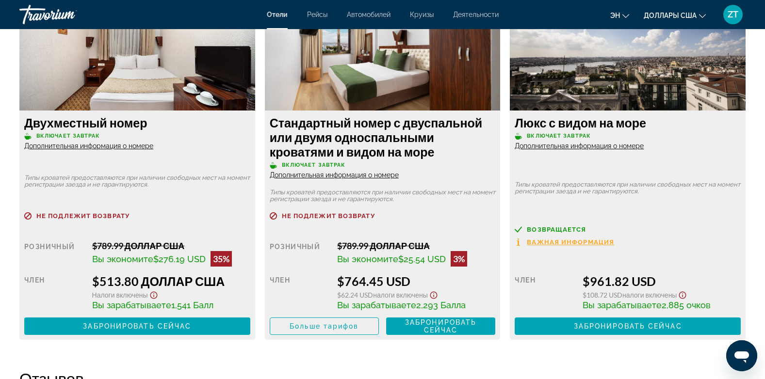
scroll to position [1746, 0]
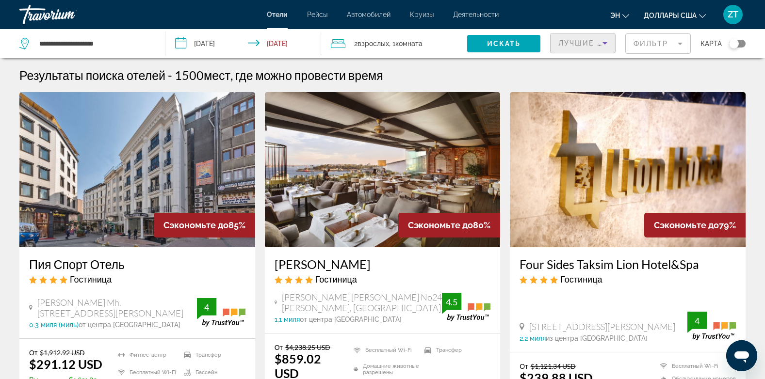
click at [565, 42] on span "Лучшие предложения" at bounding box center [609, 43] width 103 height 8
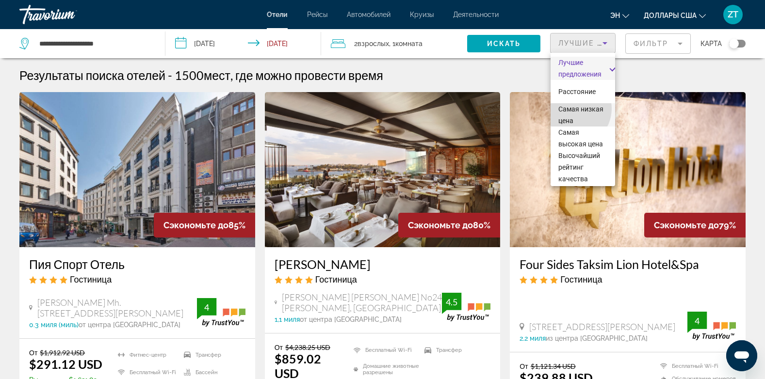
click at [572, 109] on span "Самая низкая цена" at bounding box center [580, 114] width 45 height 19
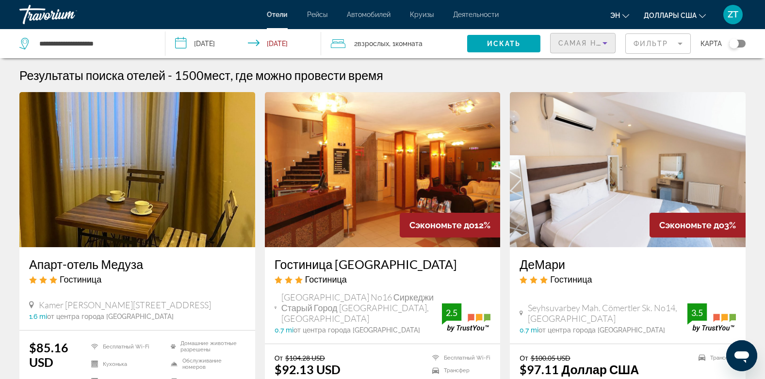
click at [582, 42] on span "Самая низкая цена" at bounding box center [603, 43] width 90 height 8
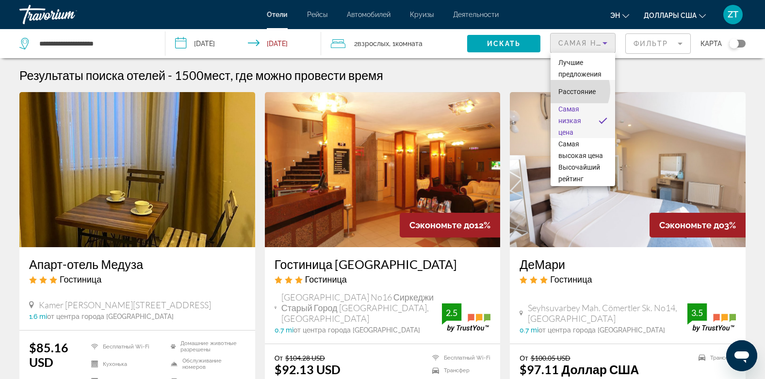
click at [570, 90] on span "Расстояние" at bounding box center [576, 92] width 37 height 8
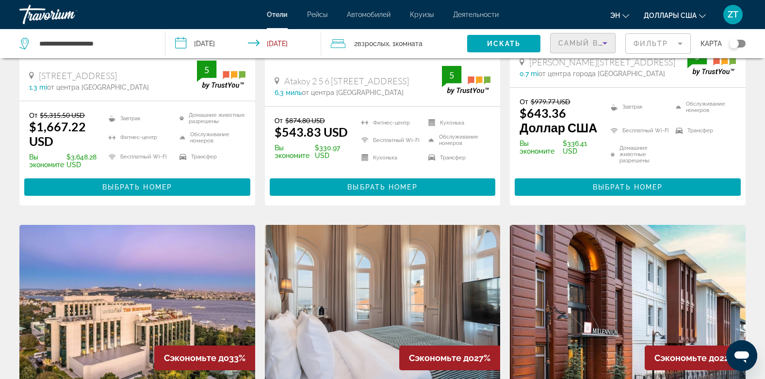
scroll to position [250, 0]
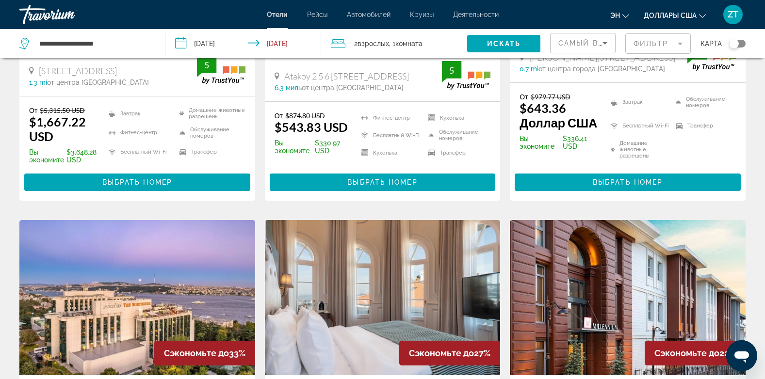
click at [506, 132] on app-hotels-search-item "Сэкономьте до 34% Отель Белый Дом [GEOGRAPHIC_DATA] [GEOGRAPHIC_DATA] [PERSON_N…" at bounding box center [627, 21] width 245 height 358
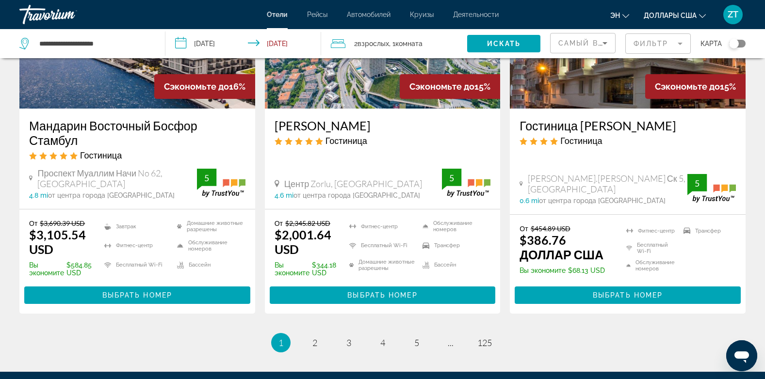
scroll to position [1297, 0]
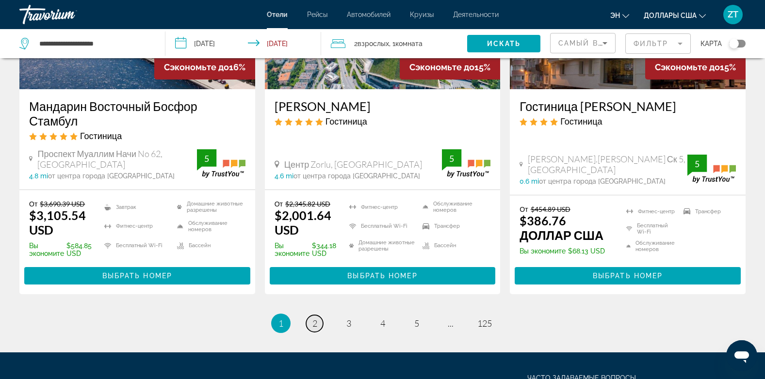
click at [313, 318] on span "2" at bounding box center [314, 323] width 5 height 11
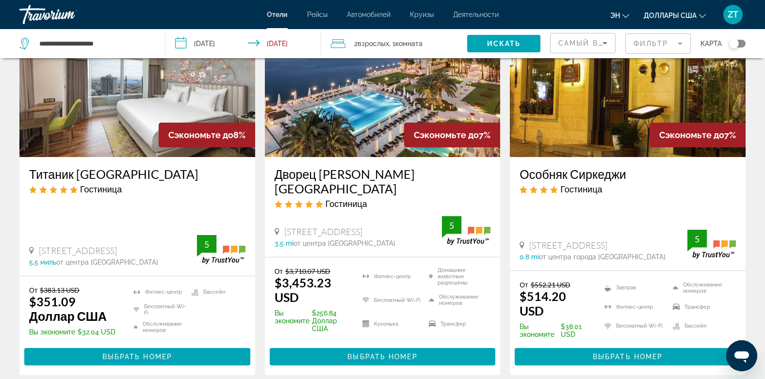
scroll to position [1241, 0]
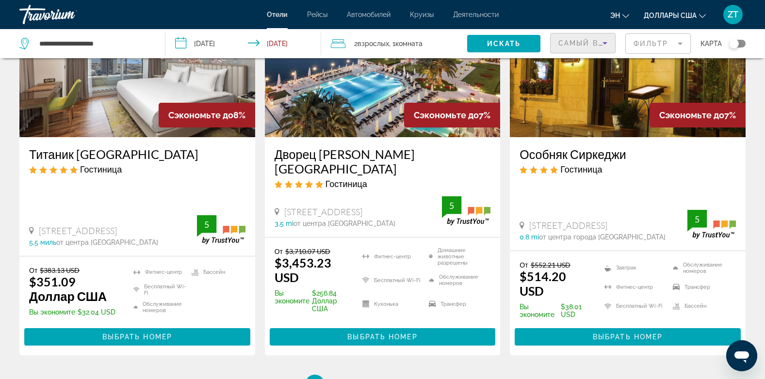
click at [580, 42] on span "Самый высокий рейтинг гостей" at bounding box center [635, 43] width 154 height 8
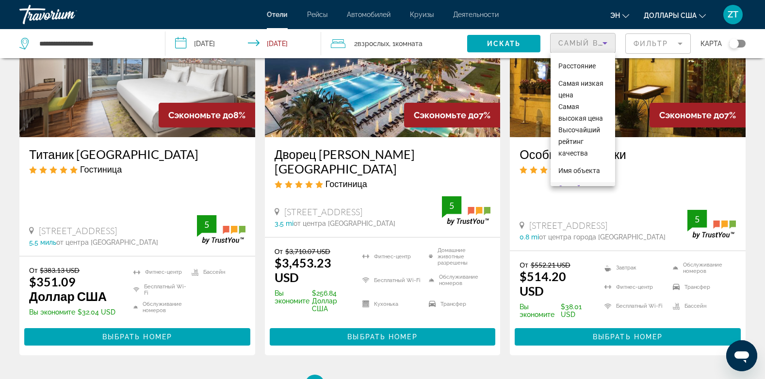
scroll to position [25, 0]
click at [572, 88] on span "Самая низкая цена" at bounding box center [582, 90] width 49 height 23
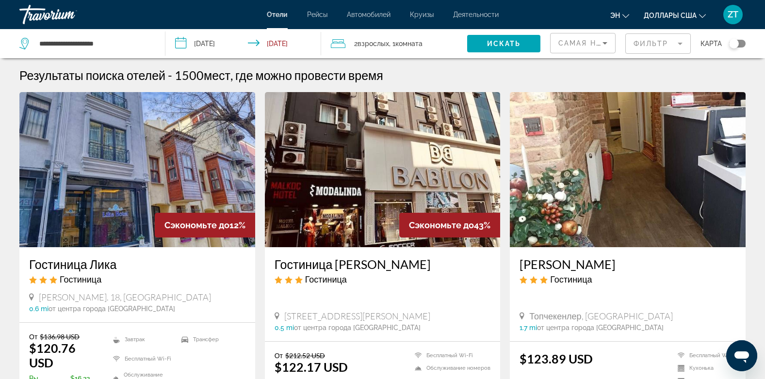
click at [390, 224] on img "Основное содержание" at bounding box center [383, 169] width 236 height 155
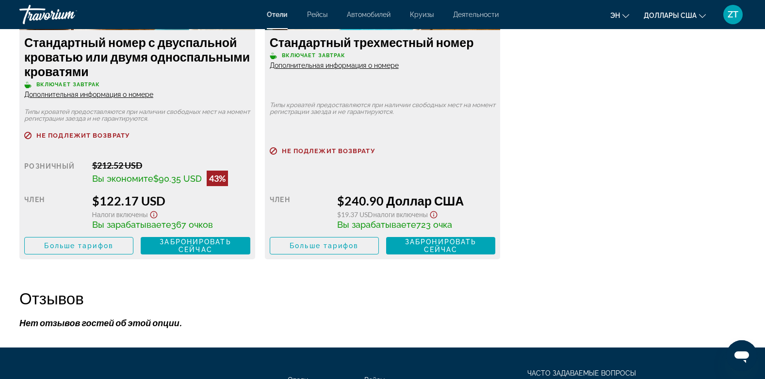
scroll to position [1538, 0]
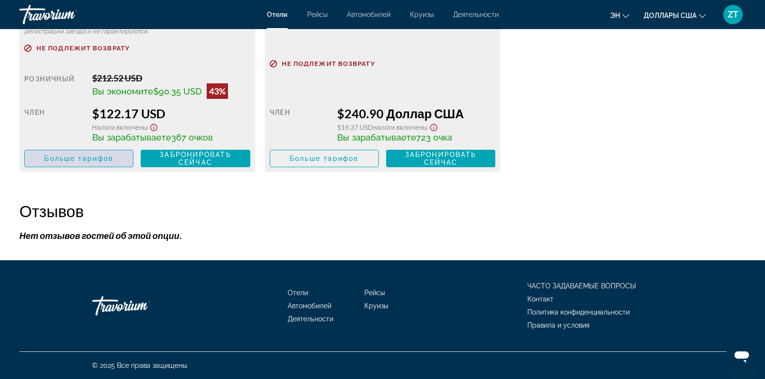
click at [86, 159] on span "Больше тарифов" at bounding box center [78, 159] width 69 height 8
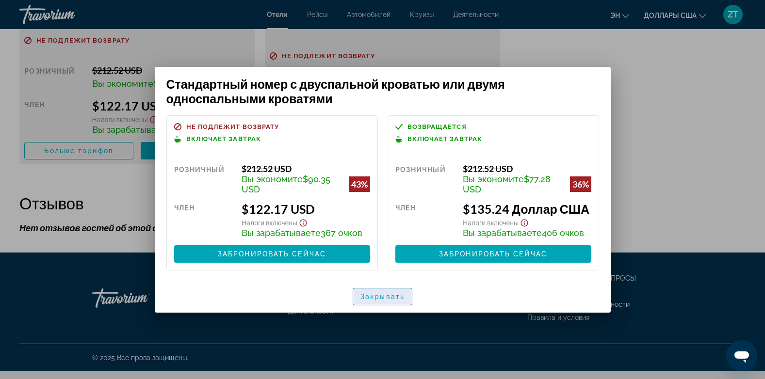
click at [383, 295] on span "Закрывать" at bounding box center [382, 297] width 44 height 8
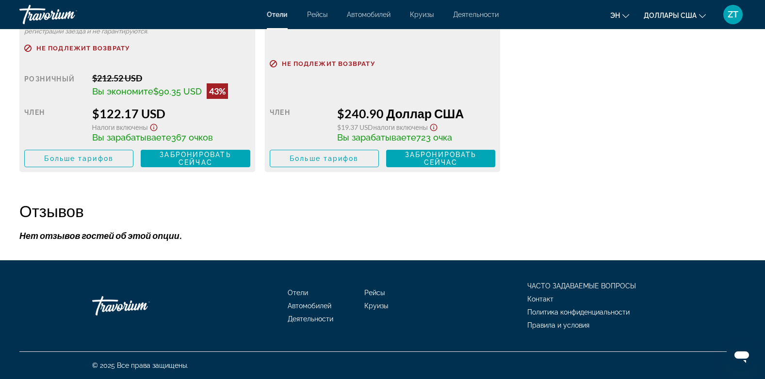
click at [382, 296] on span "Рейсы" at bounding box center [374, 293] width 20 height 8
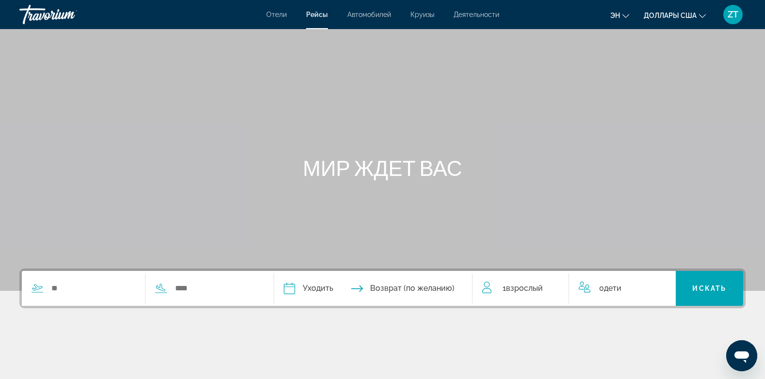
drag, startPoint x: 124, startPoint y: 185, endPoint x: 117, endPoint y: 178, distance: 9.6
click at [117, 178] on div "МИР ЖДЕТ ВАС" at bounding box center [382, 145] width 765 height 291
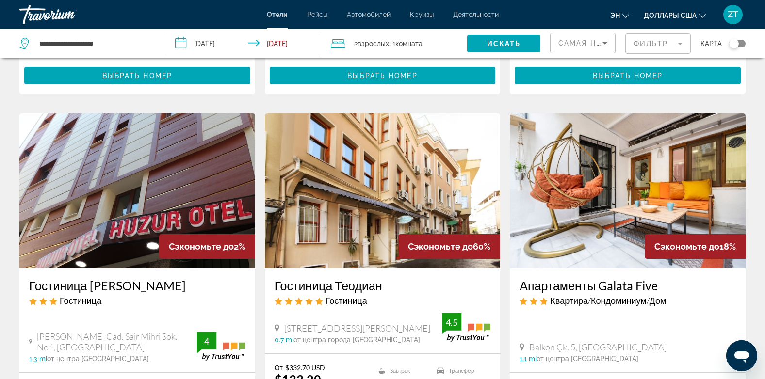
scroll to position [718, 0]
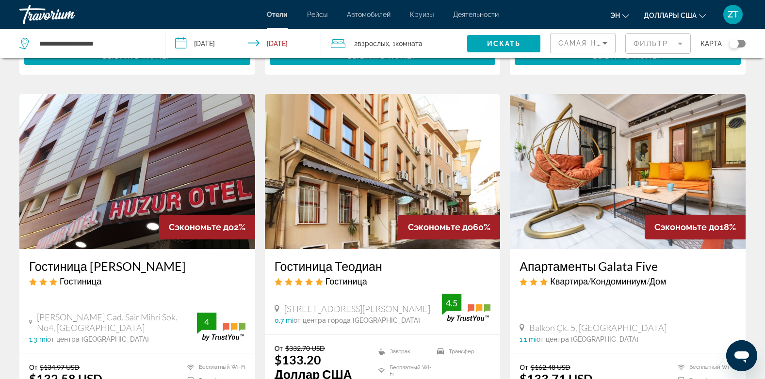
click at [365, 209] on img "Основное содержание" at bounding box center [383, 171] width 236 height 155
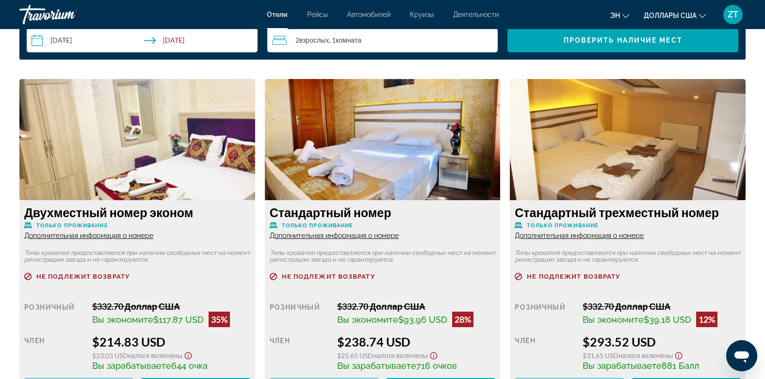
scroll to position [1358, 0]
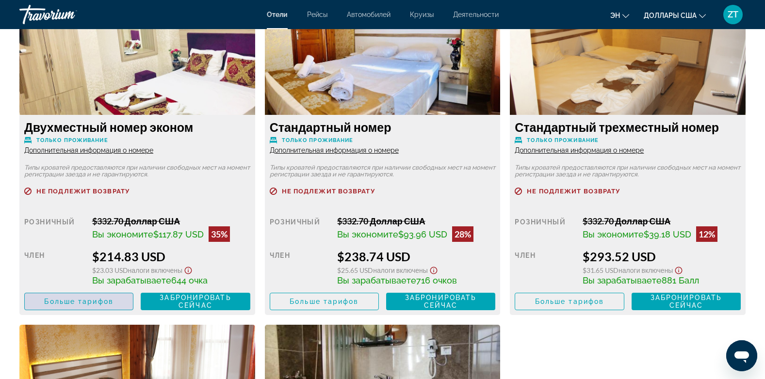
click at [92, 298] on span "Больше тарифов" at bounding box center [78, 302] width 69 height 8
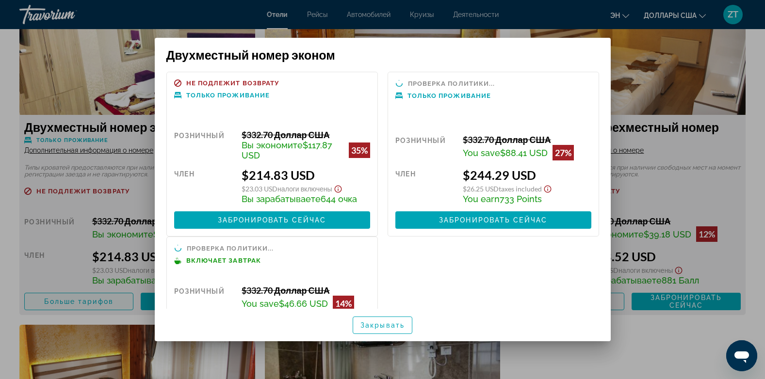
scroll to position [0, 0]
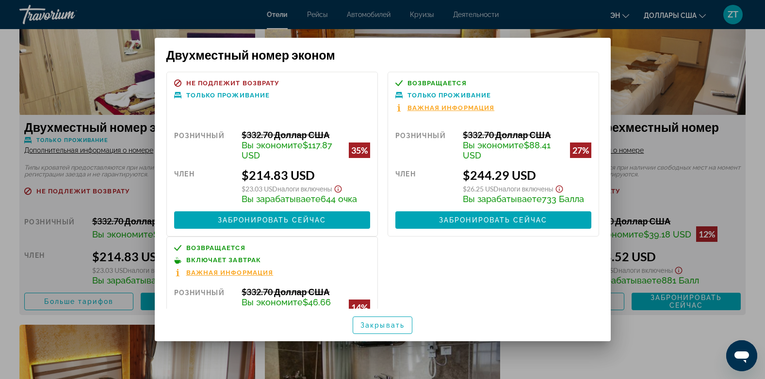
click at [421, 108] on span "Важная информация" at bounding box center [450, 108] width 87 height 6
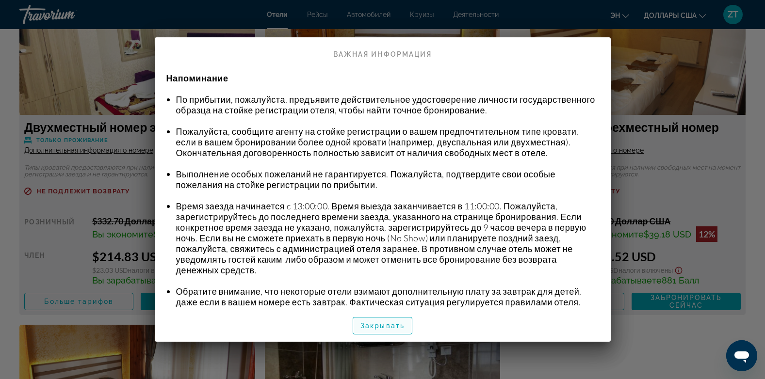
click at [373, 323] on span "Закрывать" at bounding box center [382, 326] width 44 height 8
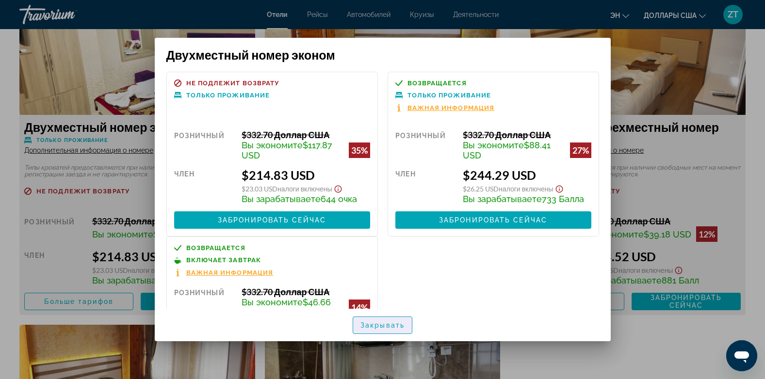
click at [373, 323] on span "Закрывать" at bounding box center [382, 325] width 44 height 8
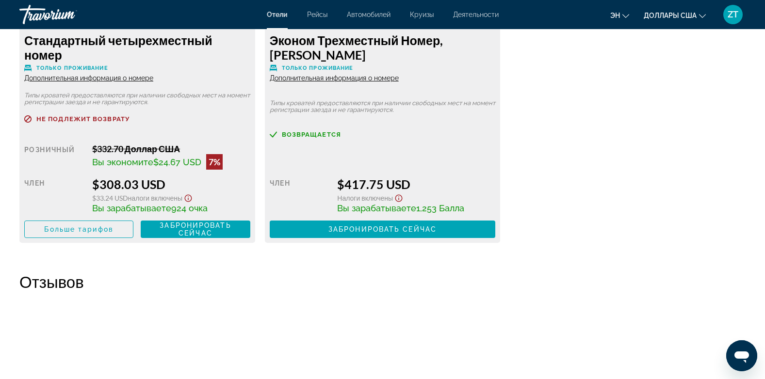
scroll to position [1804, 0]
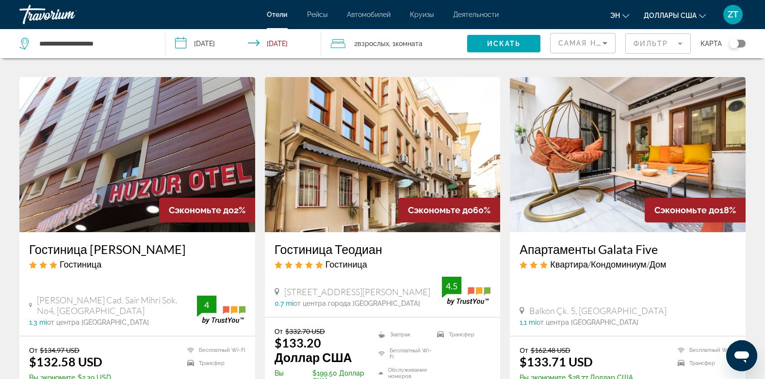
scroll to position [737, 0]
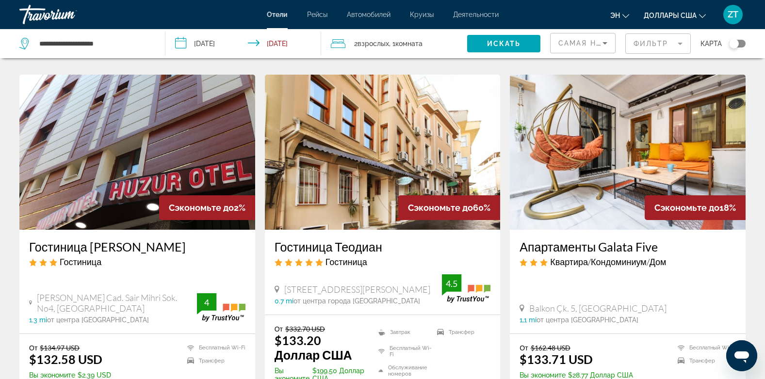
click at [384, 123] on img "Основное содержание" at bounding box center [383, 152] width 236 height 155
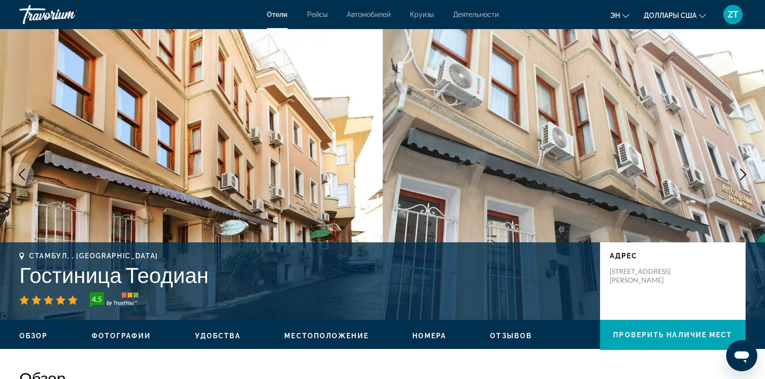
click at [384, 123] on img "Основное содержание" at bounding box center [574, 174] width 383 height 291
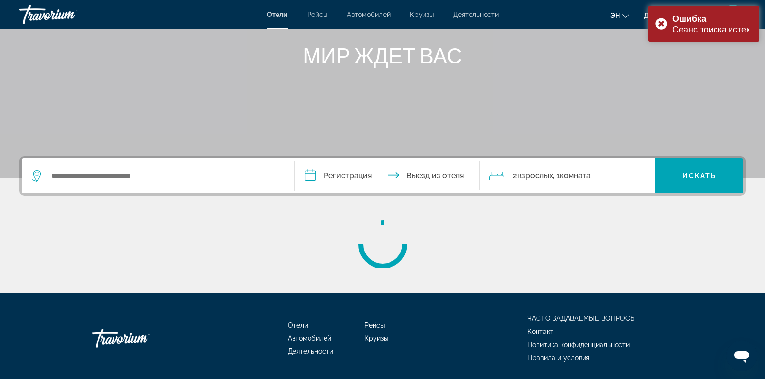
scroll to position [145, 0]
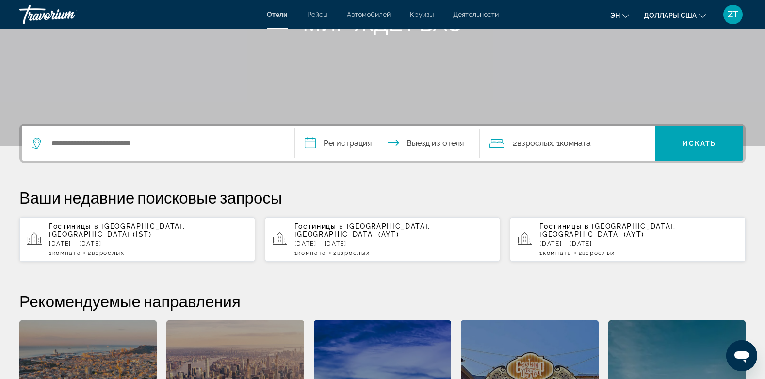
click at [674, 39] on div "Основное содержание" at bounding box center [382, 0] width 765 height 291
click at [104, 241] on p "[DATE] - [DATE]" at bounding box center [148, 244] width 198 height 7
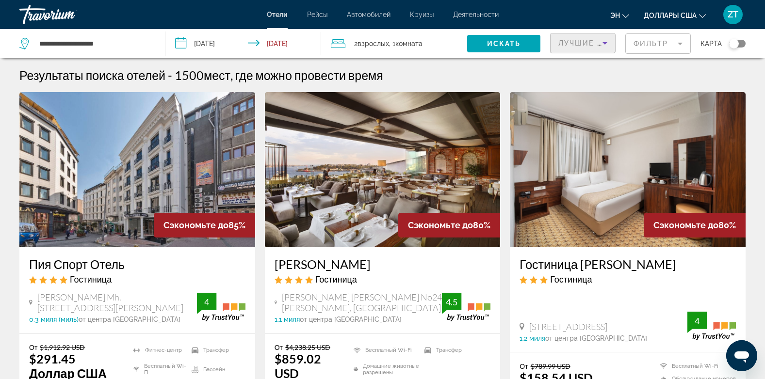
click at [583, 43] on span "Лучшие предложения" at bounding box center [609, 43] width 103 height 8
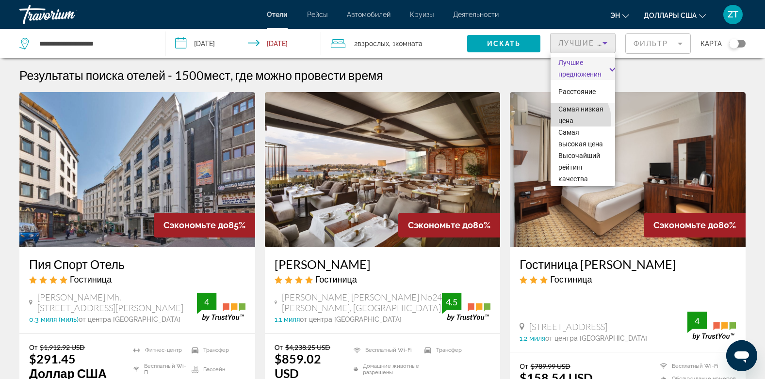
click at [573, 119] on span "Самая низкая цена" at bounding box center [580, 114] width 45 height 19
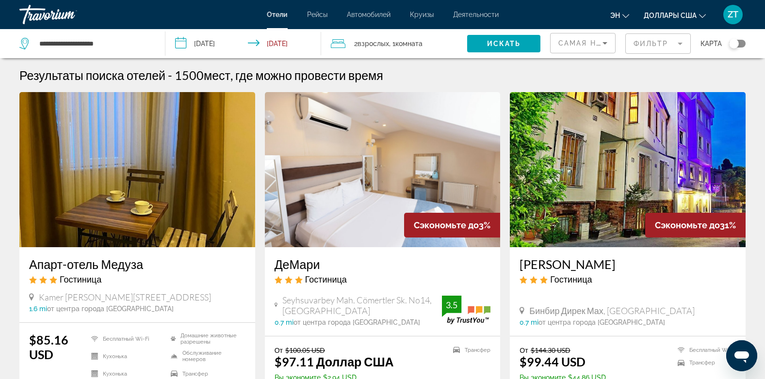
click at [643, 199] on img "Основное содержание" at bounding box center [628, 169] width 236 height 155
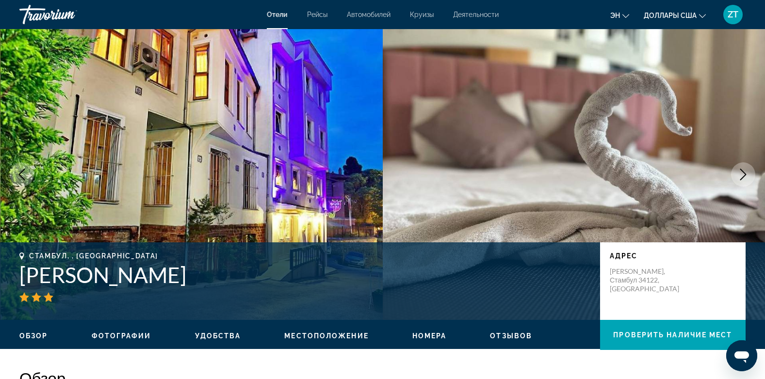
click at [643, 199] on img "Основное содержание" at bounding box center [574, 174] width 383 height 291
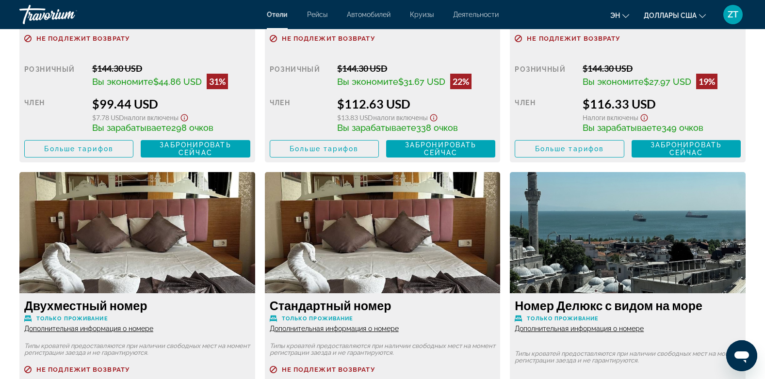
scroll to position [1532, 0]
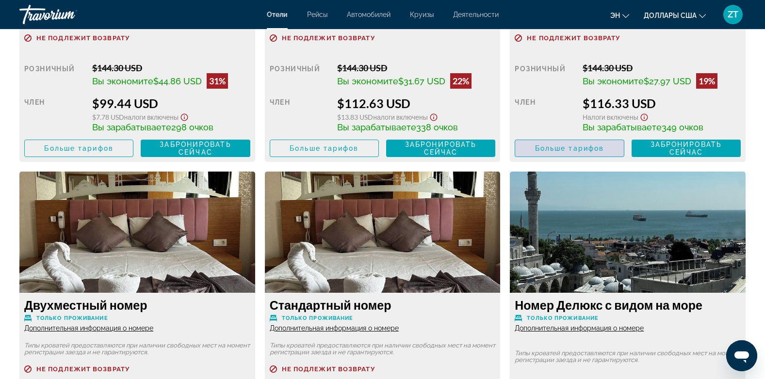
click at [556, 151] on span "Больше тарифов" at bounding box center [569, 148] width 69 height 8
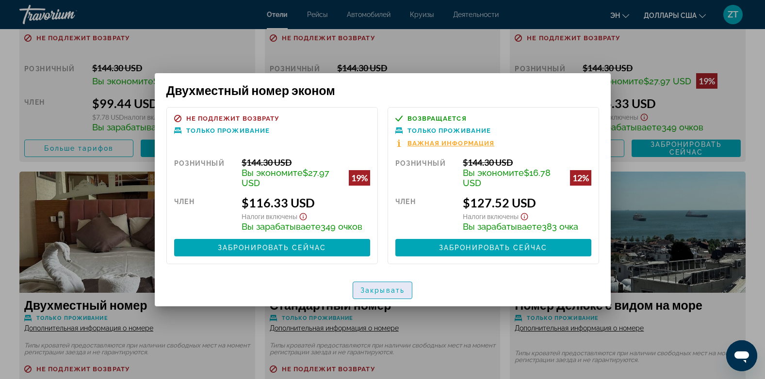
click at [379, 287] on span "Закрывать" at bounding box center [382, 291] width 44 height 8
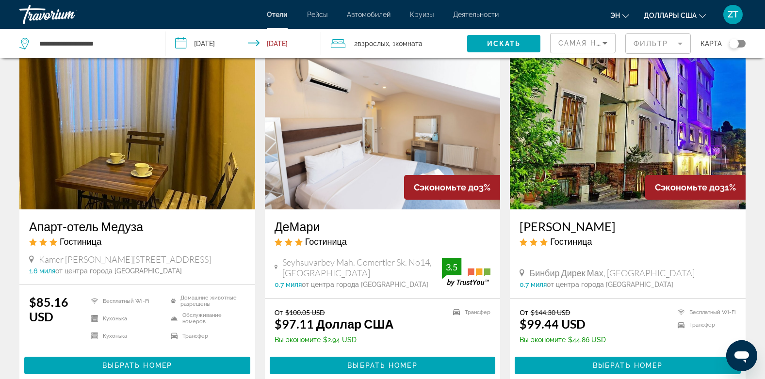
scroll to position [39, 0]
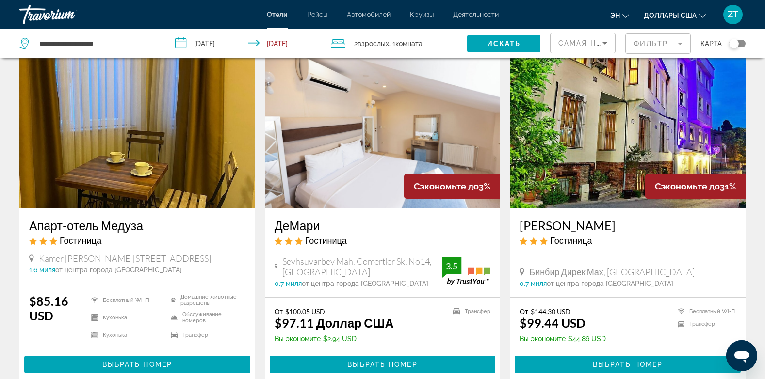
click at [306, 103] on img "Основное содержание" at bounding box center [383, 130] width 236 height 155
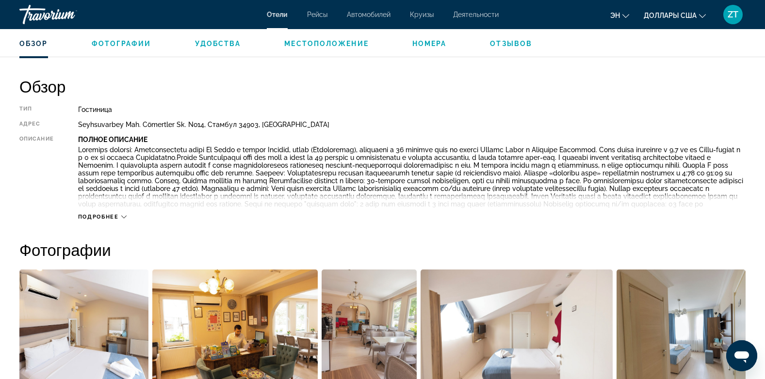
scroll to position [291, 0]
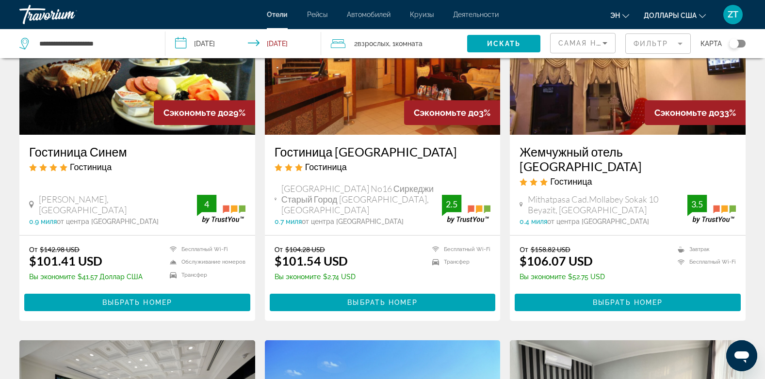
scroll to position [542, 0]
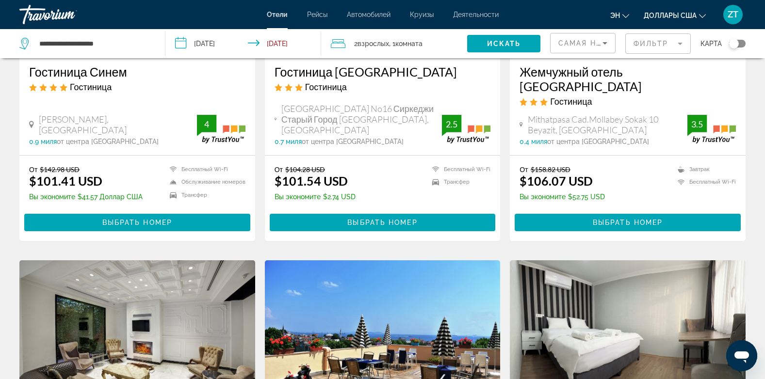
drag, startPoint x: 230, startPoint y: 58, endPoint x: 271, endPoint y: 79, distance: 45.8
click at [270, 78] on div "**********" at bounding box center [382, 301] width 765 height 1551
click at [564, 104] on div "Жемчужный отель [GEOGRAPHIC_DATA] [GEOGRAPHIC_DATA]" at bounding box center [627, 88] width 216 height 49
click at [568, 88] on h3 "Жемчужный отель [GEOGRAPHIC_DATA]" at bounding box center [627, 78] width 216 height 29
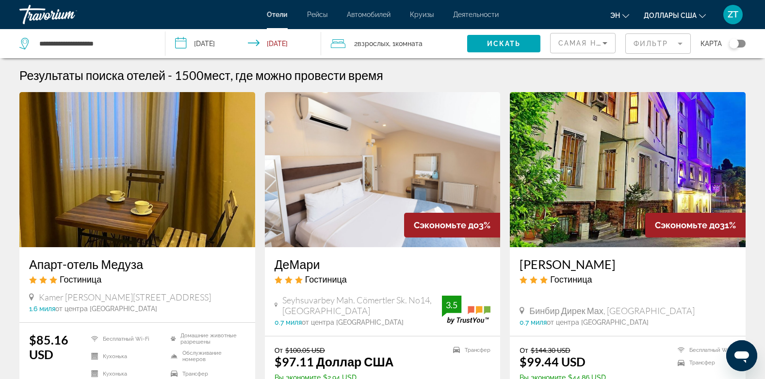
click at [134, 107] on img "Основное содержание" at bounding box center [137, 169] width 236 height 155
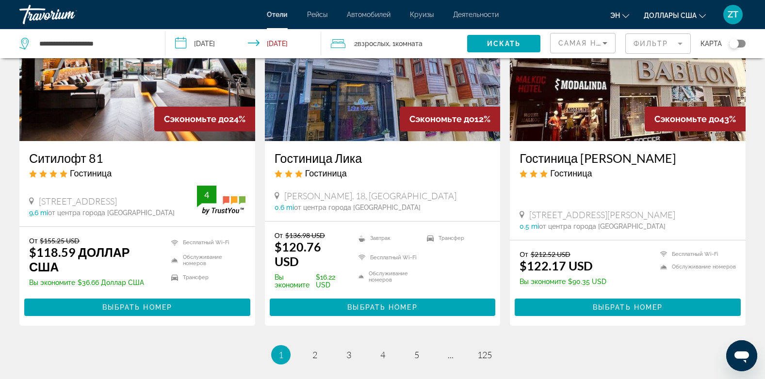
scroll to position [1183, 0]
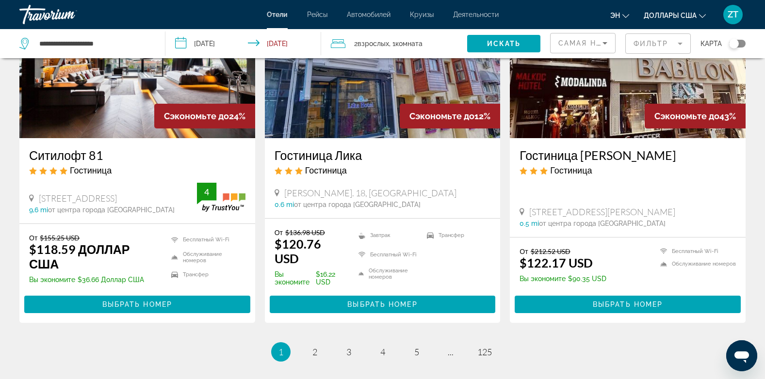
click at [570, 107] on img "Основное содержание" at bounding box center [628, 60] width 236 height 155
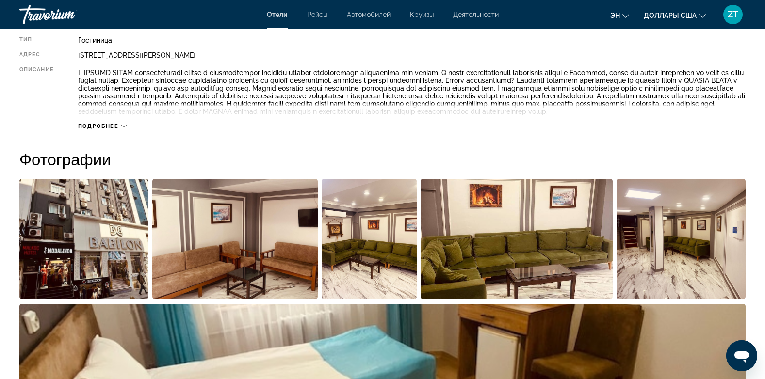
scroll to position [388, 0]
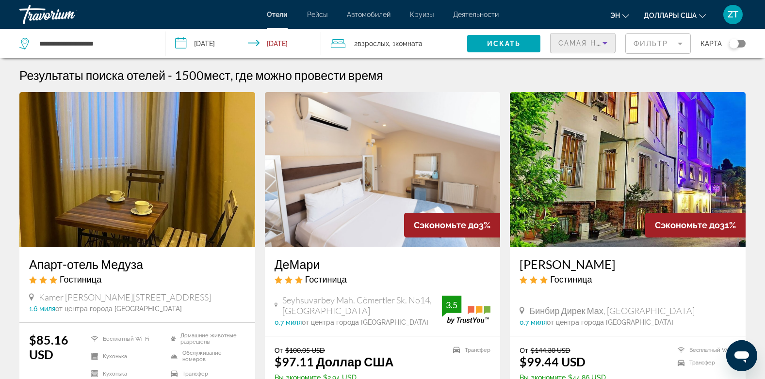
click at [579, 43] on span "Самая низкая цена" at bounding box center [603, 43] width 90 height 8
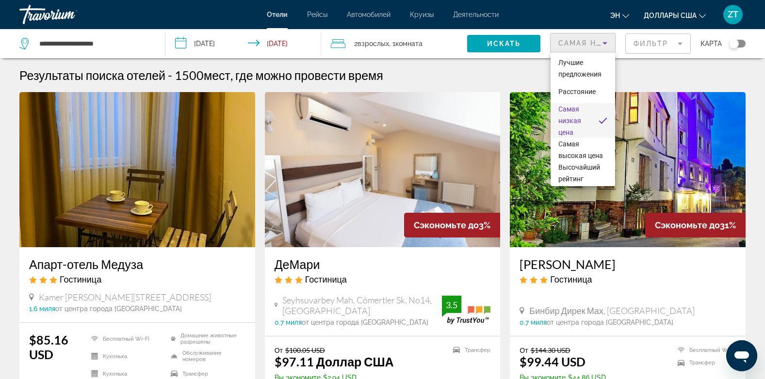
scroll to position [92, 0]
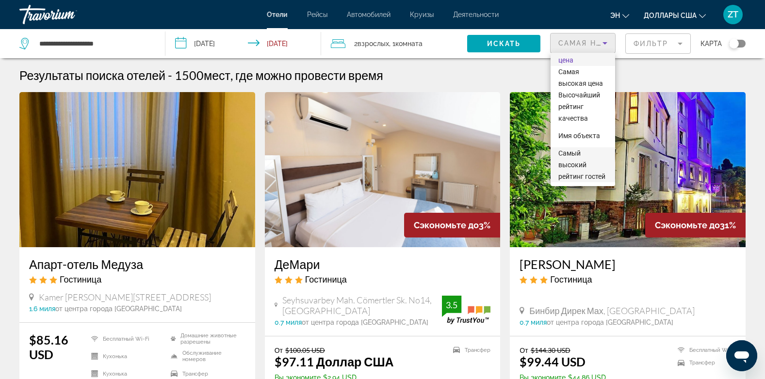
click at [413, 259] on div at bounding box center [382, 189] width 765 height 379
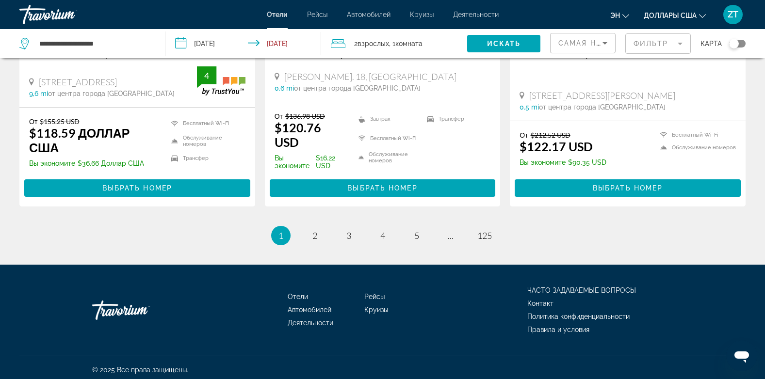
scroll to position [1300, 0]
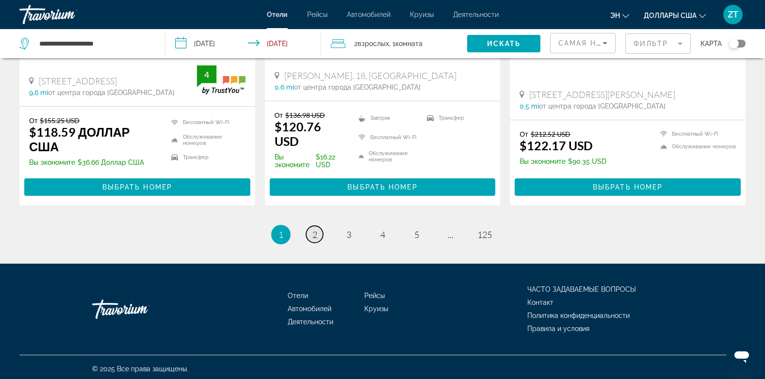
click at [313, 231] on span "2" at bounding box center [314, 234] width 5 height 11
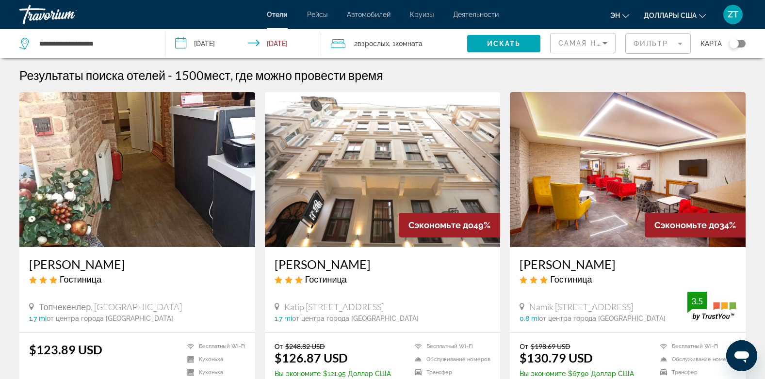
click at [385, 233] on img "Основное содержание" at bounding box center [383, 169] width 236 height 155
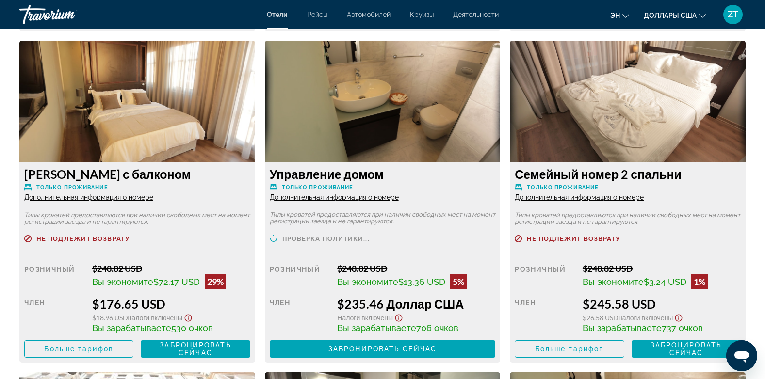
scroll to position [1746, 0]
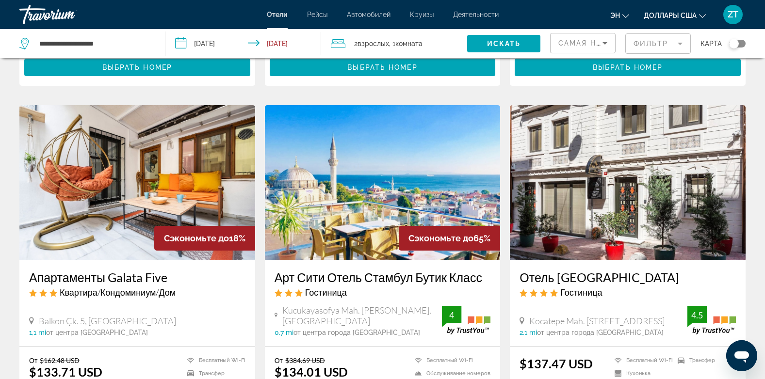
scroll to position [698, 0]
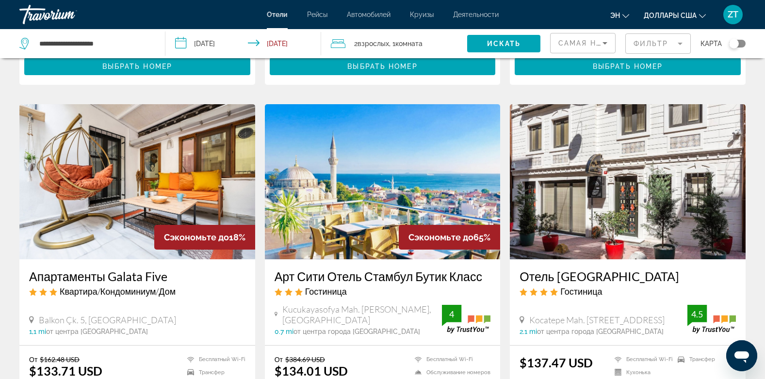
click at [361, 129] on img "Основное содержание" at bounding box center [383, 181] width 236 height 155
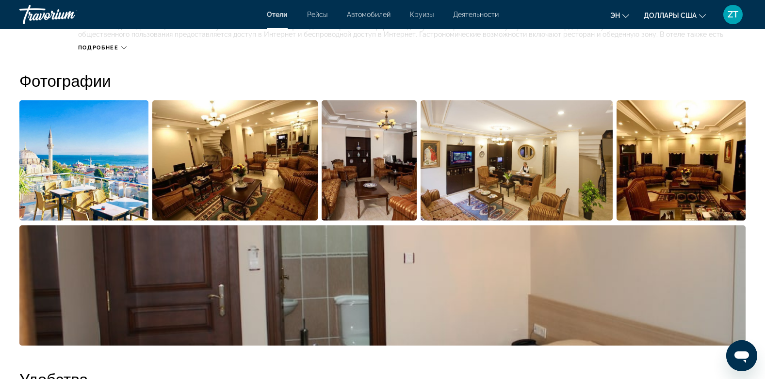
scroll to position [485, 0]
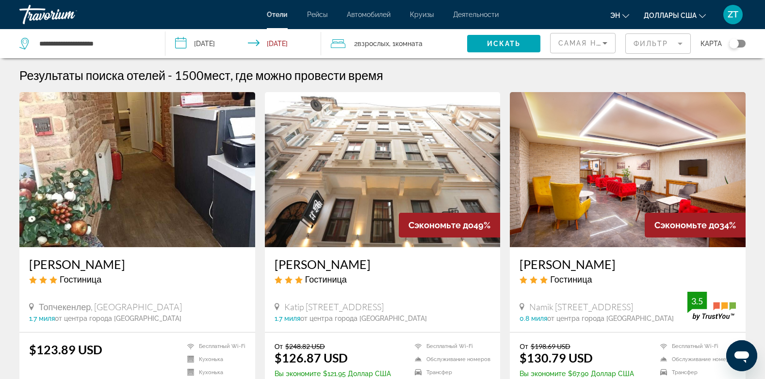
drag, startPoint x: 29, startPoint y: 1, endPoint x: 613, endPoint y: 192, distance: 615.0
click at [613, 192] on img "Основное содержание" at bounding box center [628, 169] width 236 height 155
click at [567, 43] on span "Самая низкая цена" at bounding box center [603, 43] width 90 height 8
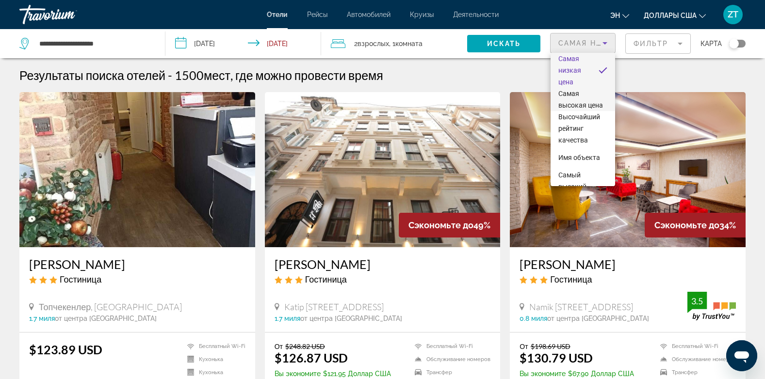
scroll to position [27, 0]
click at [416, 287] on div at bounding box center [382, 189] width 765 height 379
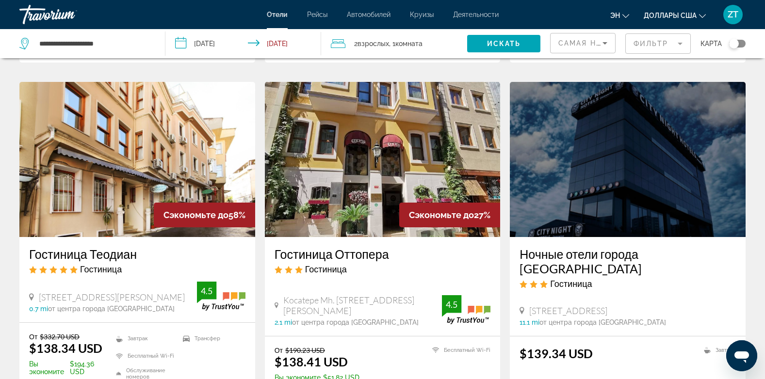
scroll to position [1086, 0]
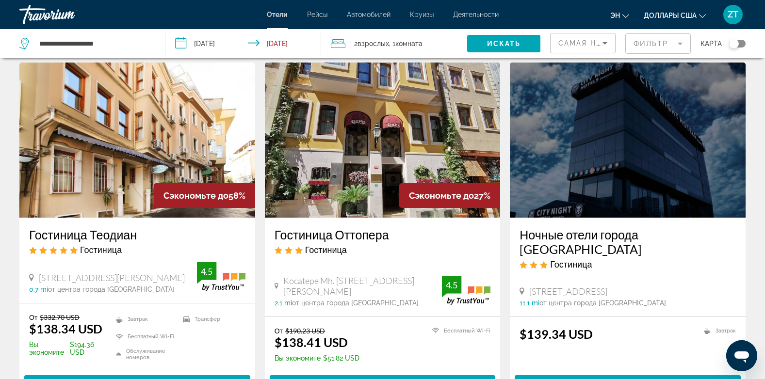
click at [161, 147] on img "Основное содержание" at bounding box center [137, 140] width 236 height 155
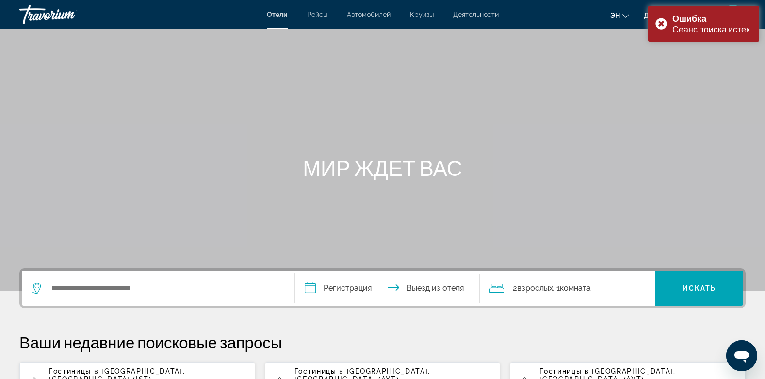
drag, startPoint x: 161, startPoint y: 147, endPoint x: 460, endPoint y: 91, distance: 304.4
click at [460, 91] on div "Основное содержание" at bounding box center [382, 145] width 765 height 291
click at [658, 22] on div "Ошибка Сеанс поиска истек." at bounding box center [703, 24] width 111 height 36
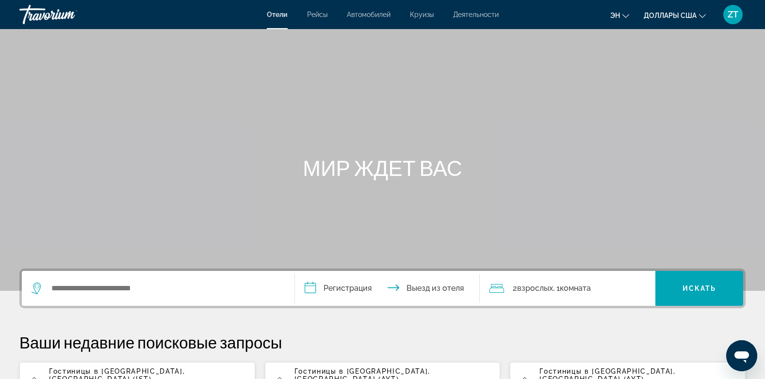
click at [108, 369] on span "Гостиницы в [GEOGRAPHIC_DATA]" at bounding box center [116, 372] width 134 height 8
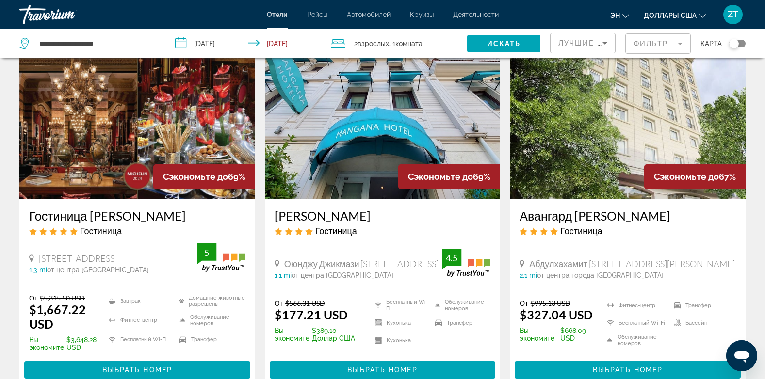
scroll to position [776, 0]
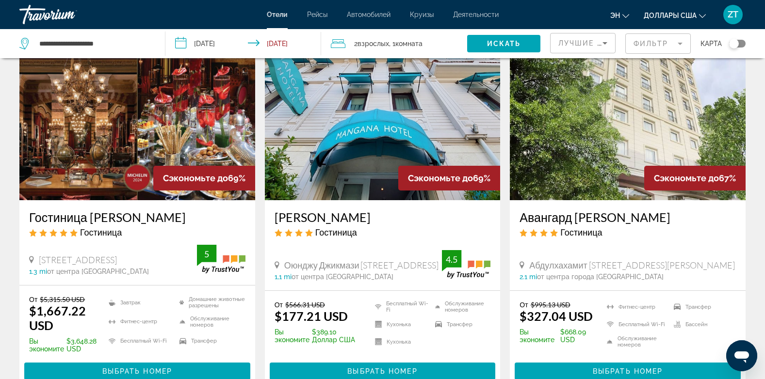
click at [383, 143] on img "Основное содержание" at bounding box center [383, 122] width 236 height 155
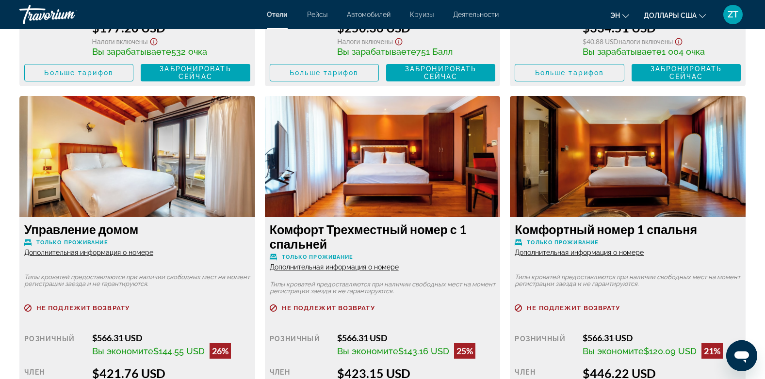
scroll to position [1649, 0]
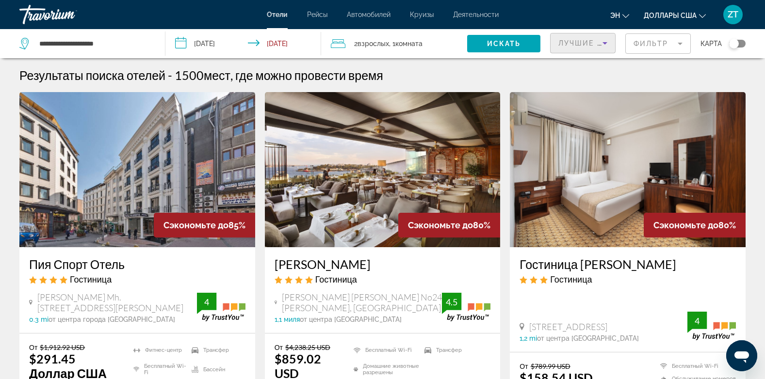
click at [586, 45] on span "Лучшие предложения" at bounding box center [609, 43] width 103 height 8
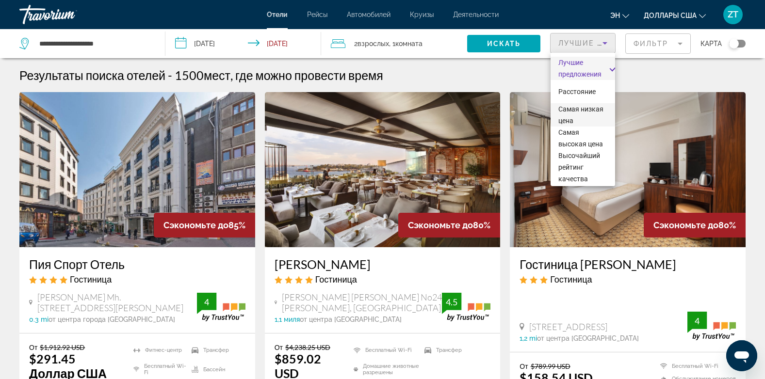
click at [586, 115] on span "Самая низкая цена" at bounding box center [582, 114] width 49 height 23
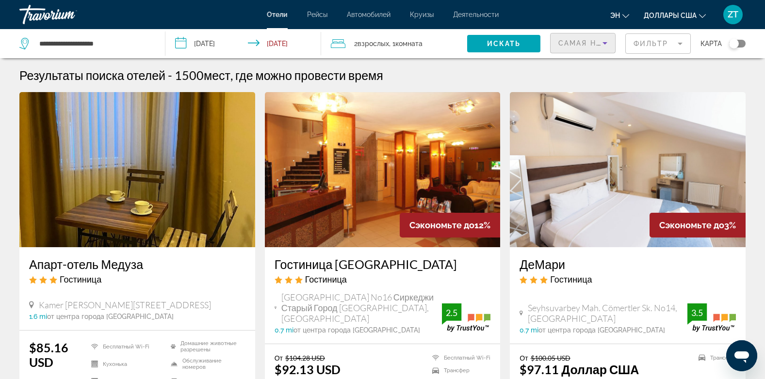
click at [211, 303] on span "Kamer [PERSON_NAME][STREET_ADDRESS]" at bounding box center [125, 305] width 172 height 11
click at [421, 198] on img "Основное содержание" at bounding box center [383, 169] width 236 height 155
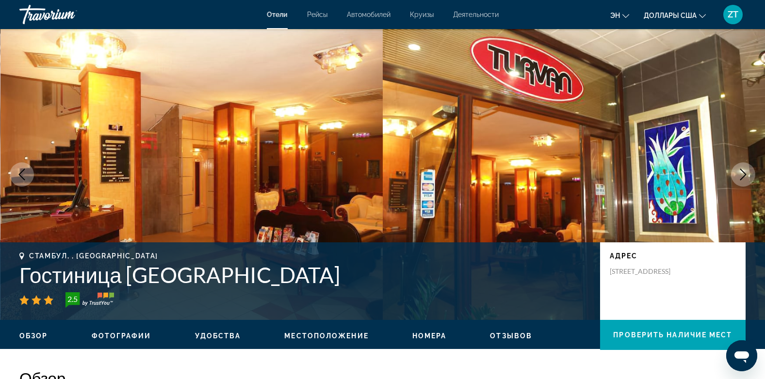
click at [421, 198] on img "Основное содержание" at bounding box center [574, 174] width 383 height 291
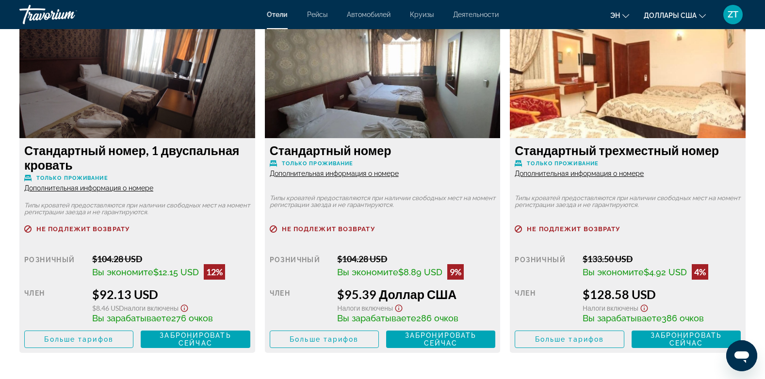
scroll to position [1358, 0]
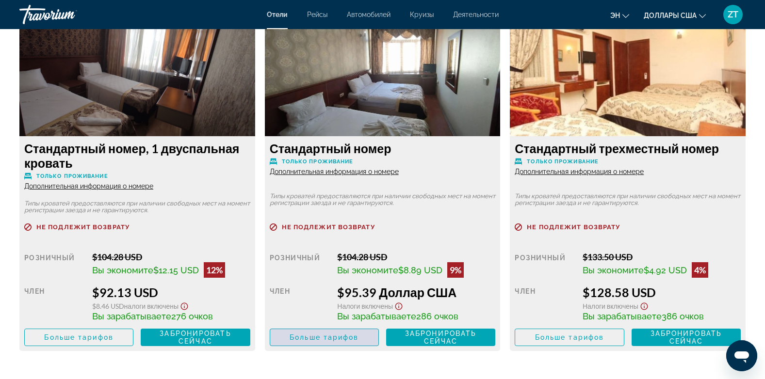
click at [298, 338] on span "Больше тарифов" at bounding box center [323, 338] width 69 height 8
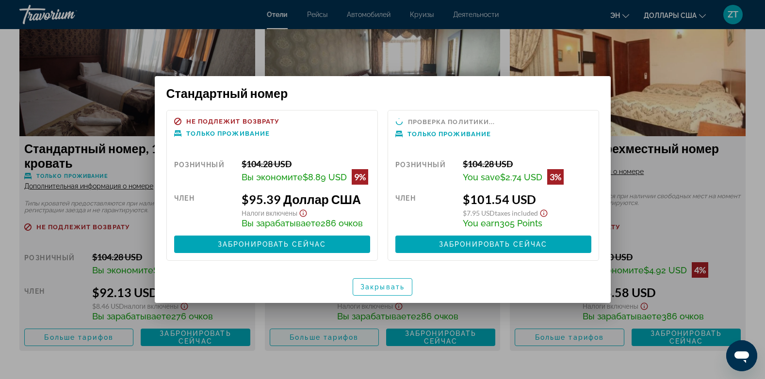
scroll to position [0, 0]
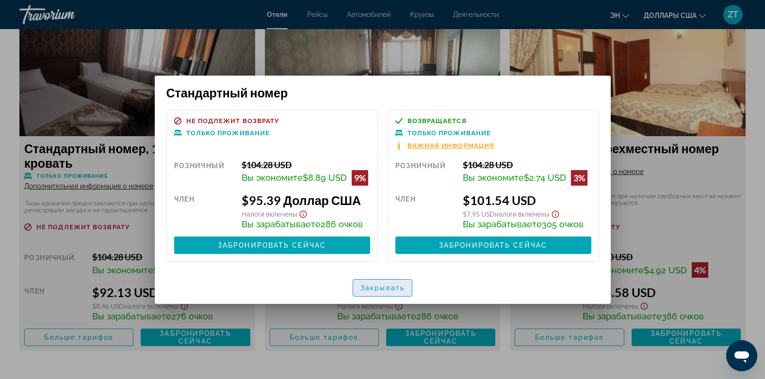
click at [381, 290] on span "Закрывать" at bounding box center [382, 288] width 44 height 8
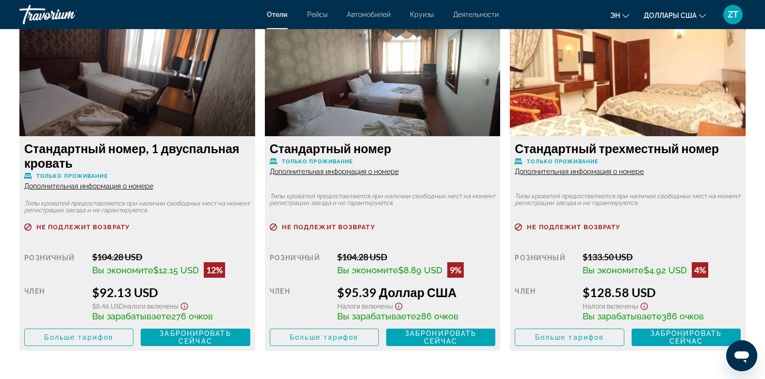
click at [381, 290] on font "$95.39 Доллар США" at bounding box center [396, 292] width 119 height 15
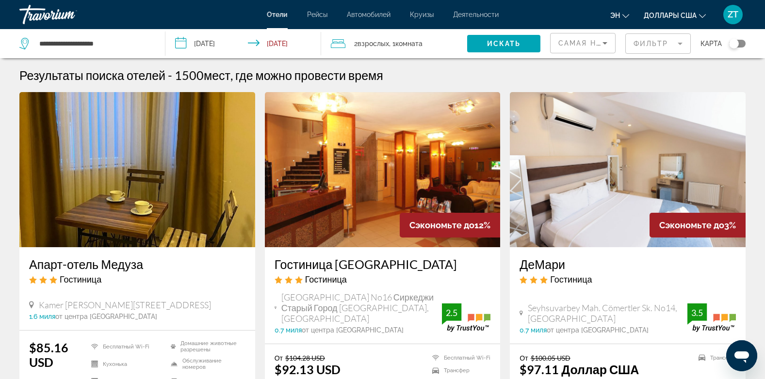
click at [119, 186] on img "Основное содержание" at bounding box center [137, 169] width 236 height 155
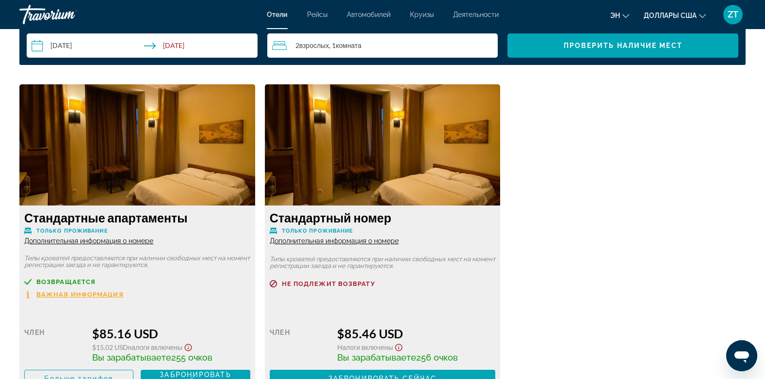
scroll to position [1338, 0]
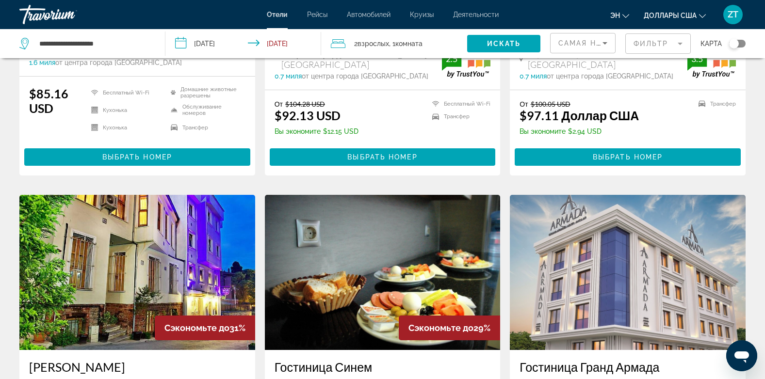
scroll to position [330, 0]
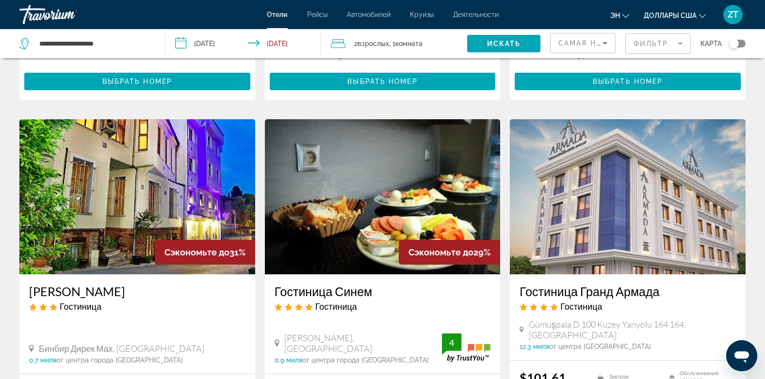
click at [409, 243] on div "Сэкономьте до 29%" at bounding box center [449, 252] width 101 height 25
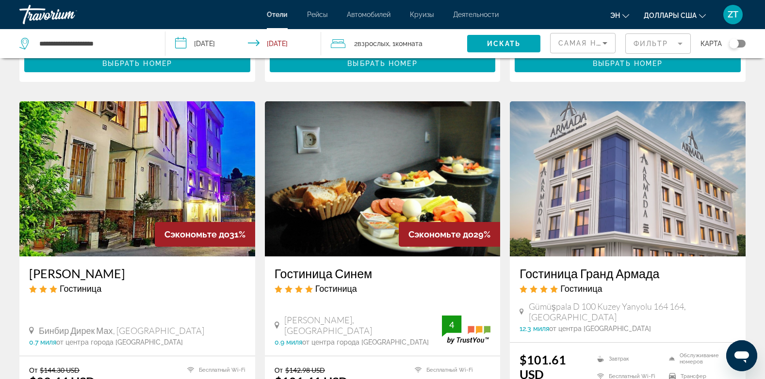
scroll to position [349, 0]
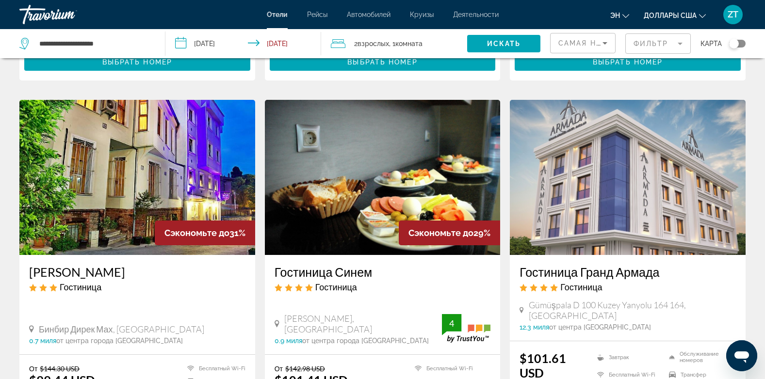
click at [409, 243] on div "Сэкономьте до 29%" at bounding box center [449, 233] width 101 height 25
click at [350, 224] on img "Основное содержание" at bounding box center [383, 177] width 236 height 155
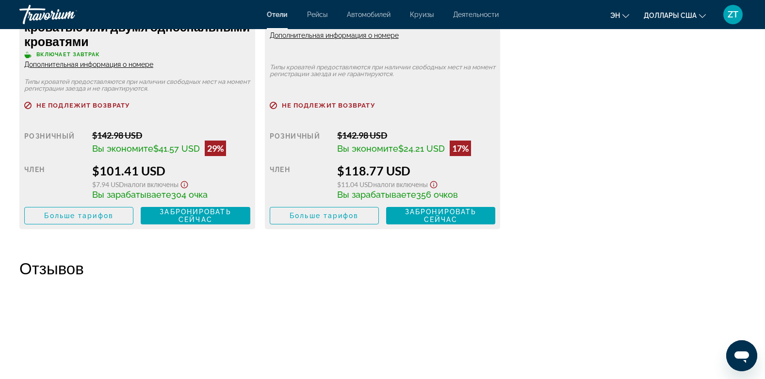
scroll to position [1532, 0]
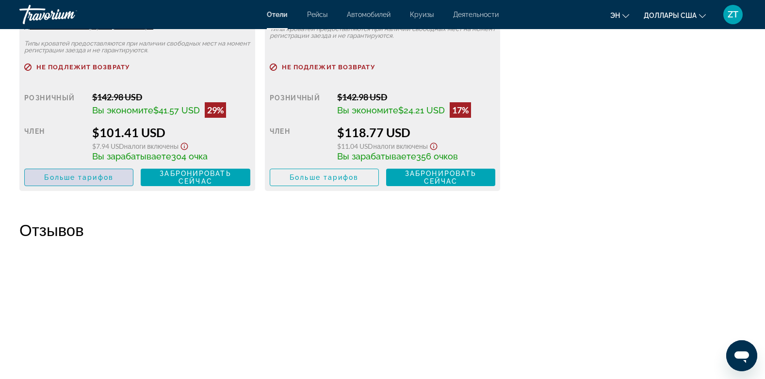
click at [82, 180] on span "Больше тарифов" at bounding box center [78, 178] width 69 height 8
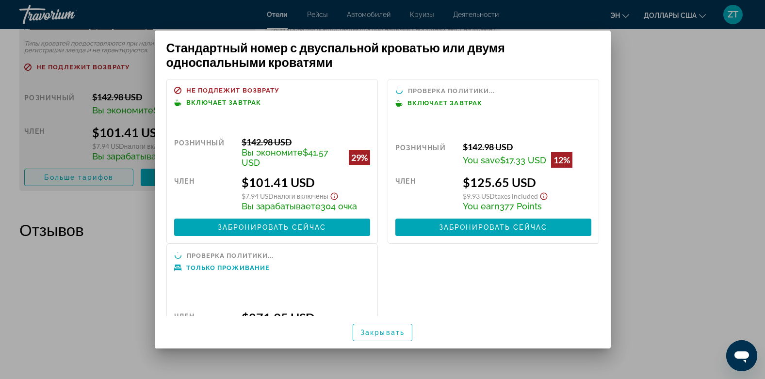
scroll to position [0, 0]
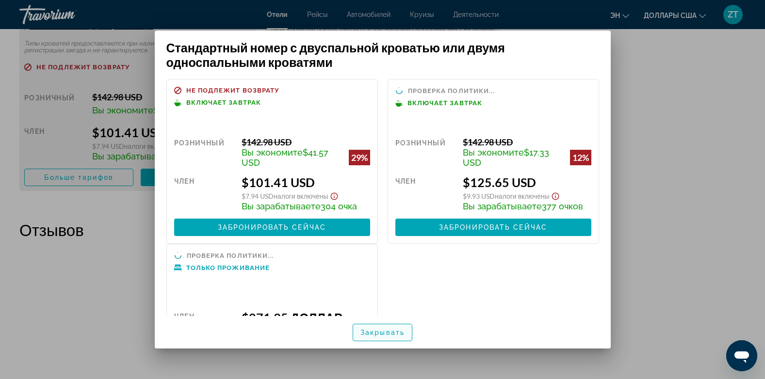
click at [375, 329] on span "Закрывать" at bounding box center [382, 333] width 44 height 8
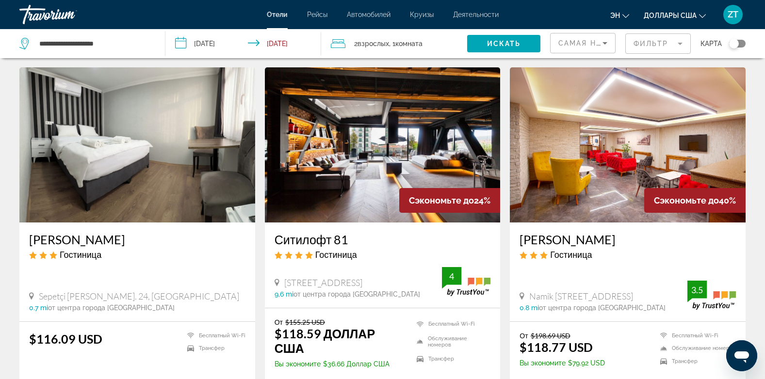
scroll to position [774, 0]
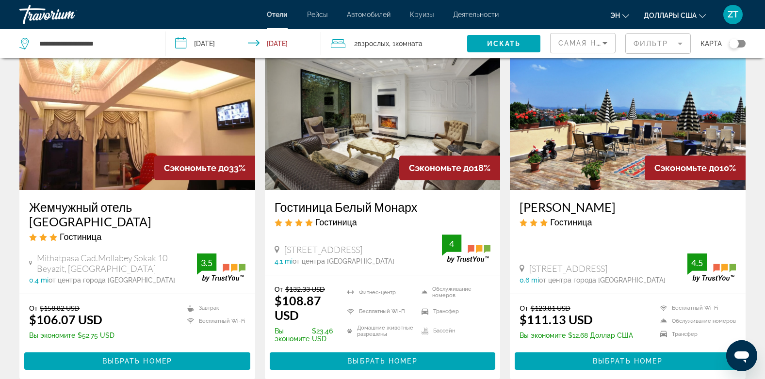
click at [110, 142] on img "Основное содержание" at bounding box center [137, 112] width 236 height 155
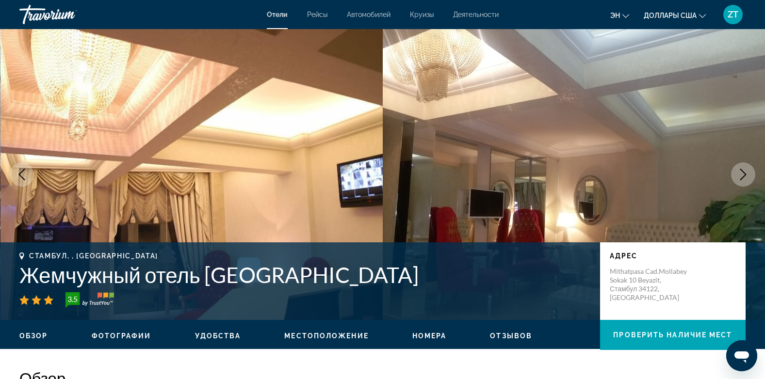
click at [110, 142] on img "Основное содержание" at bounding box center [191, 174] width 383 height 291
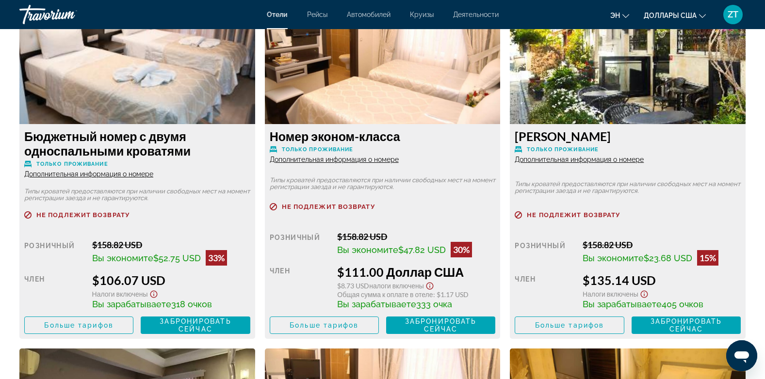
scroll to position [1396, 0]
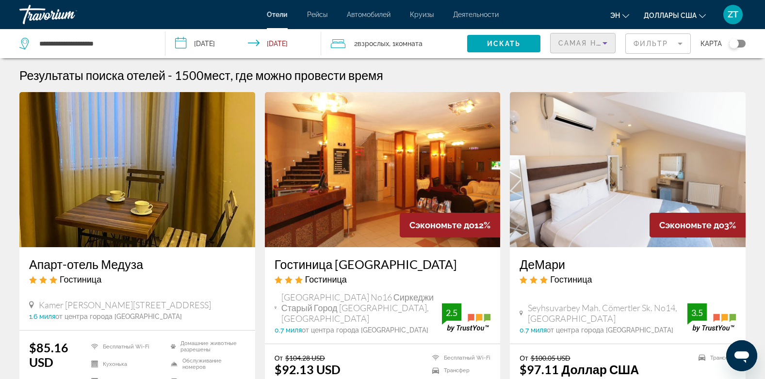
click at [577, 45] on span "Самая низкая цена" at bounding box center [603, 43] width 90 height 8
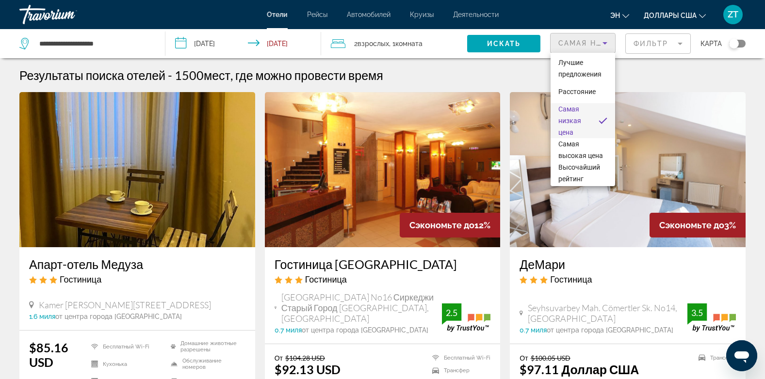
click at [449, 75] on div at bounding box center [382, 189] width 765 height 379
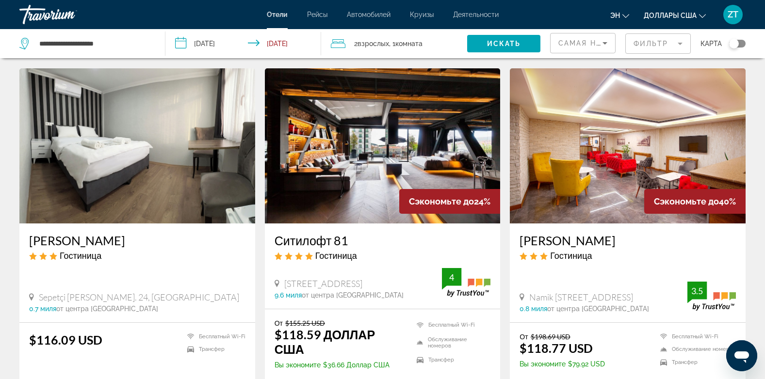
scroll to position [1125, 0]
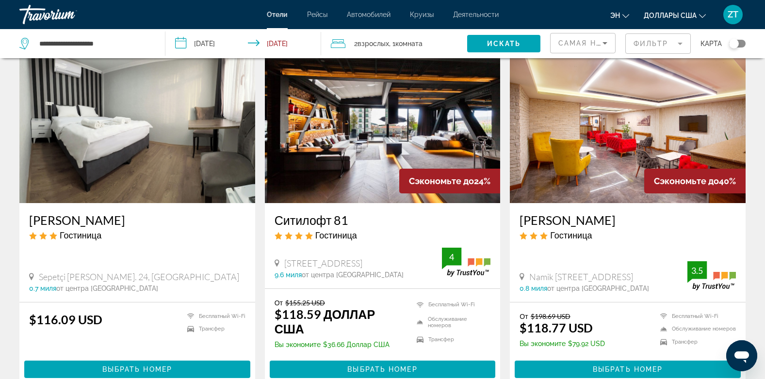
click at [625, 144] on img "Основное содержание" at bounding box center [628, 125] width 236 height 155
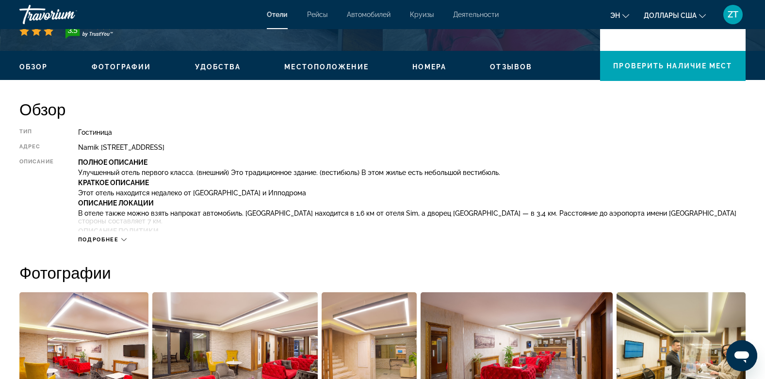
scroll to position [291, 0]
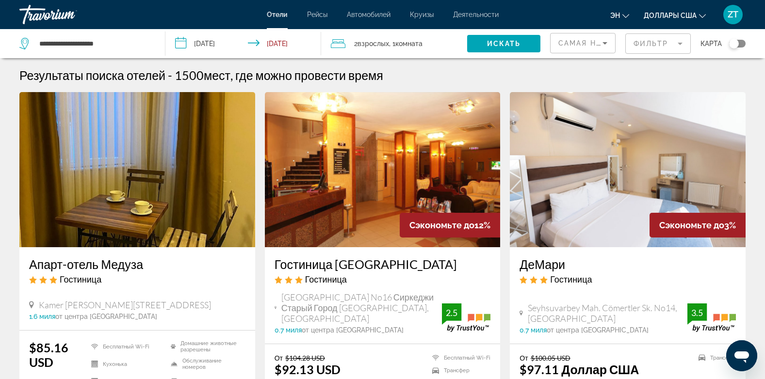
click at [176, 225] on img "Основное содержание" at bounding box center [137, 169] width 236 height 155
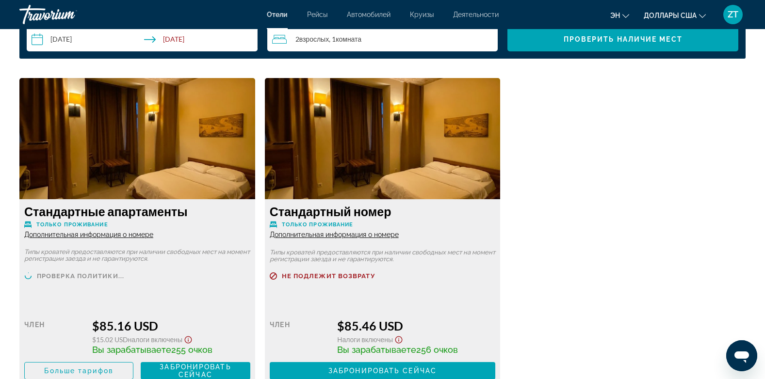
scroll to position [1309, 0]
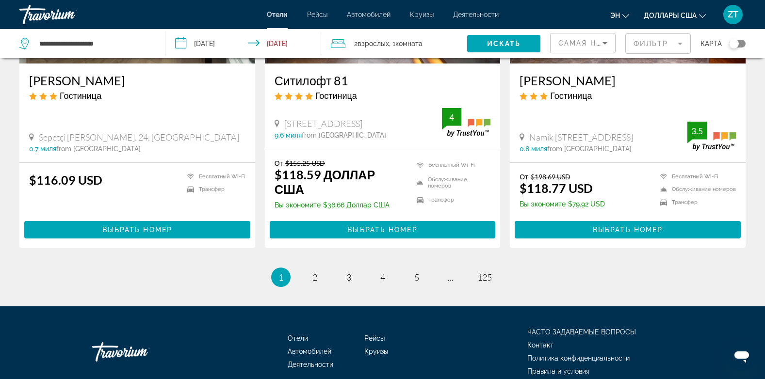
scroll to position [1284, 0]
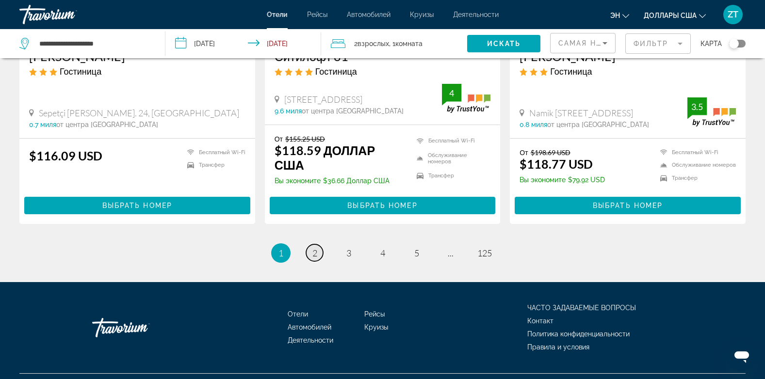
click at [315, 248] on span "2" at bounding box center [314, 253] width 5 height 11
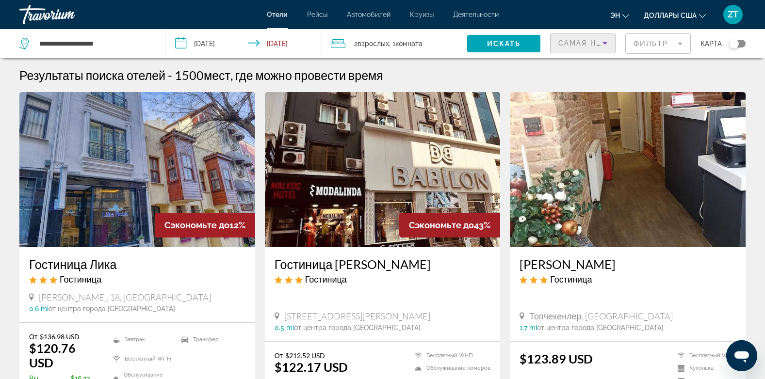
click at [578, 44] on span "Самая низкая цена" at bounding box center [603, 43] width 90 height 8
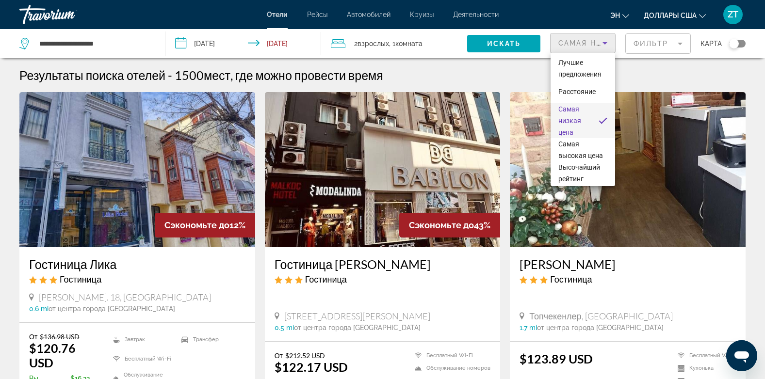
click at [438, 273] on div at bounding box center [382, 189] width 765 height 379
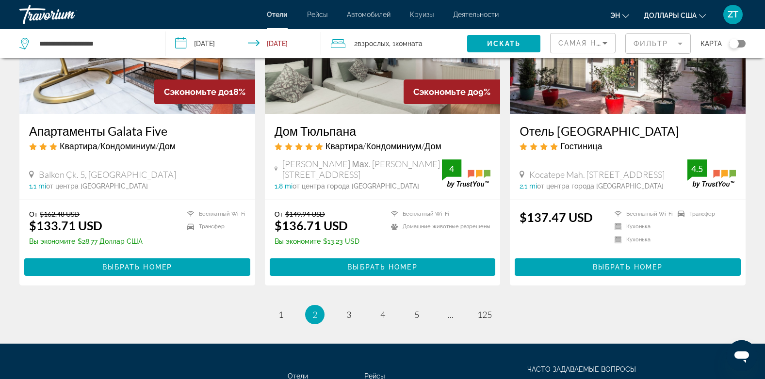
scroll to position [1277, 0]
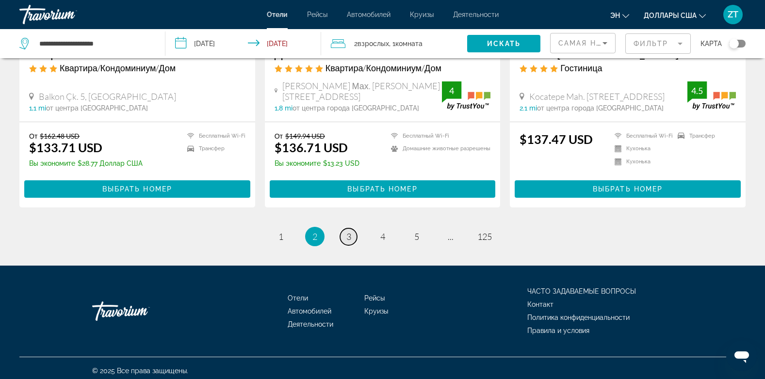
click at [348, 234] on span "3" at bounding box center [348, 236] width 5 height 11
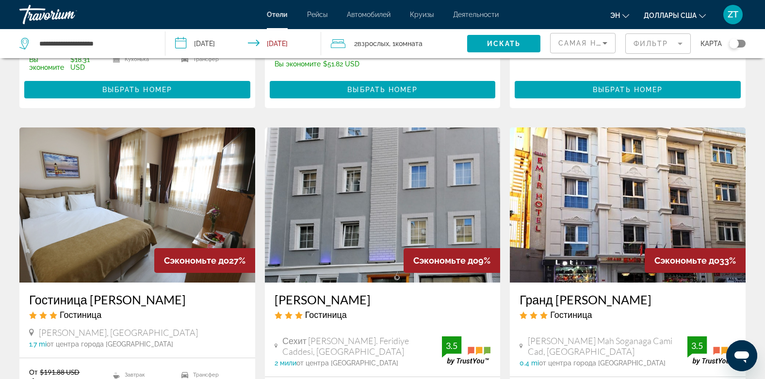
scroll to position [349, 0]
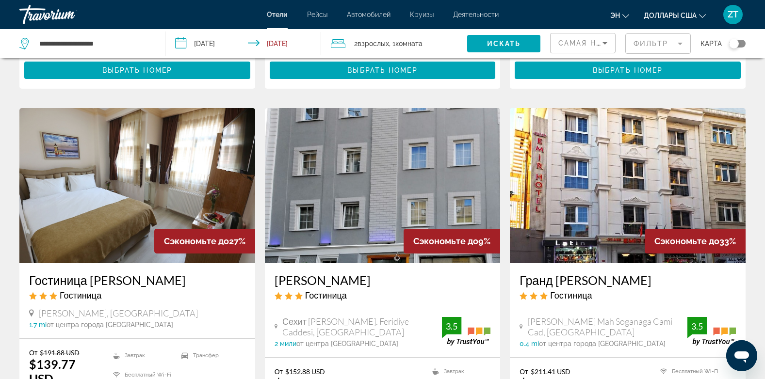
click at [620, 190] on img "Основное содержание" at bounding box center [628, 185] width 236 height 155
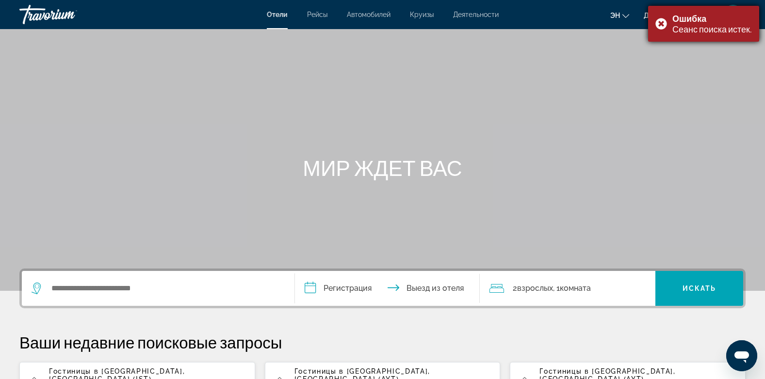
click at [659, 22] on div "Ошибка Сеанс поиска истек." at bounding box center [703, 24] width 111 height 36
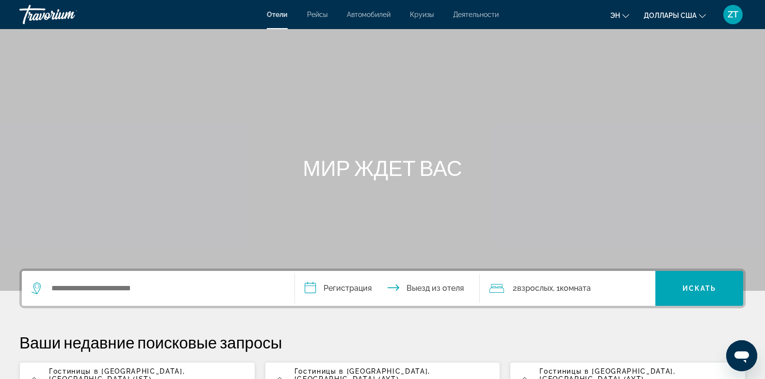
click at [118, 369] on span "Гостиницы в [GEOGRAPHIC_DATA]" at bounding box center [116, 372] width 134 height 8
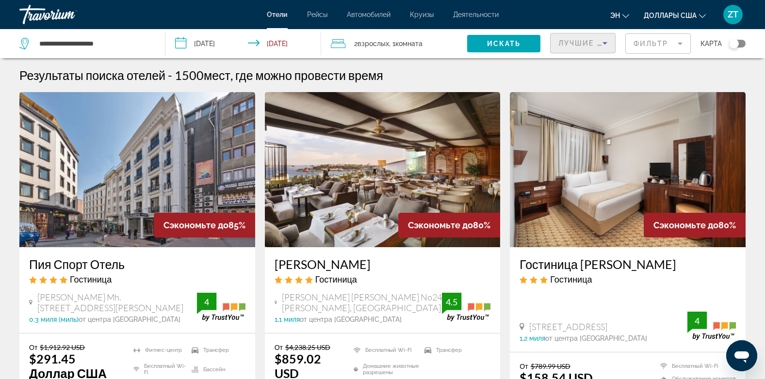
click at [576, 40] on span "Лучшие предложения" at bounding box center [609, 43] width 103 height 8
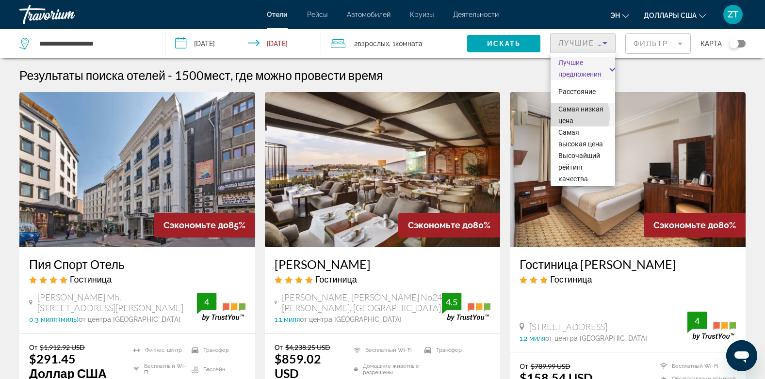
click at [570, 116] on span "Самая низкая цена" at bounding box center [582, 114] width 49 height 23
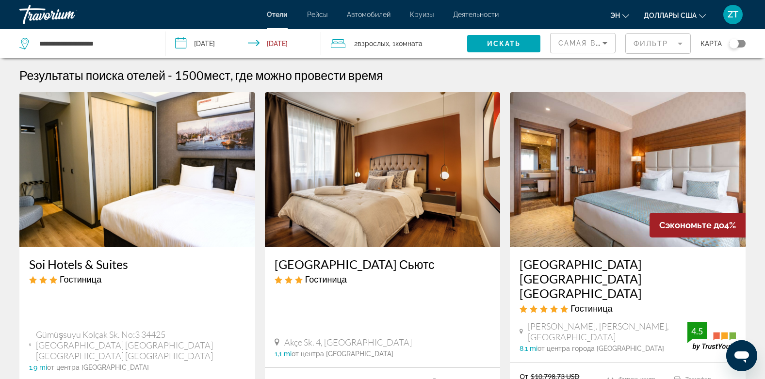
click at [369, 275] on div "Гостиница" at bounding box center [382, 279] width 216 height 11
click at [564, 42] on span "Самая высокая цена" at bounding box center [606, 43] width 97 height 8
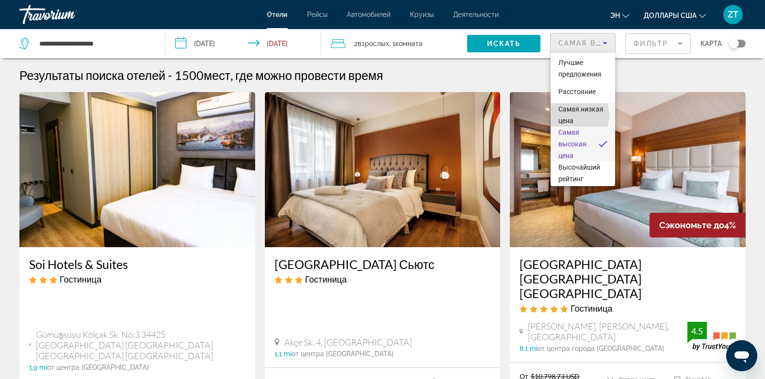
click at [572, 115] on span "Самая низкая цена" at bounding box center [582, 114] width 49 height 23
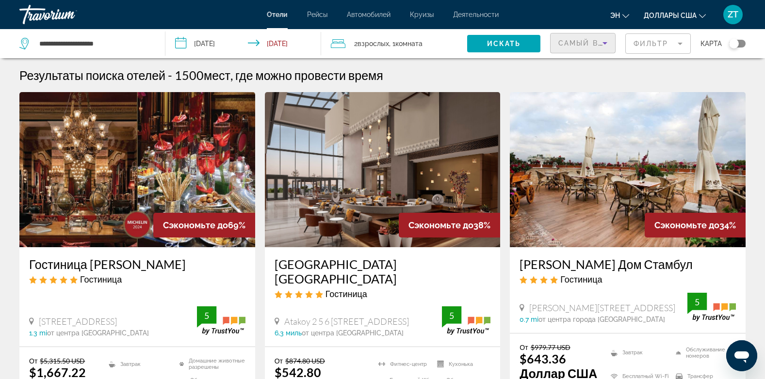
click at [570, 39] on span "Самый высокий рейтинг гостей" at bounding box center [635, 43] width 154 height 8
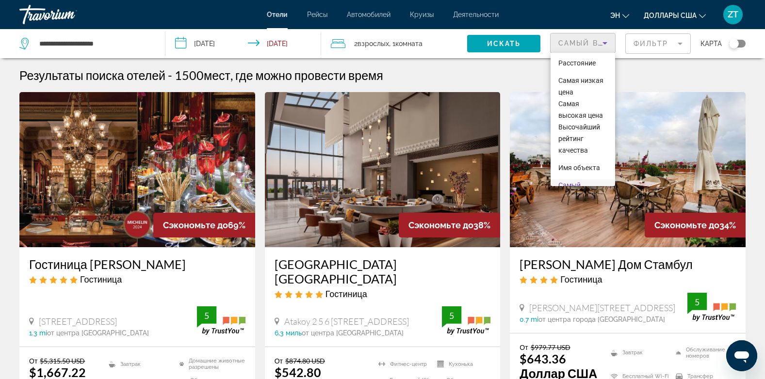
scroll to position [25, 0]
click at [577, 90] on span "Самая низкая цена" at bounding box center [582, 90] width 49 height 23
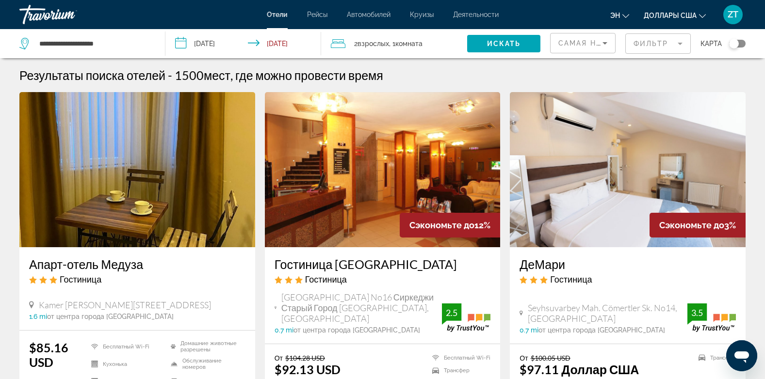
click at [399, 284] on div "Гостиница" at bounding box center [382, 279] width 216 height 11
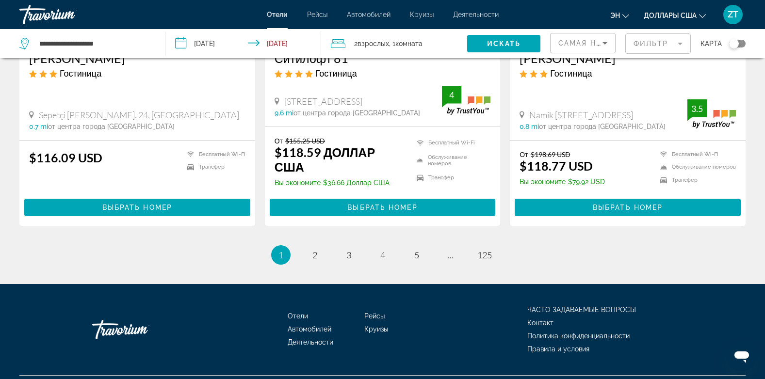
scroll to position [1303, 0]
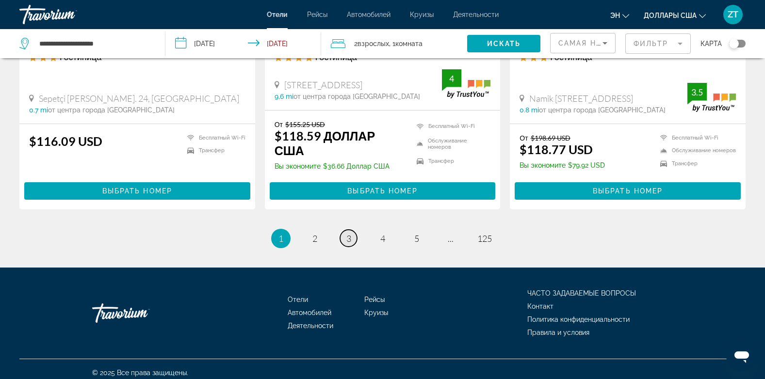
click at [349, 233] on span "3" at bounding box center [348, 238] width 5 height 11
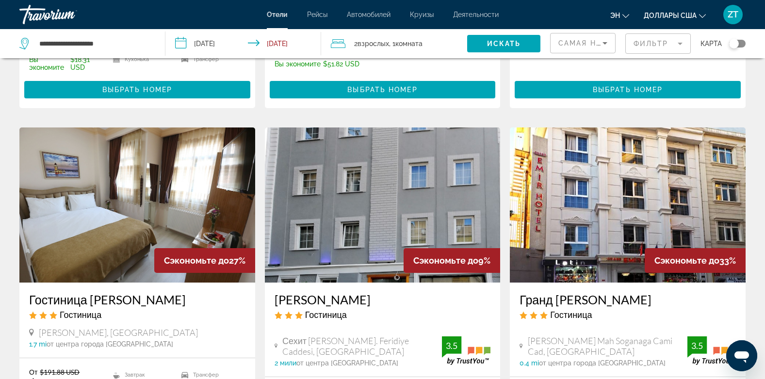
scroll to position [369, 0]
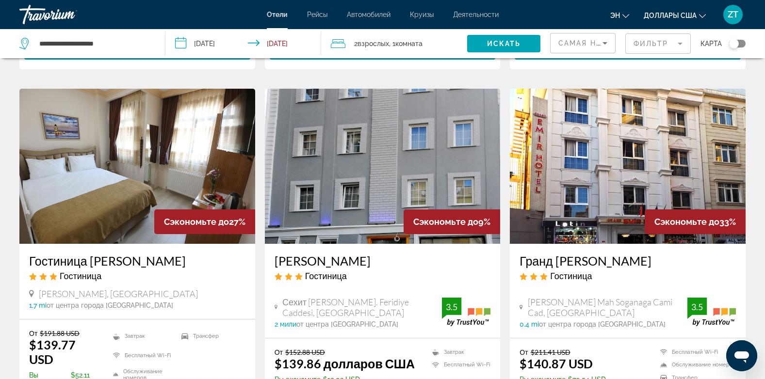
click at [626, 161] on img "Основное содержание" at bounding box center [628, 166] width 236 height 155
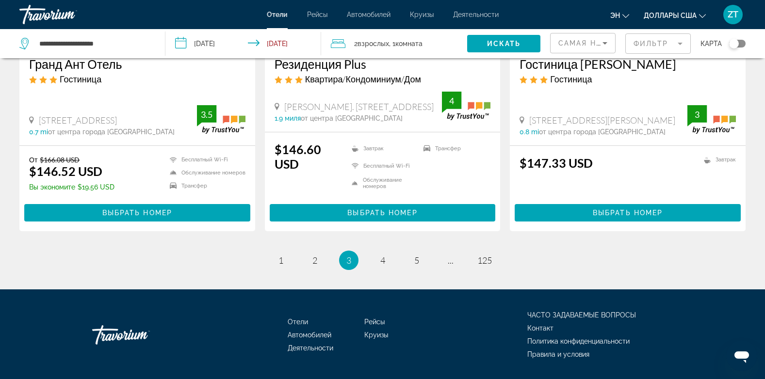
scroll to position [1275, 0]
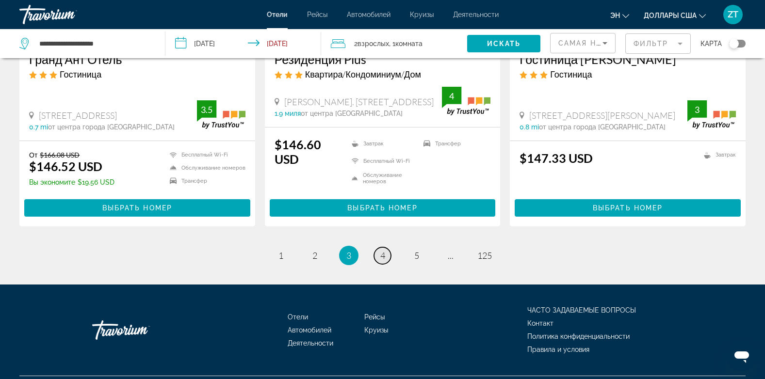
click at [383, 250] on span "4" at bounding box center [382, 255] width 5 height 11
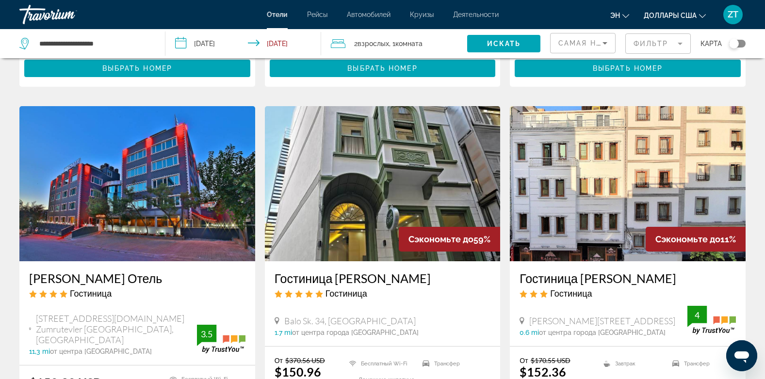
scroll to position [407, 0]
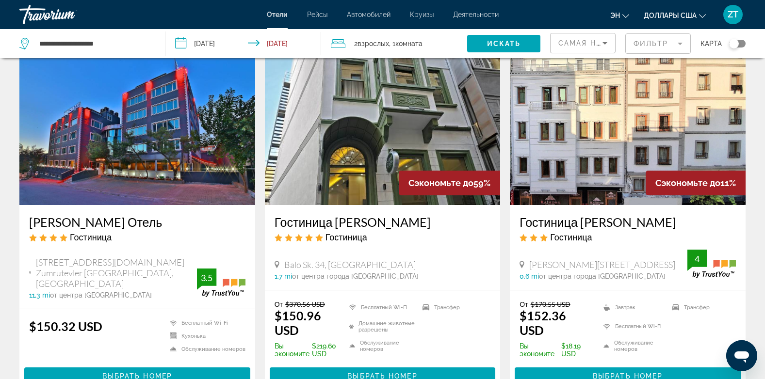
click at [383, 175] on img "Основное содержание" at bounding box center [383, 127] width 236 height 155
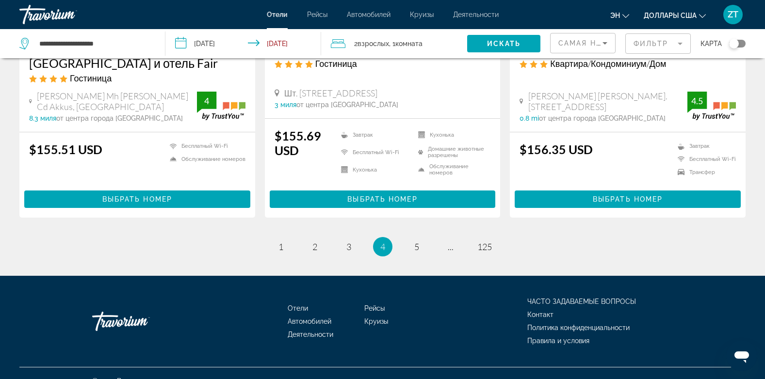
scroll to position [1316, 0]
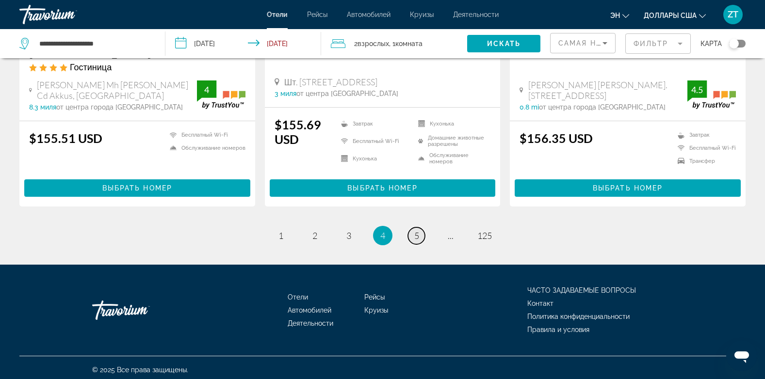
click at [416, 231] on span "5" at bounding box center [416, 235] width 5 height 11
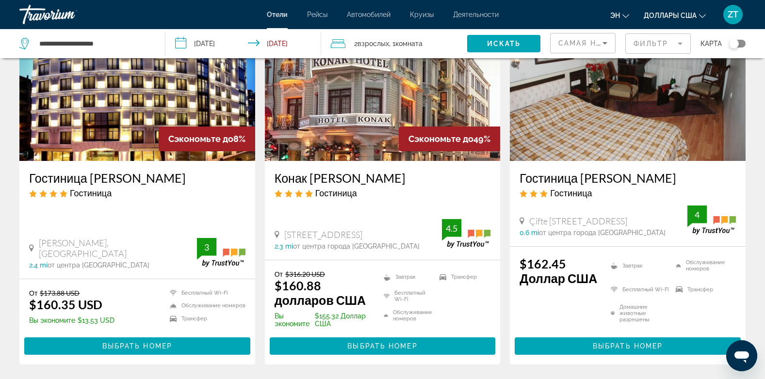
scroll to position [815, 0]
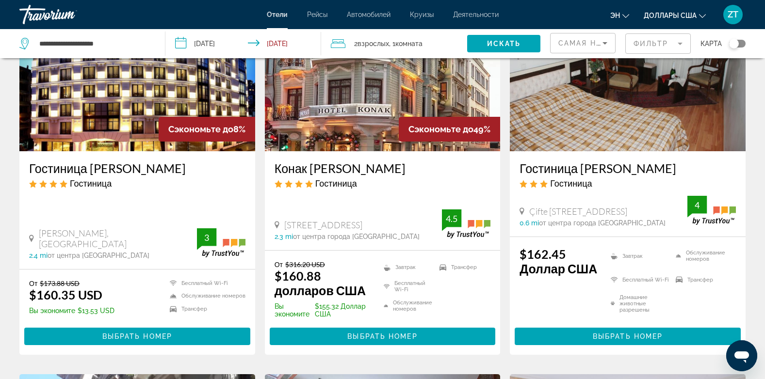
click at [375, 124] on img "Основное содержание" at bounding box center [383, 73] width 236 height 155
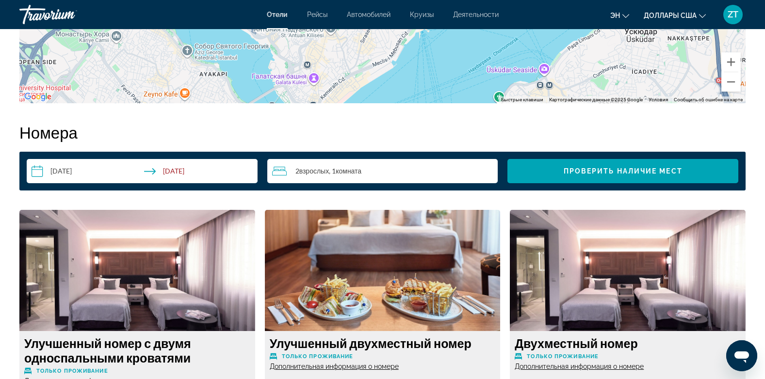
scroll to position [1164, 0]
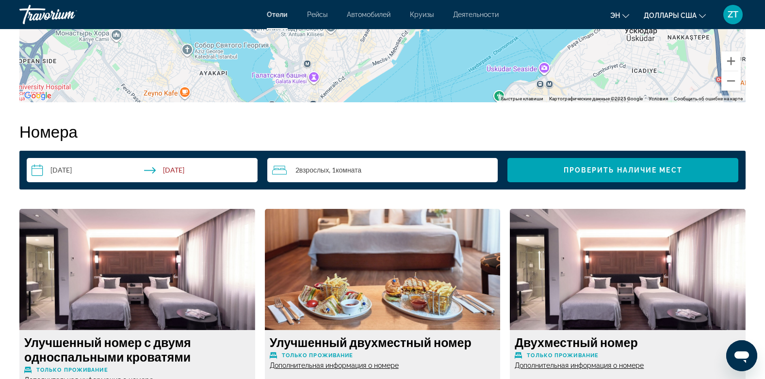
click at [332, 365] on span "Дополнительная информация о номере" at bounding box center [334, 366] width 129 height 8
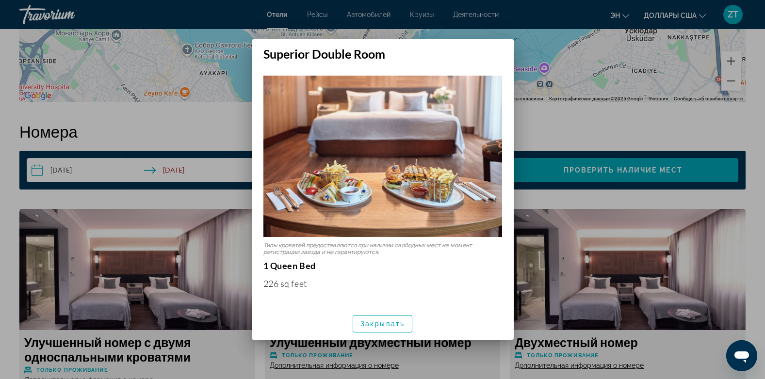
scroll to position [0, 0]
click at [332, 365] on div at bounding box center [382, 189] width 765 height 379
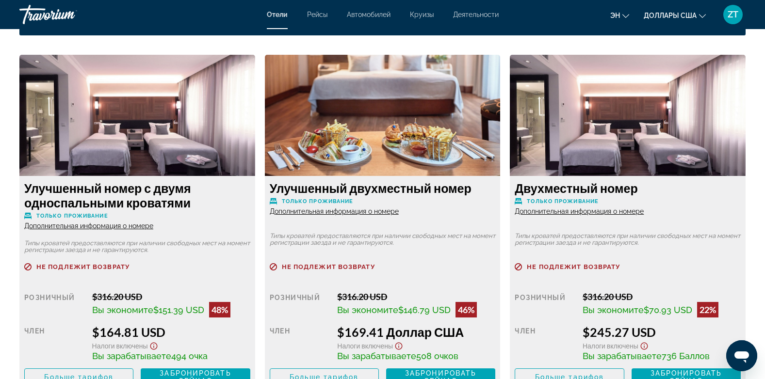
scroll to position [1319, 0]
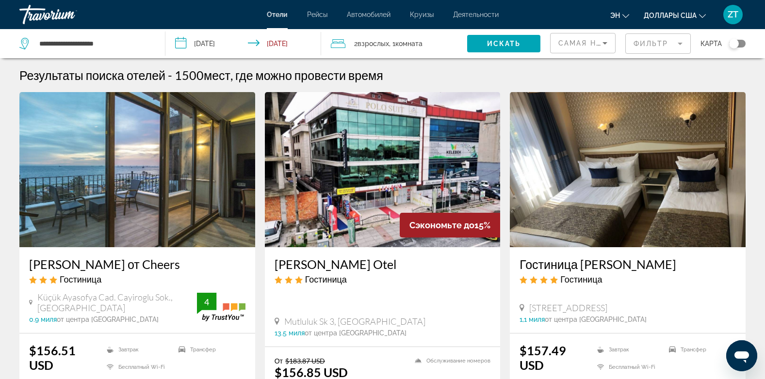
click at [602, 243] on img "Основное содержание" at bounding box center [628, 169] width 236 height 155
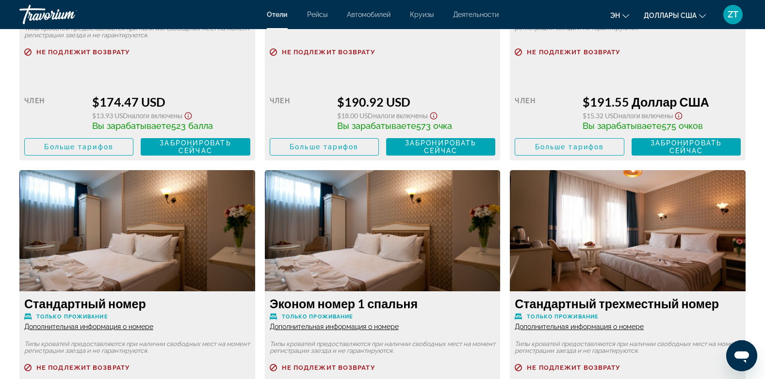
scroll to position [1590, 0]
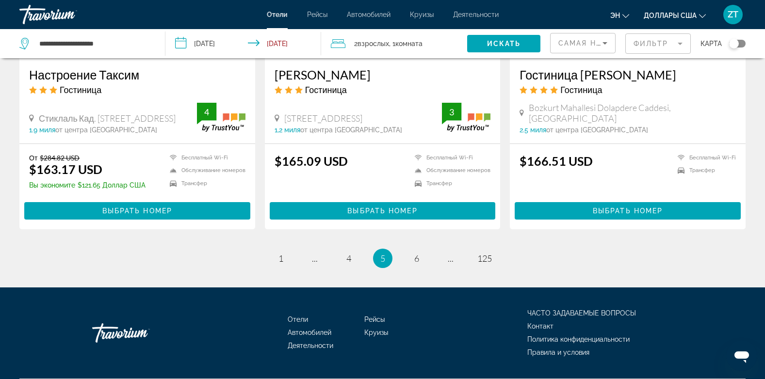
scroll to position [1315, 0]
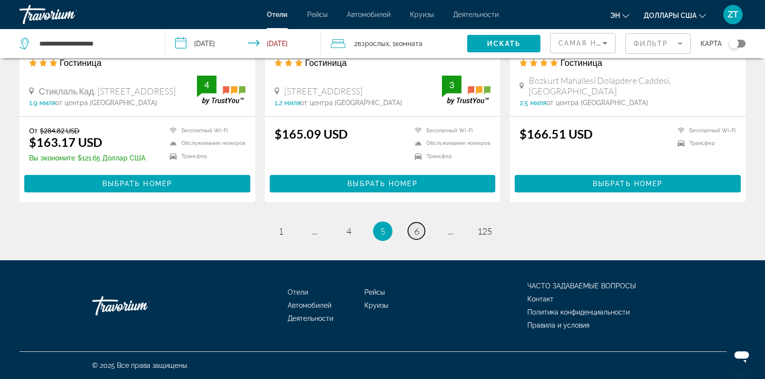
click at [415, 234] on span "6" at bounding box center [416, 231] width 5 height 11
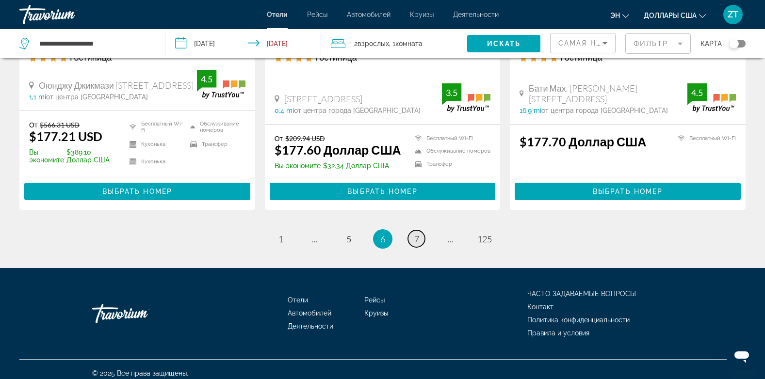
scroll to position [1309, 0]
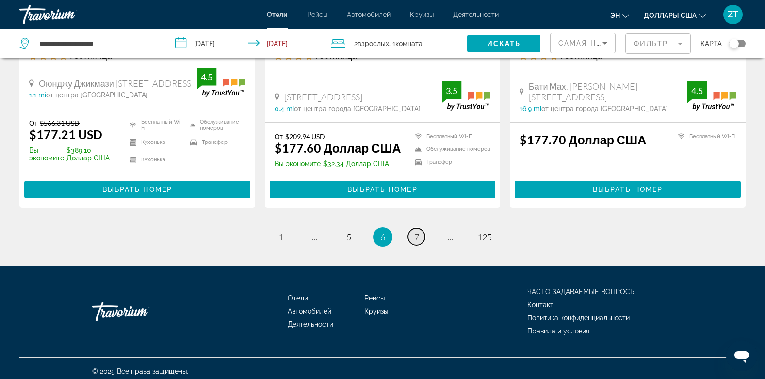
click at [415, 234] on span "7" at bounding box center [416, 237] width 5 height 11
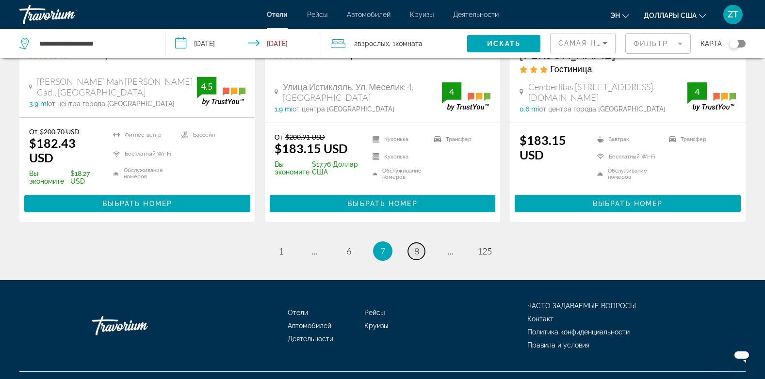
scroll to position [1301, 0]
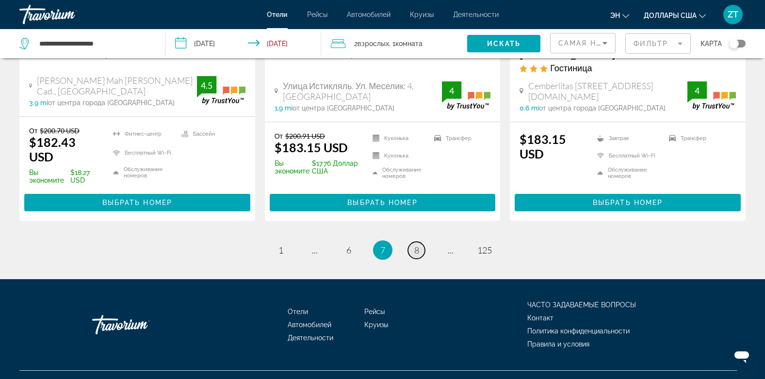
click at [415, 245] on span "8" at bounding box center [416, 250] width 5 height 11
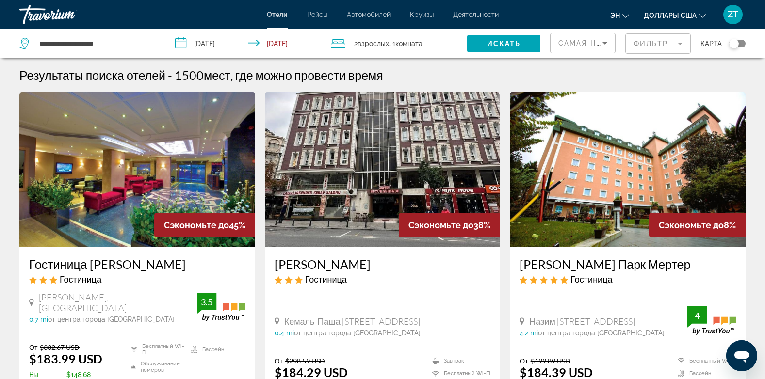
click at [375, 200] on img "Основное содержание" at bounding box center [383, 169] width 236 height 155
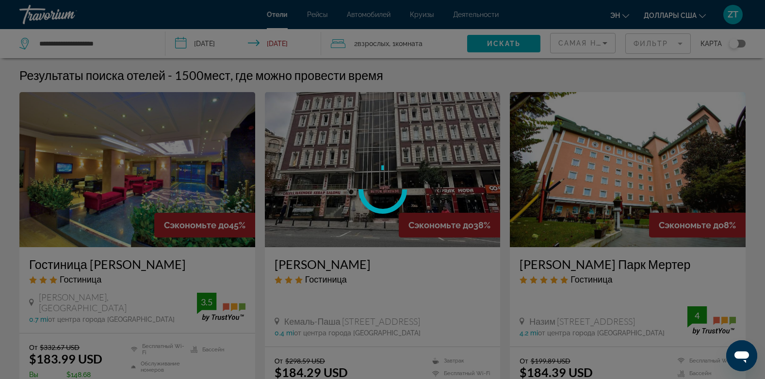
click at [375, 200] on div at bounding box center [382, 189] width 55 height 55
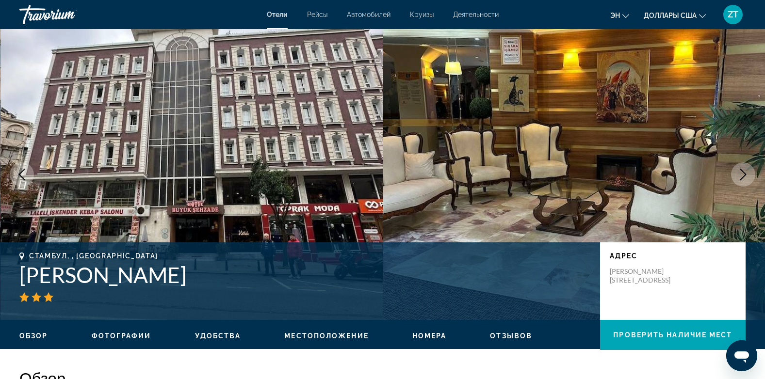
click at [375, 200] on img "Основное содержание" at bounding box center [191, 174] width 383 height 291
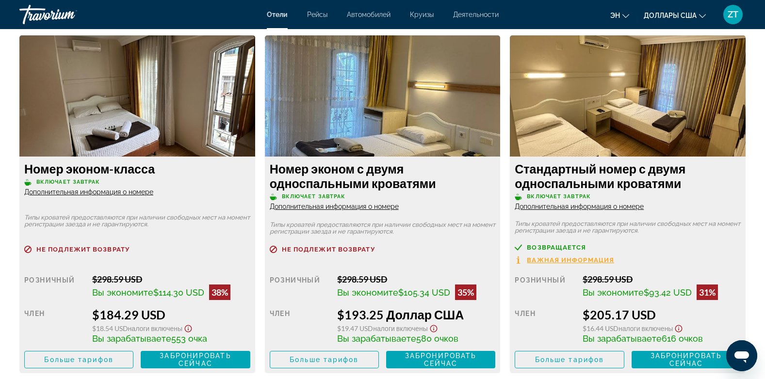
scroll to position [1338, 0]
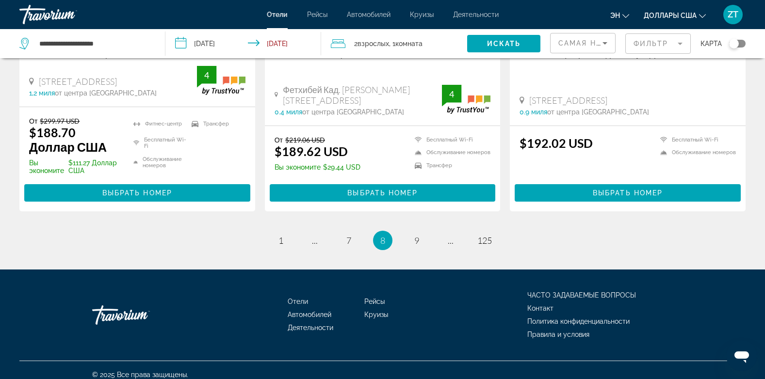
scroll to position [1300, 0]
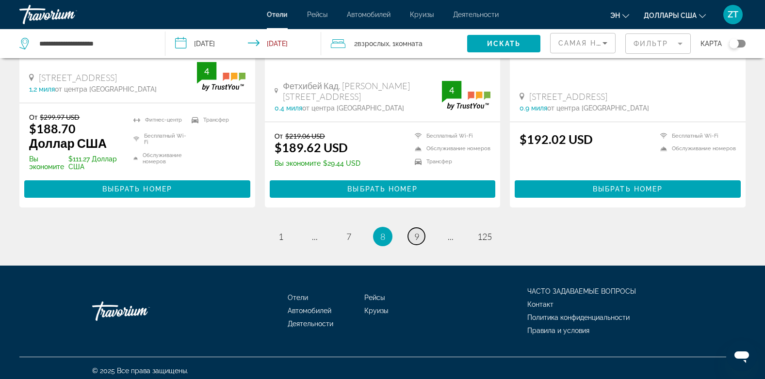
click at [417, 231] on span "9" at bounding box center [416, 236] width 5 height 11
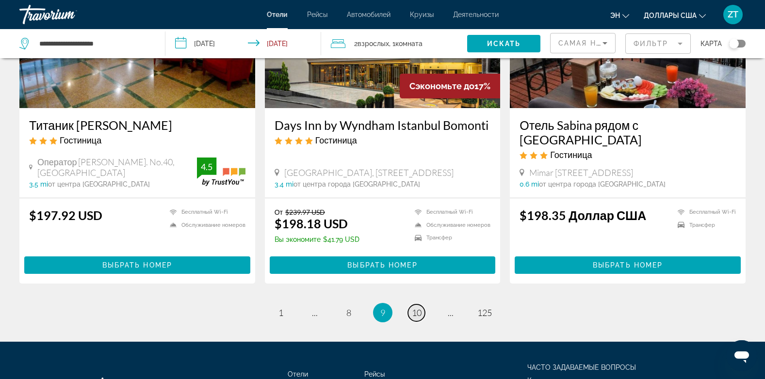
scroll to position [1317, 0]
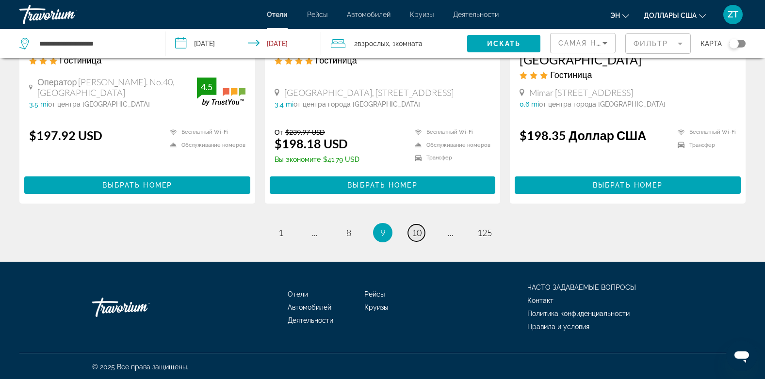
click at [417, 231] on span "10" at bounding box center [417, 232] width 10 height 11
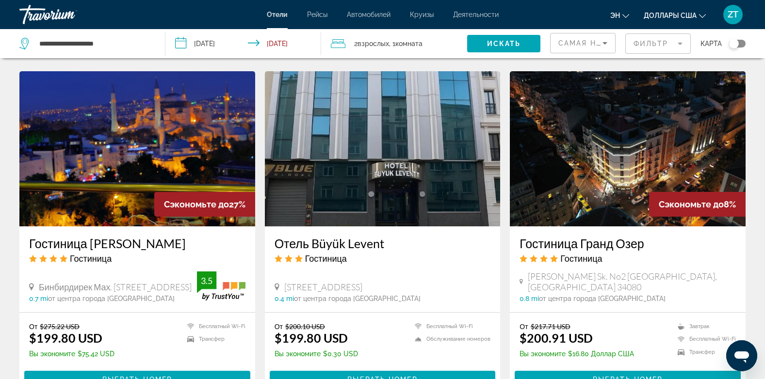
scroll to position [776, 0]
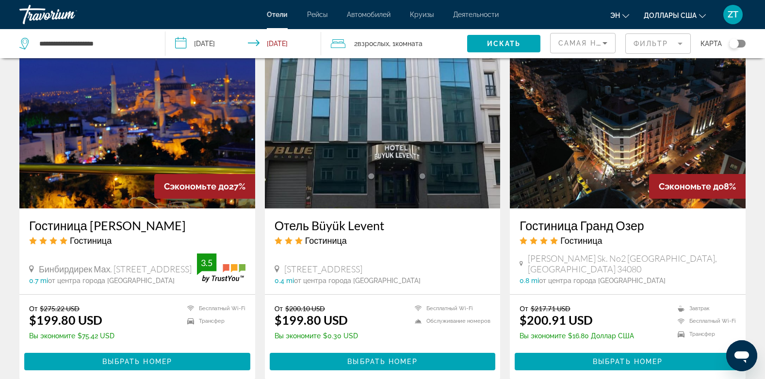
drag, startPoint x: 0, startPoint y: 0, endPoint x: 388, endPoint y: 187, distance: 430.9
click at [388, 187] on img "Основное содержание" at bounding box center [383, 130] width 236 height 155
